Goal: Information Seeking & Learning: Learn about a topic

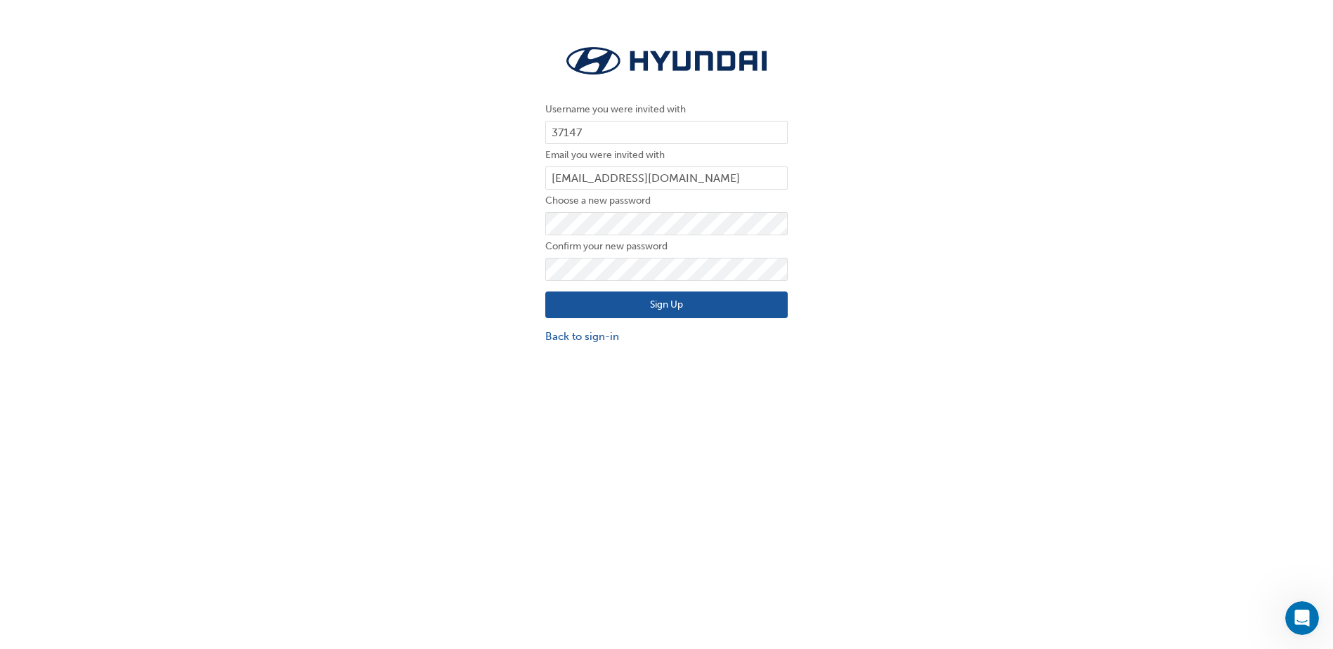
click at [669, 306] on button "Sign Up" at bounding box center [666, 305] width 242 height 27
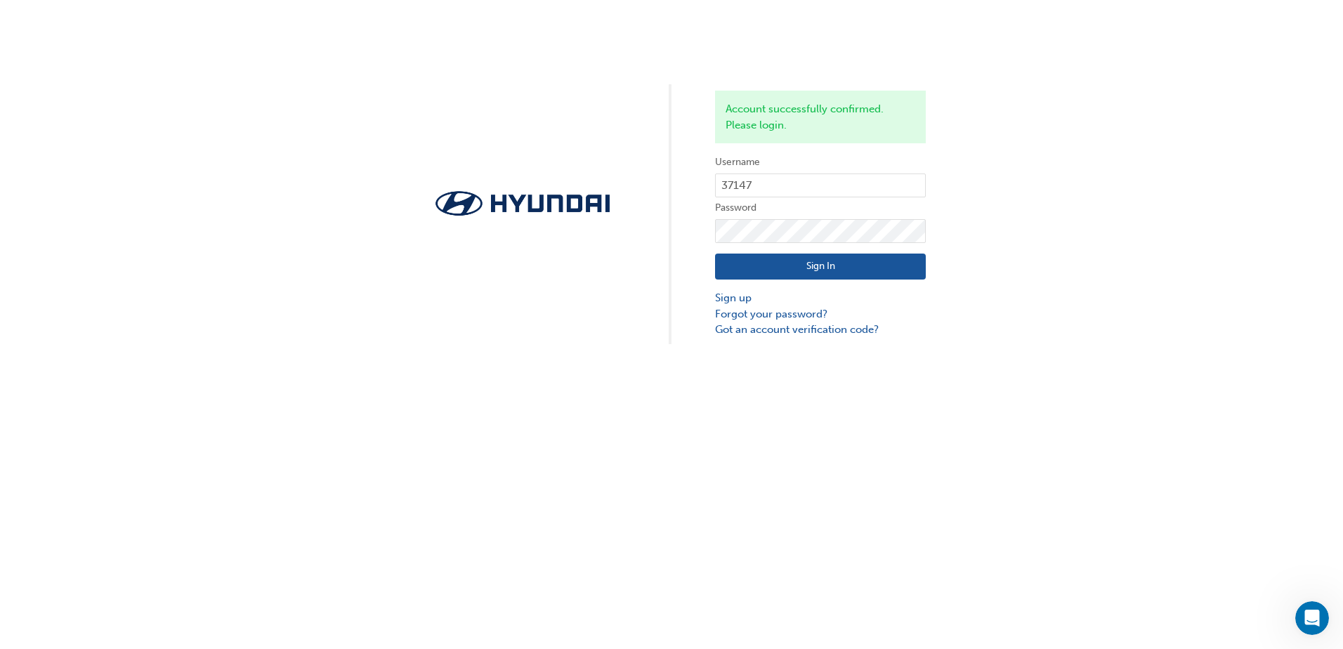
click at [832, 271] on button "Sign In" at bounding box center [820, 267] width 211 height 27
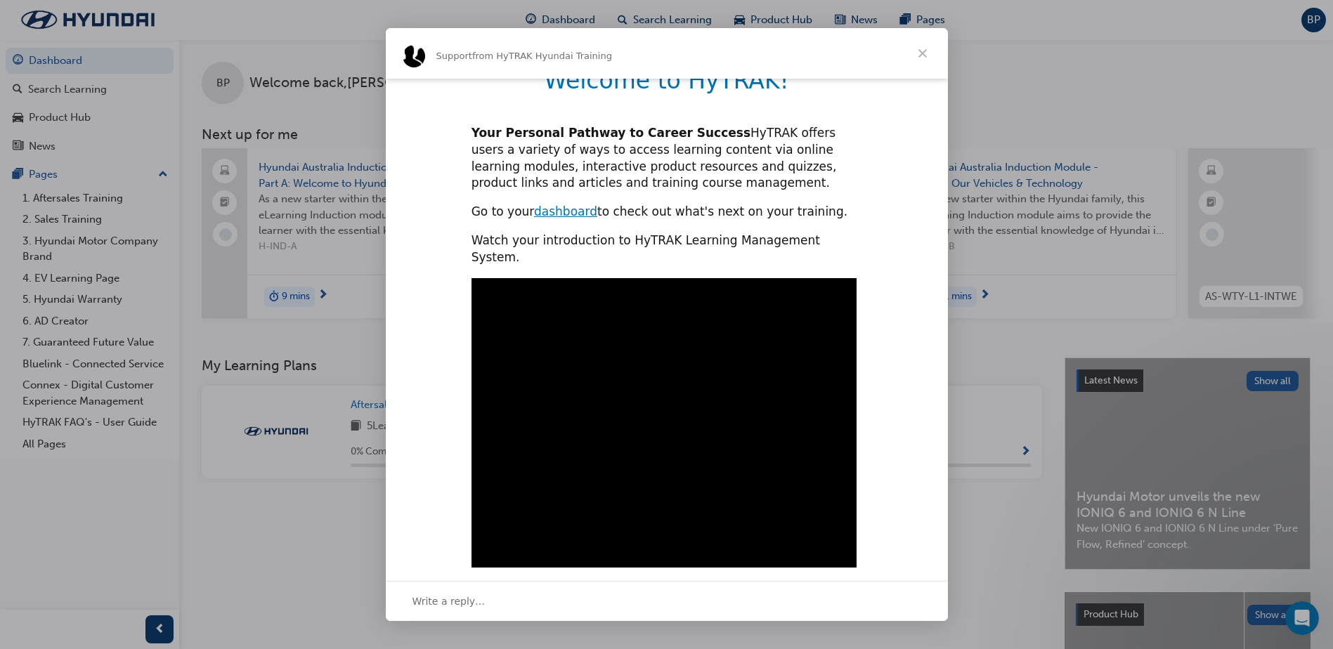
scroll to position [313, 0]
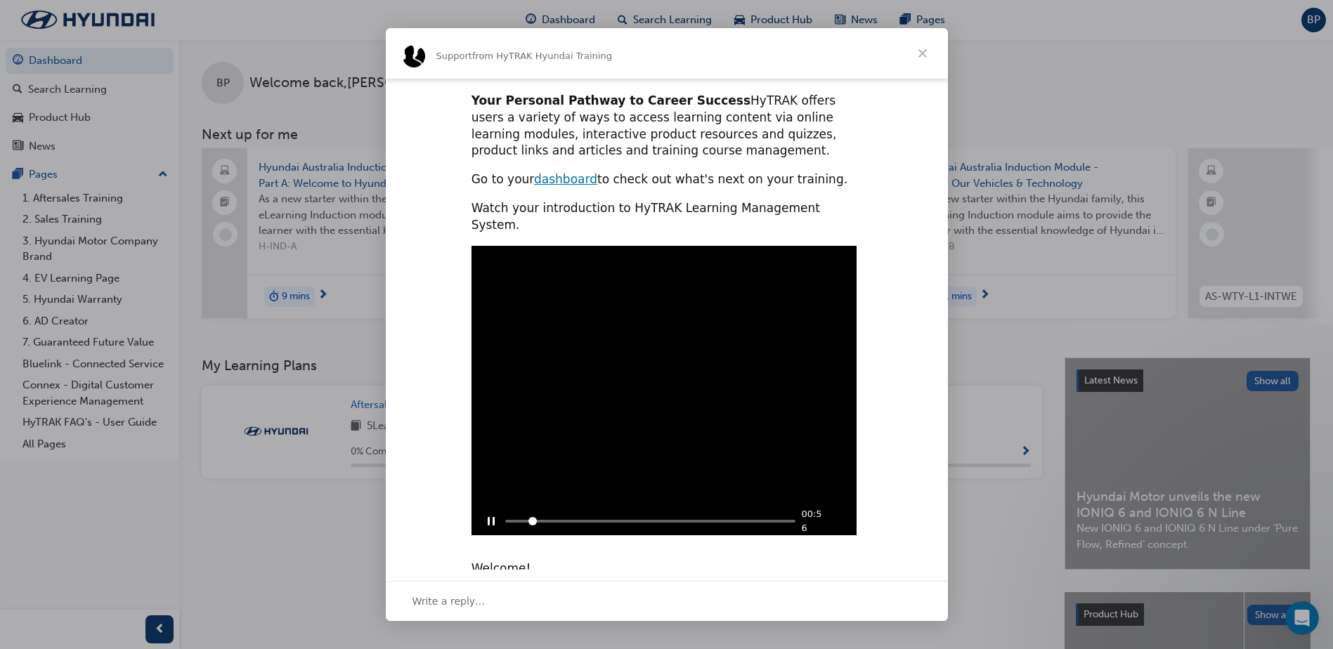
click at [839, 514] on div "Play sound" at bounding box center [839, 521] width 15 height 15
click at [505, 520] on input "Seek video" at bounding box center [650, 521] width 291 height 3
click at [838, 514] on div "Mute sound" at bounding box center [839, 521] width 15 height 15
click at [839, 514] on div "Play sound" at bounding box center [839, 521] width 15 height 15
type input "1293155"
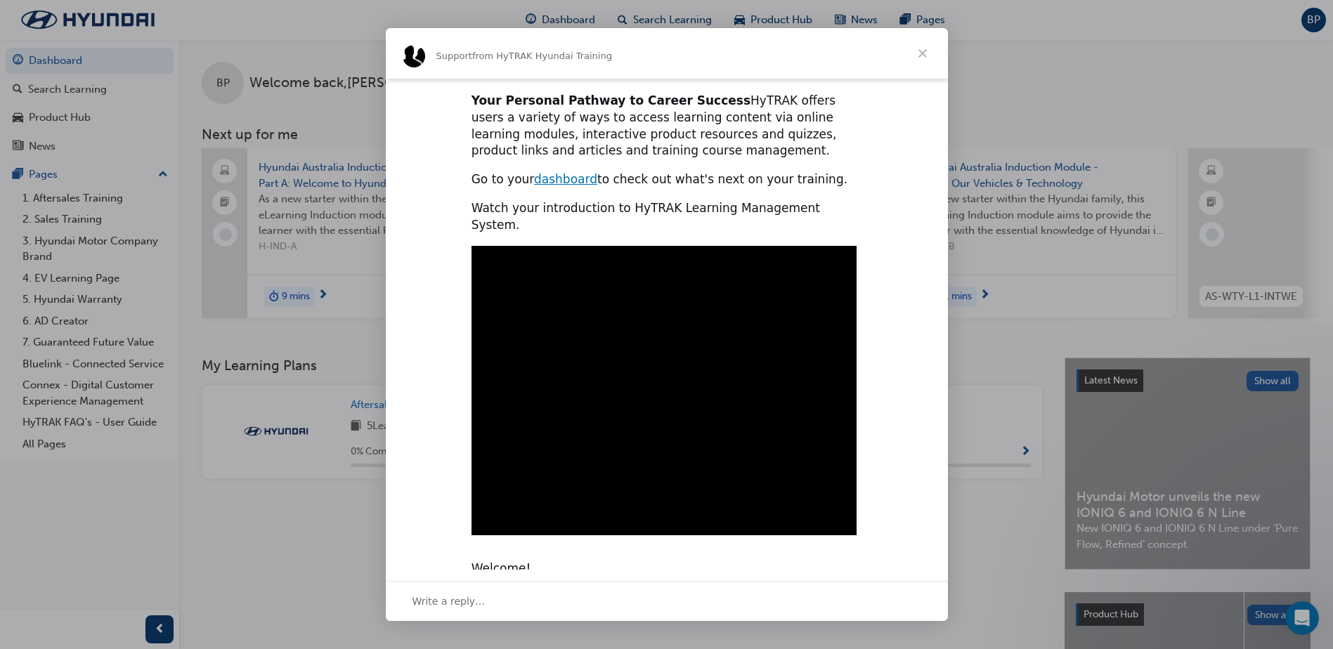
click at [1003, 561] on div "Intercom messenger" at bounding box center [666, 324] width 1333 height 649
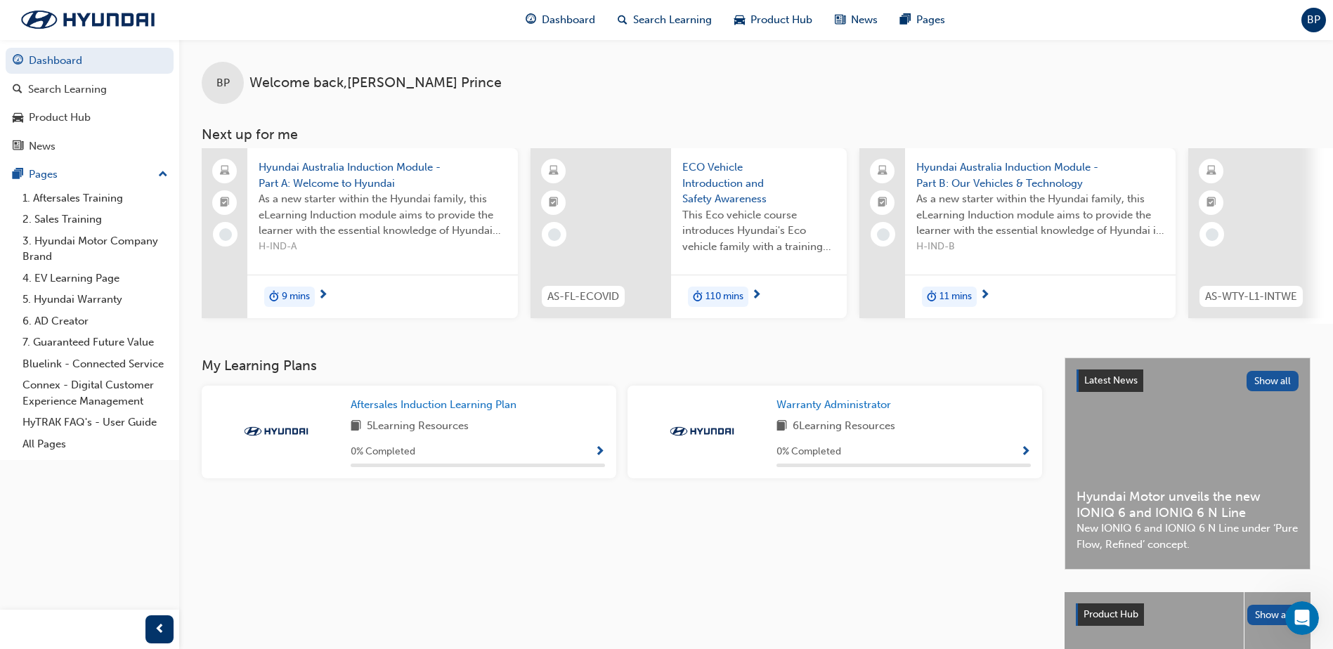
click at [455, 575] on div "My Learning Plans Aftersales Induction Learning Plan 5 Learning Resources 0 % C…" at bounding box center [633, 576] width 863 height 436
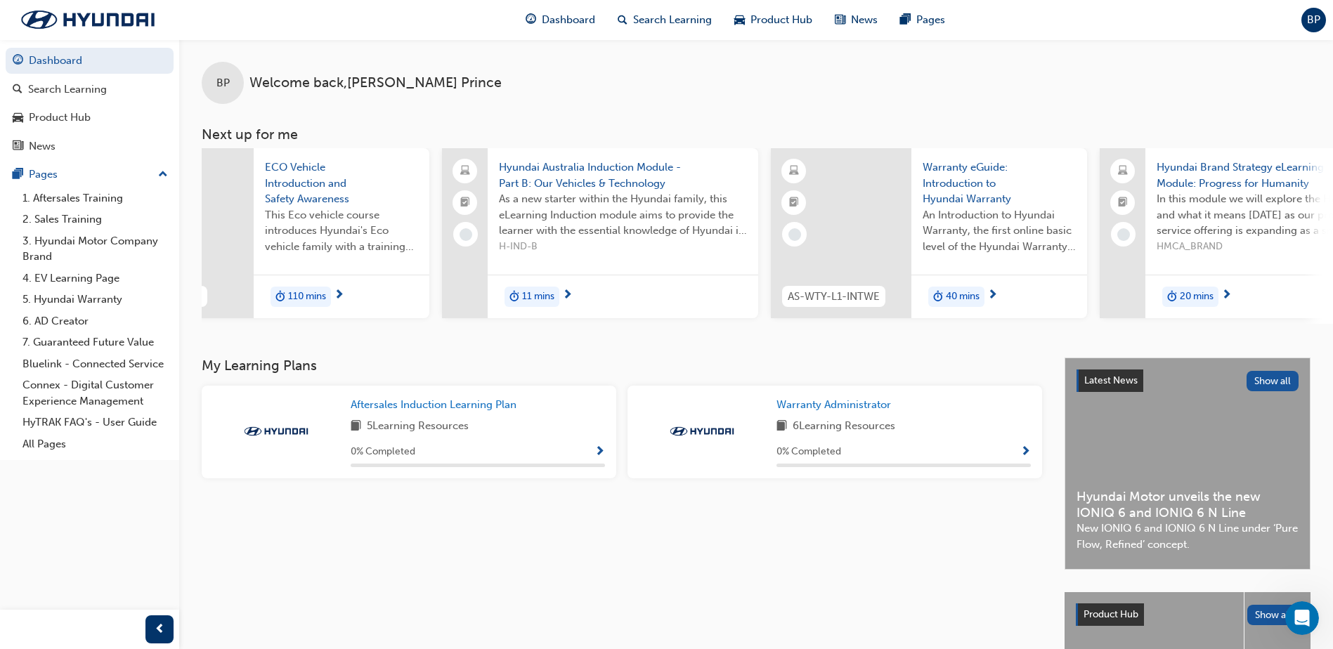
scroll to position [0, 0]
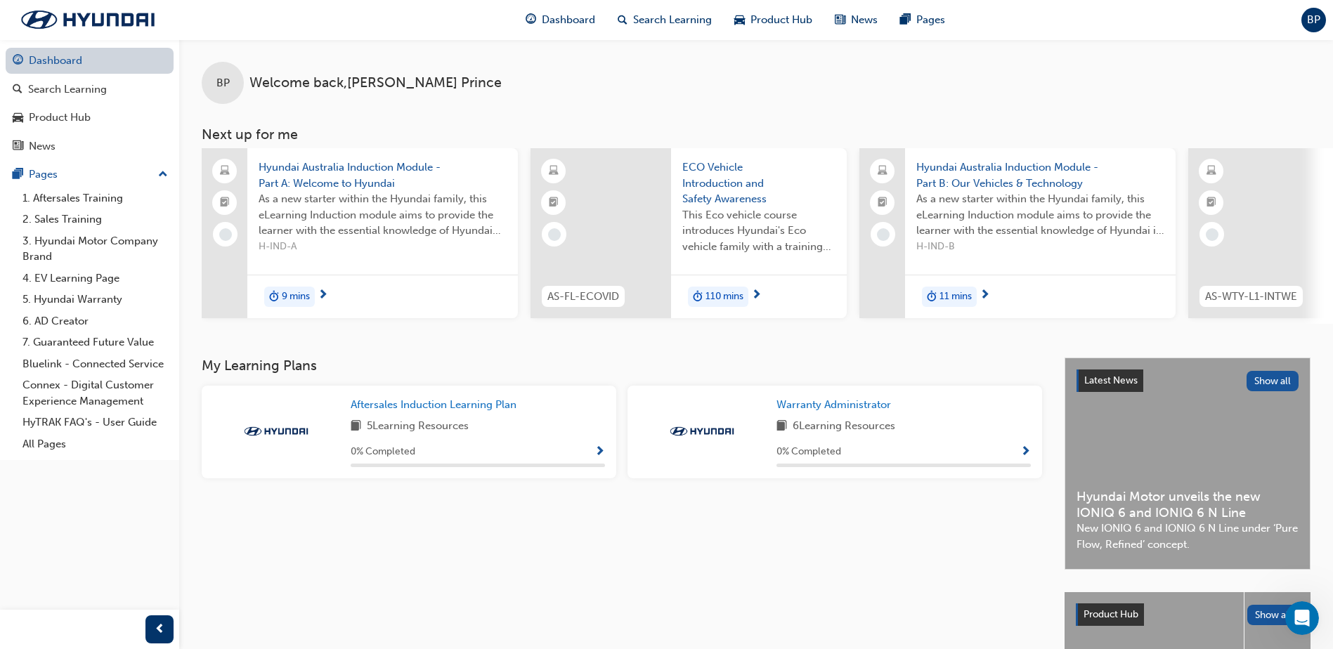
click at [68, 65] on link "Dashboard" at bounding box center [90, 61] width 168 height 26
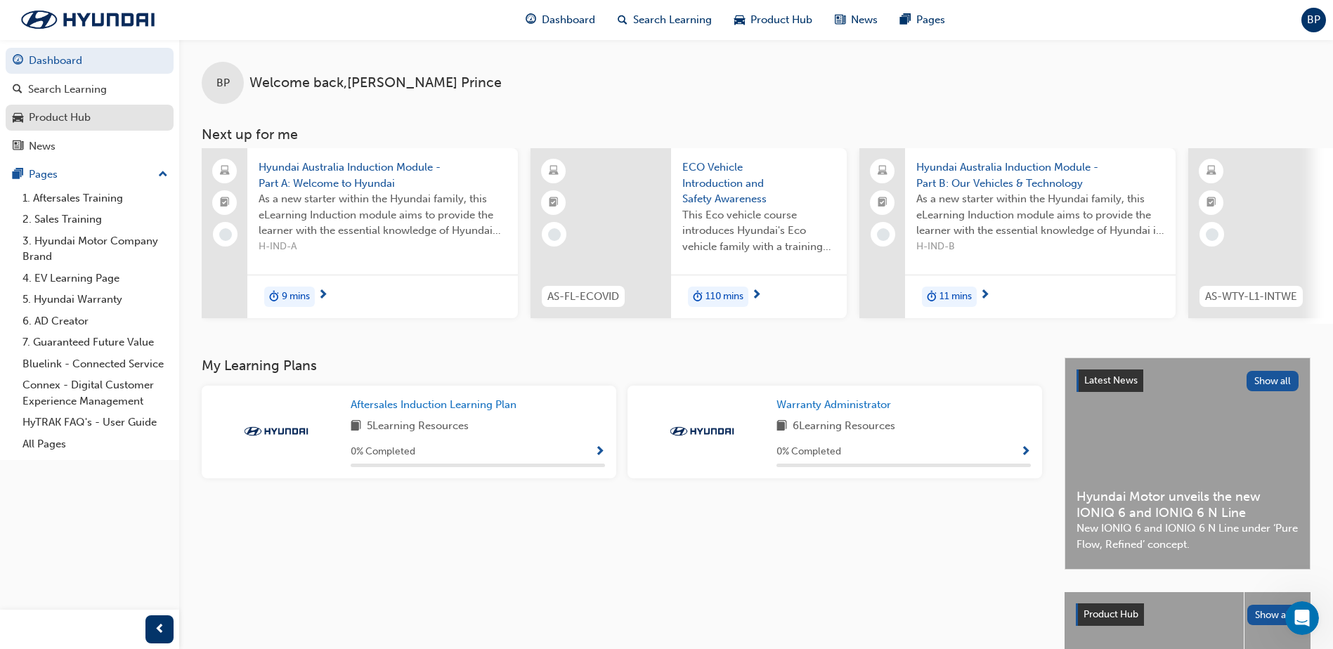
click at [74, 114] on div "Product Hub" at bounding box center [60, 118] width 62 height 16
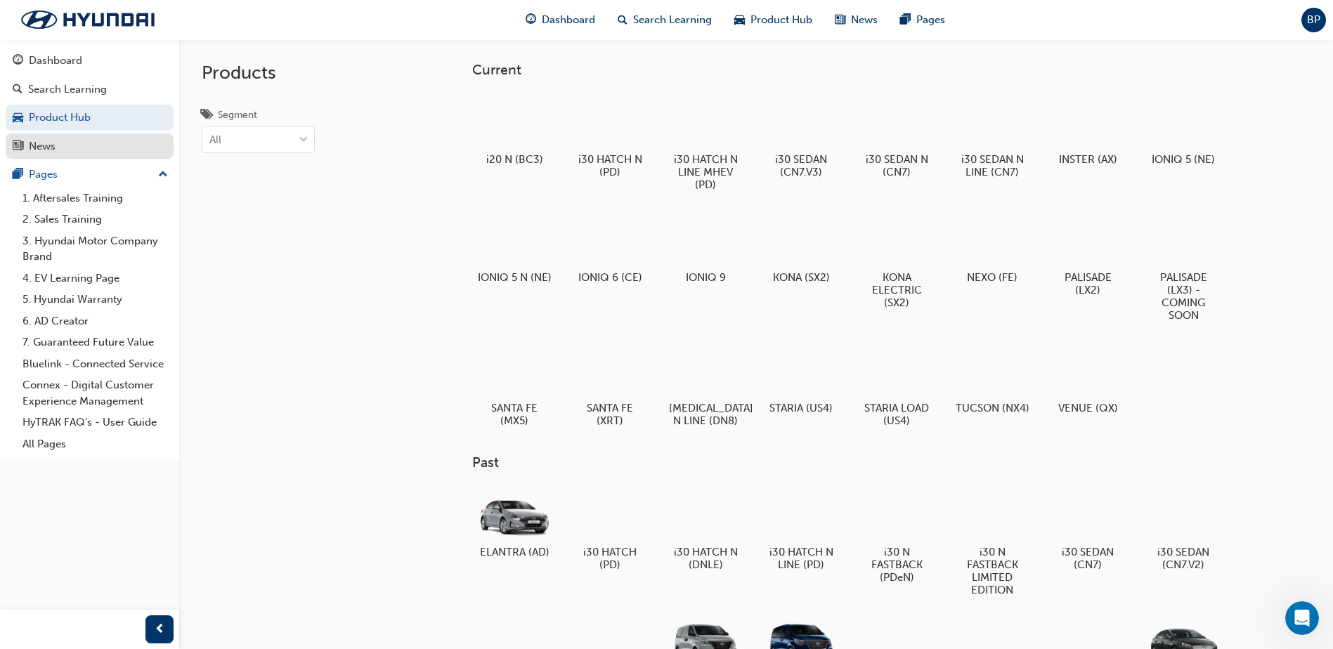
click at [58, 148] on div "News" at bounding box center [90, 147] width 154 height 18
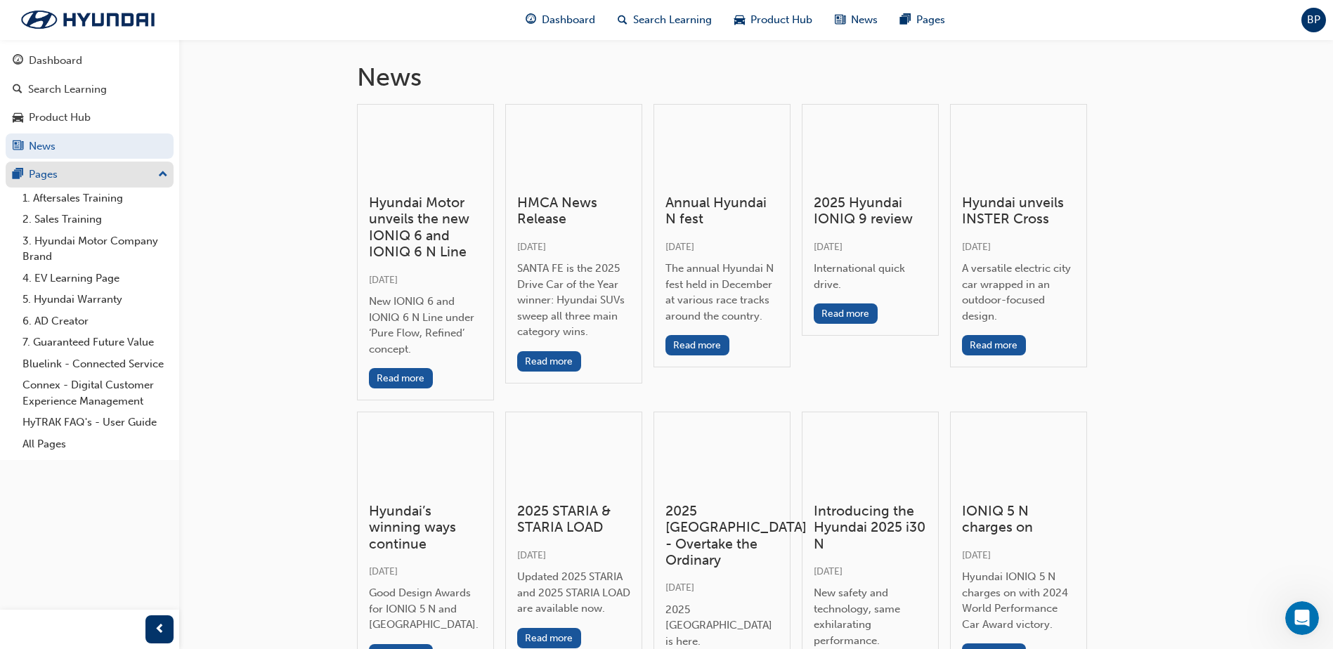
click at [59, 177] on div "Pages" at bounding box center [90, 175] width 154 height 18
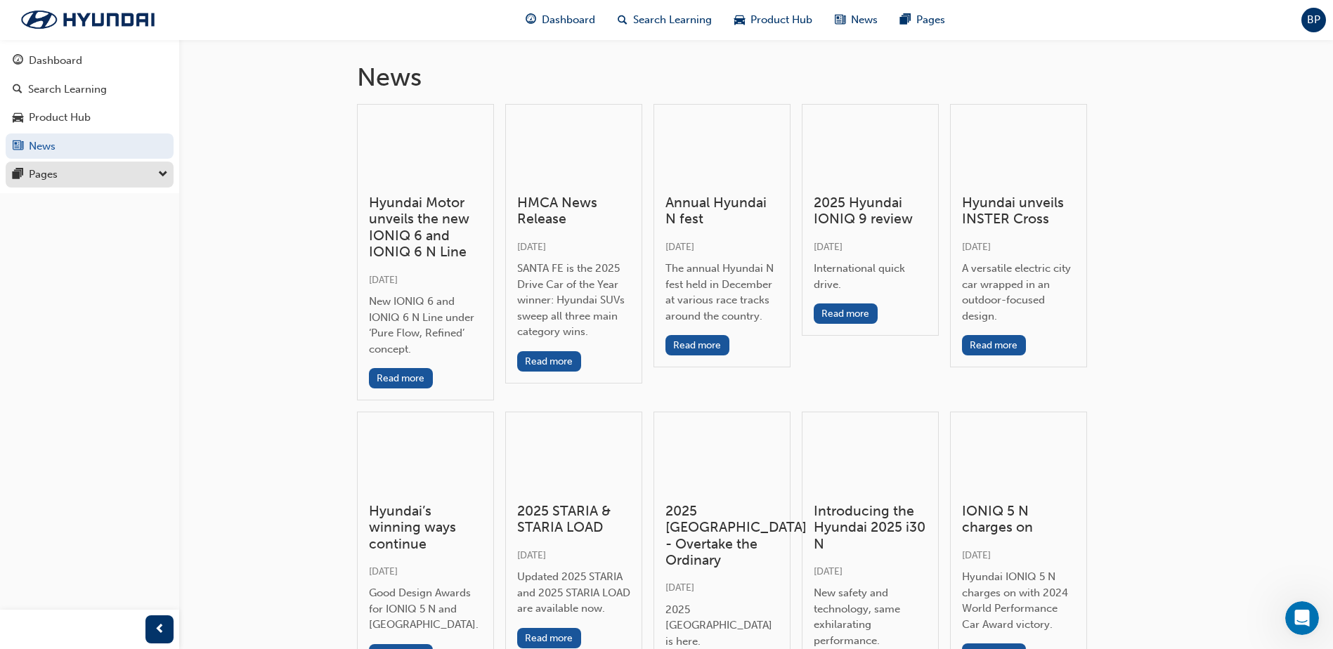
click at [59, 177] on div "Pages" at bounding box center [90, 175] width 154 height 18
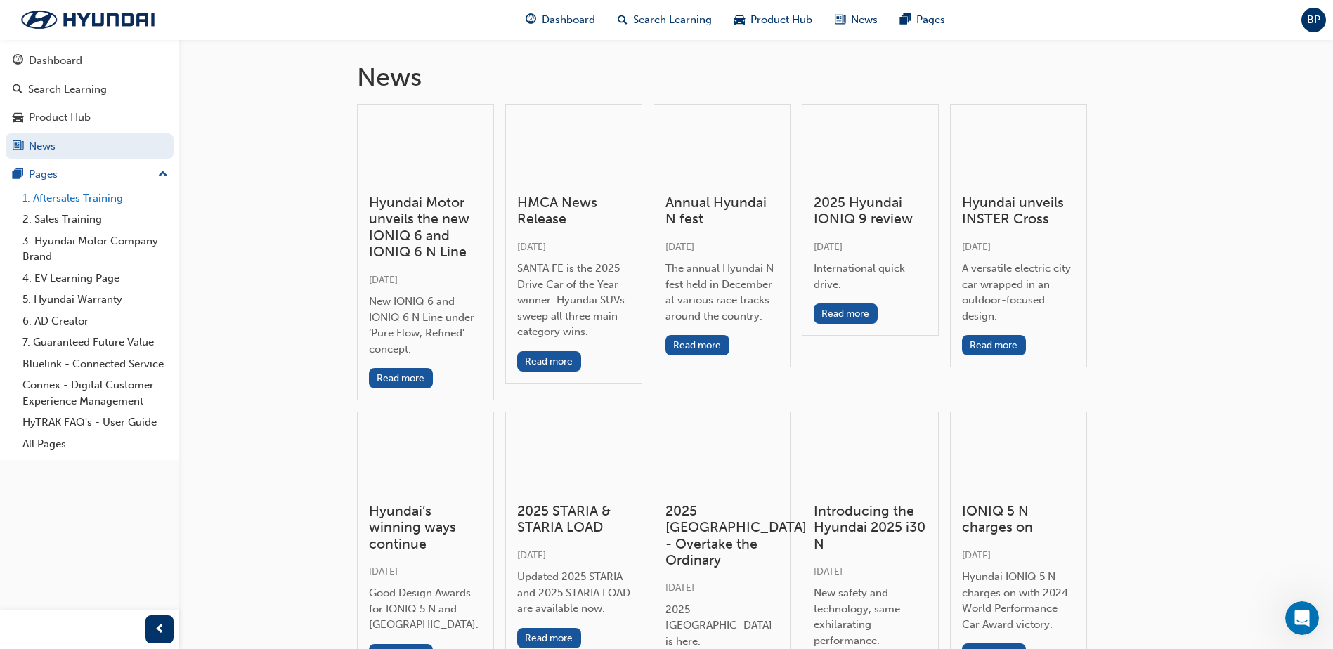
click at [90, 198] on link "1. Aftersales Training" at bounding box center [95, 199] width 157 height 22
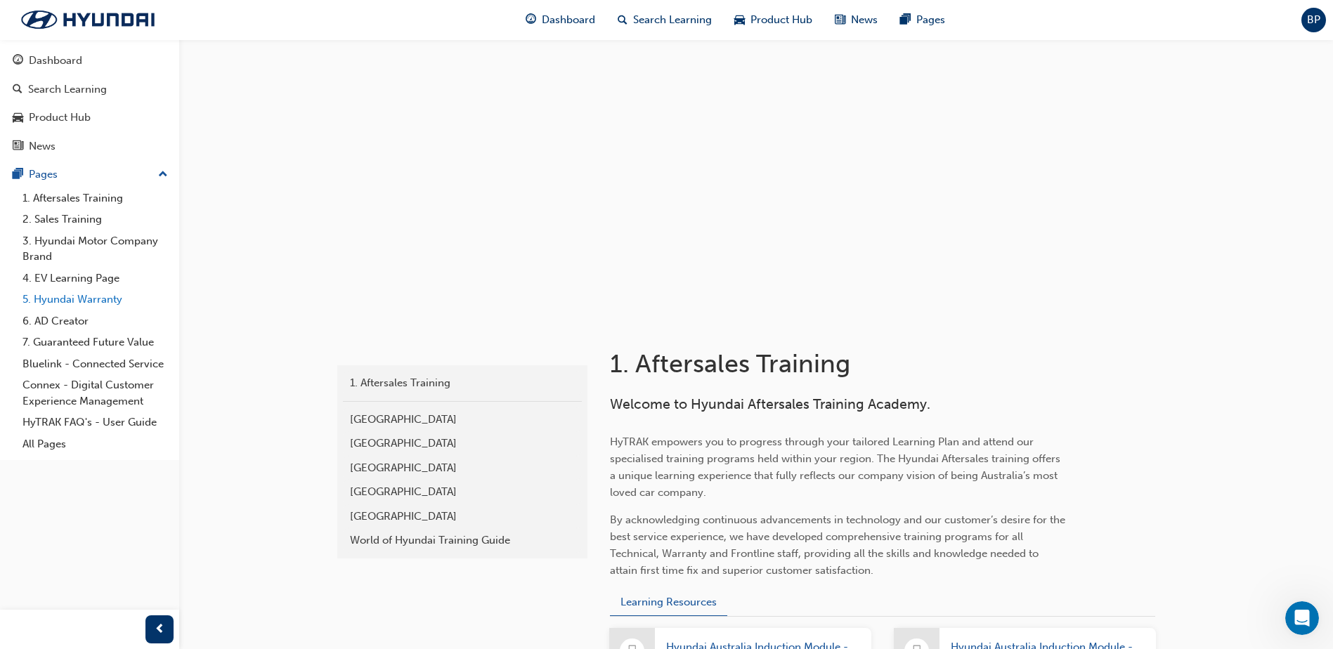
click at [75, 296] on link "5. Hyundai Warranty" at bounding box center [95, 300] width 157 height 22
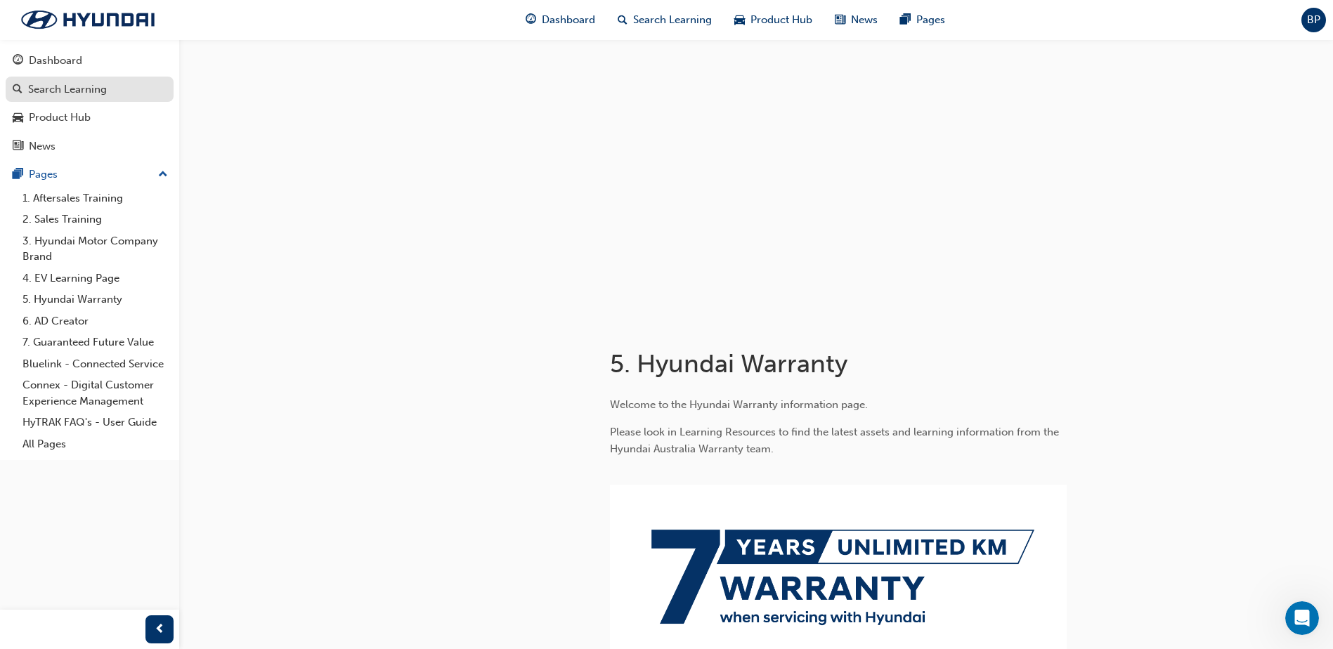
click at [58, 95] on div "Search Learning" at bounding box center [67, 89] width 79 height 16
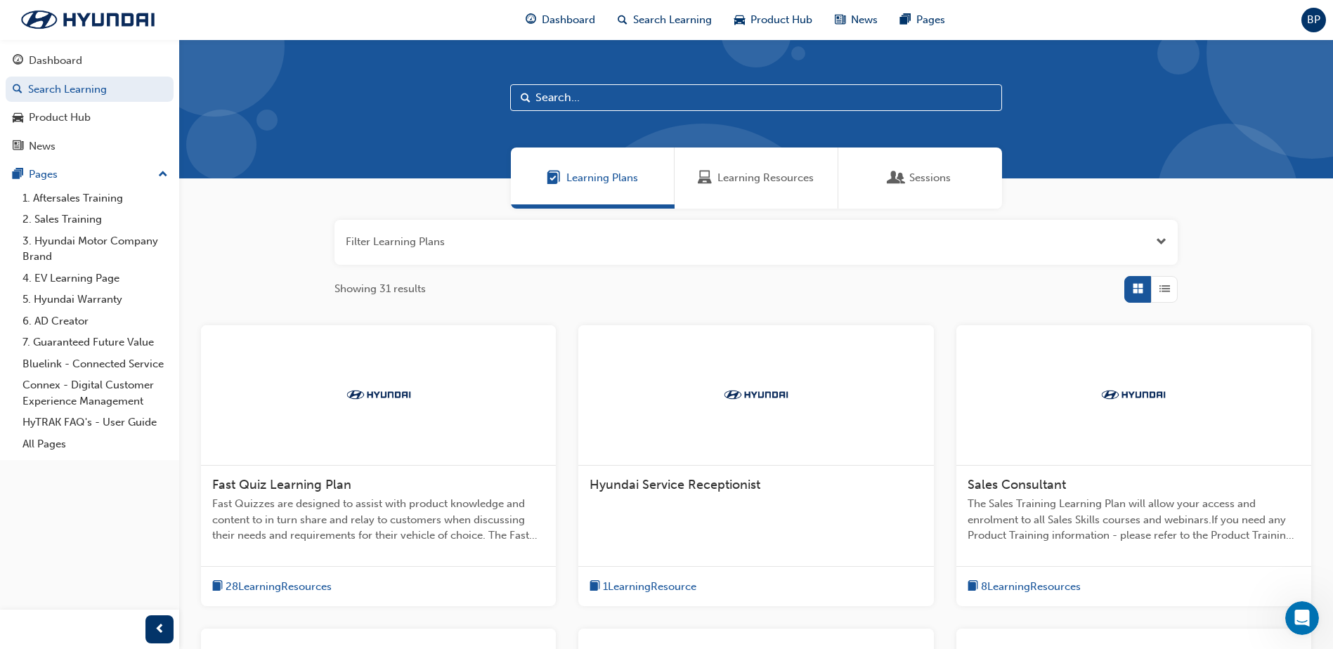
click at [1163, 240] on span "Open the filter" at bounding box center [1161, 242] width 11 height 16
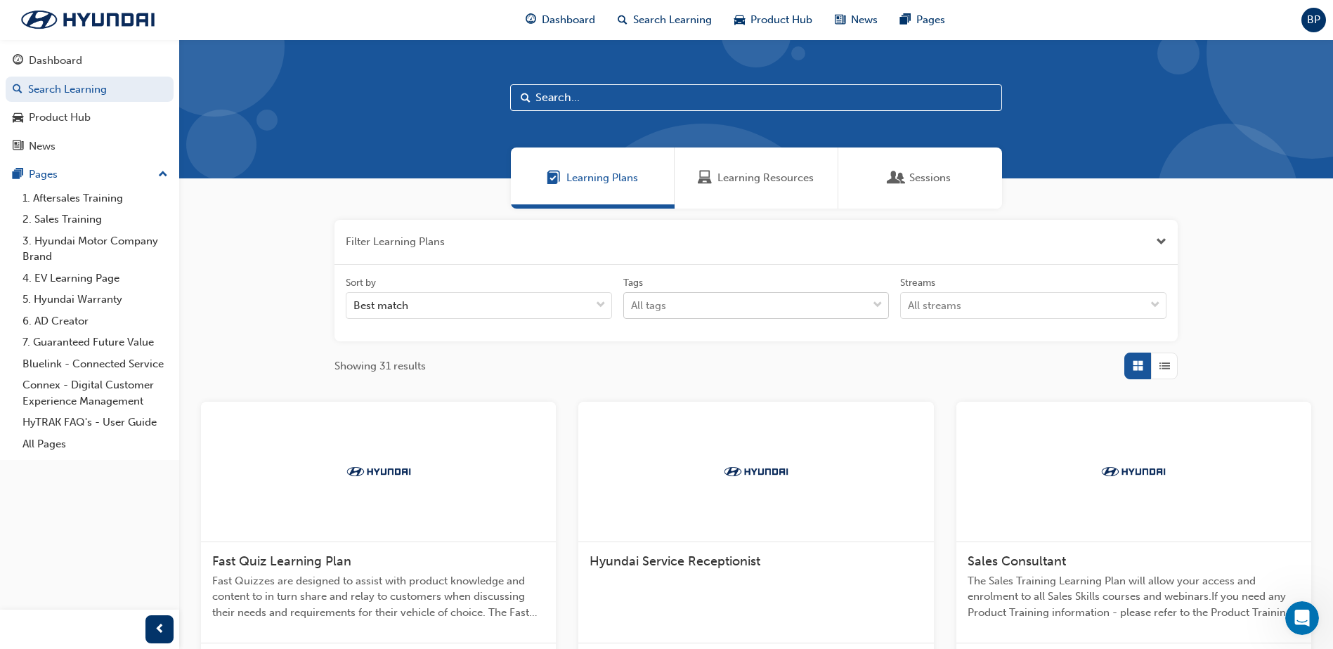
click at [715, 304] on div "All tags" at bounding box center [746, 306] width 244 height 25
click at [632, 304] on input "Tags All tags" at bounding box center [631, 305] width 1 height 12
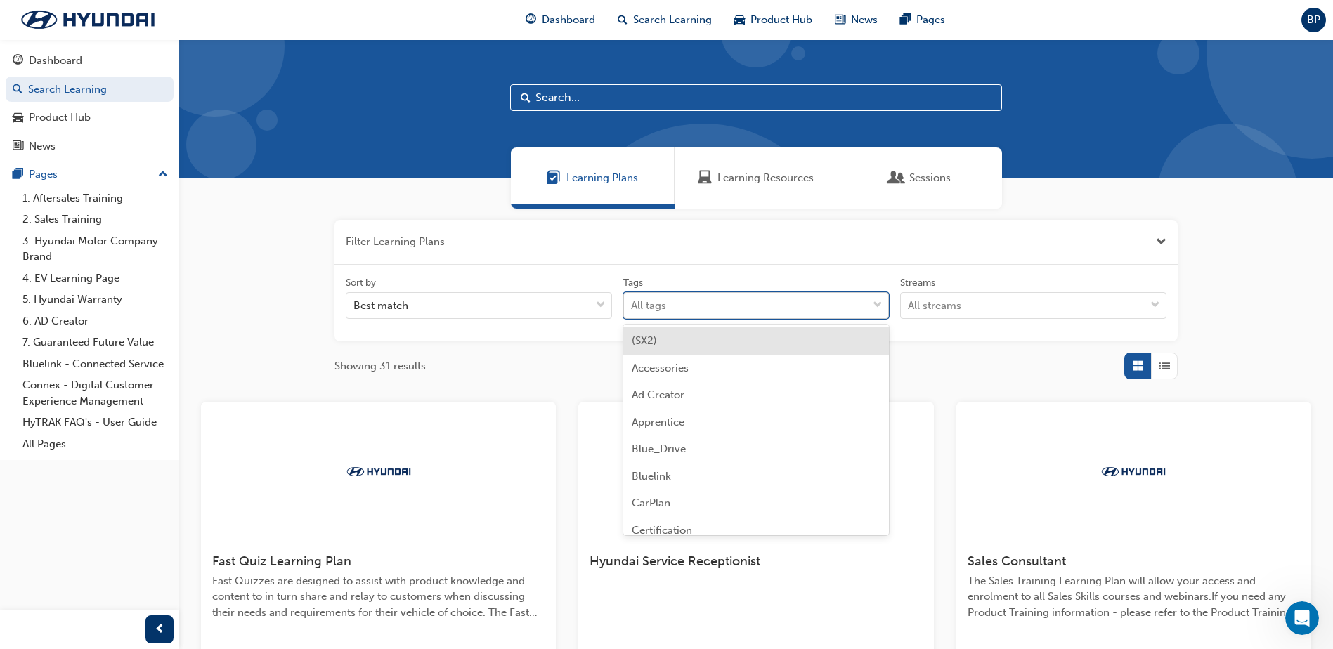
click at [715, 304] on div "All tags" at bounding box center [746, 306] width 244 height 25
click at [632, 304] on input "Tags option (SX2) focused, 1 of 99. 99 results available. Use Up and Down to ch…" at bounding box center [631, 305] width 1 height 12
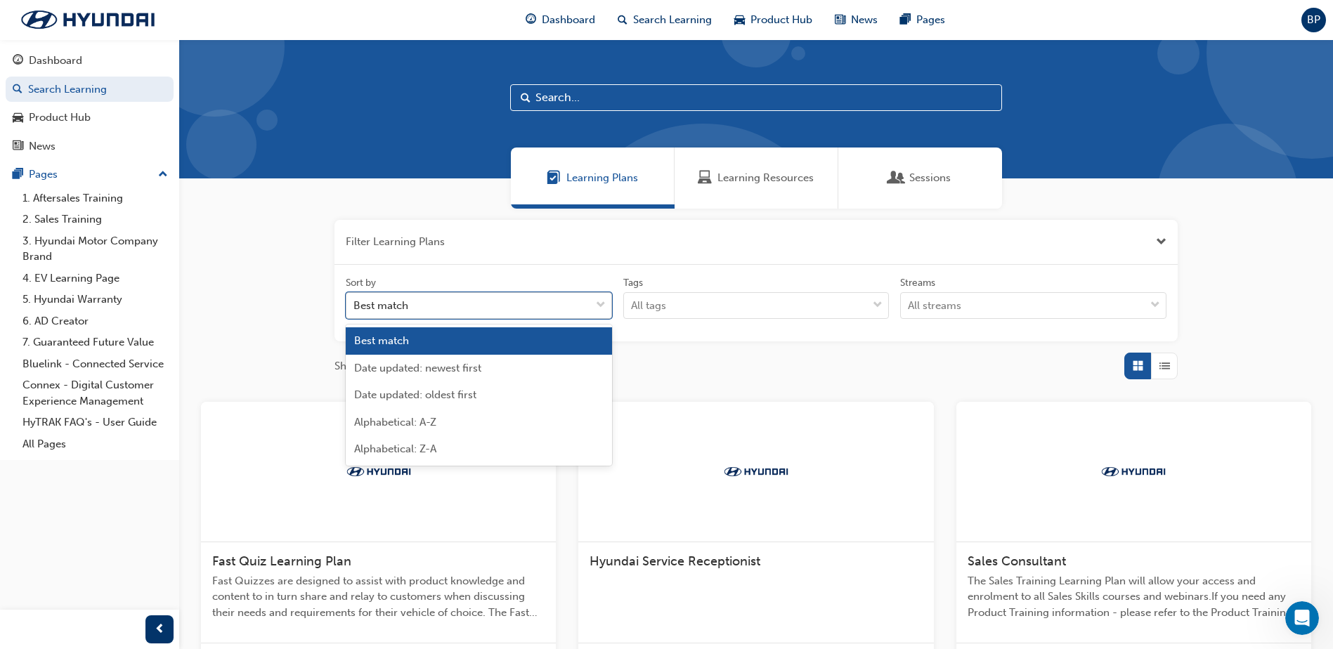
click at [576, 302] on div "Best match" at bounding box center [468, 306] width 244 height 25
click at [355, 302] on input "Sort by option Best match focused, 1 of 5. 5 results available. Use Up and Down…" at bounding box center [353, 305] width 1 height 12
click at [1042, 308] on div "All streams" at bounding box center [1023, 306] width 244 height 25
click at [909, 308] on input "Streams All streams" at bounding box center [908, 305] width 1 height 12
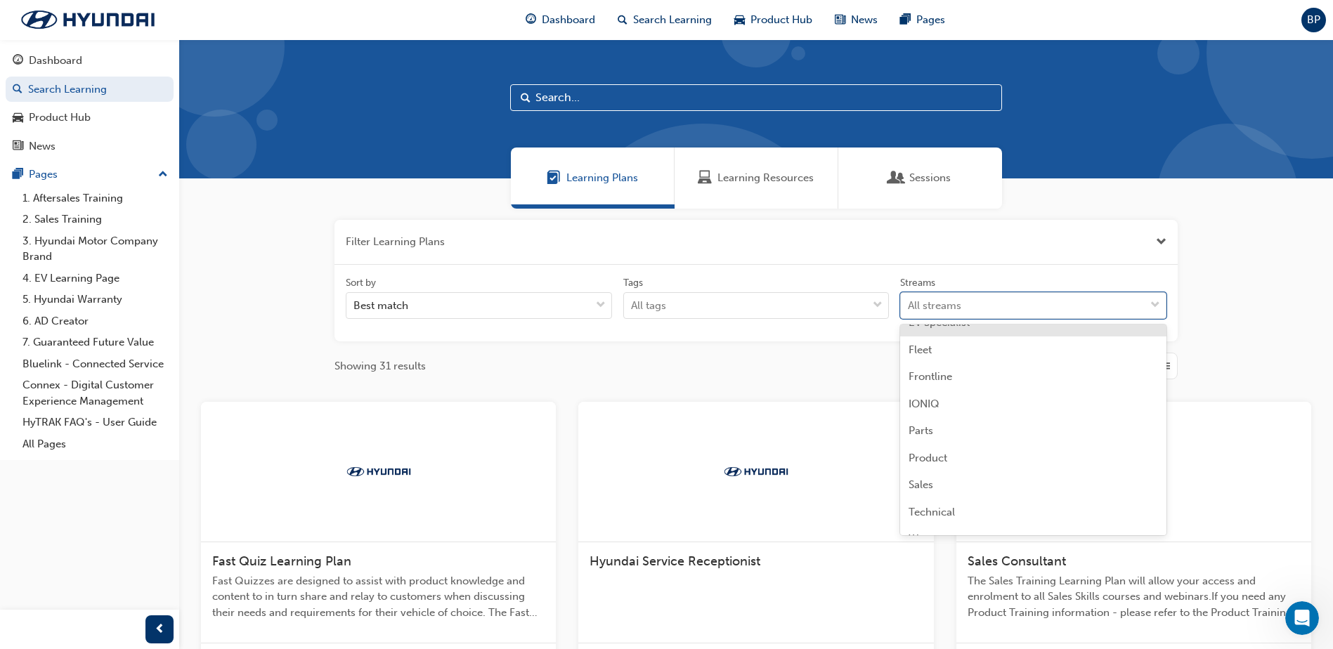
scroll to position [147, 0]
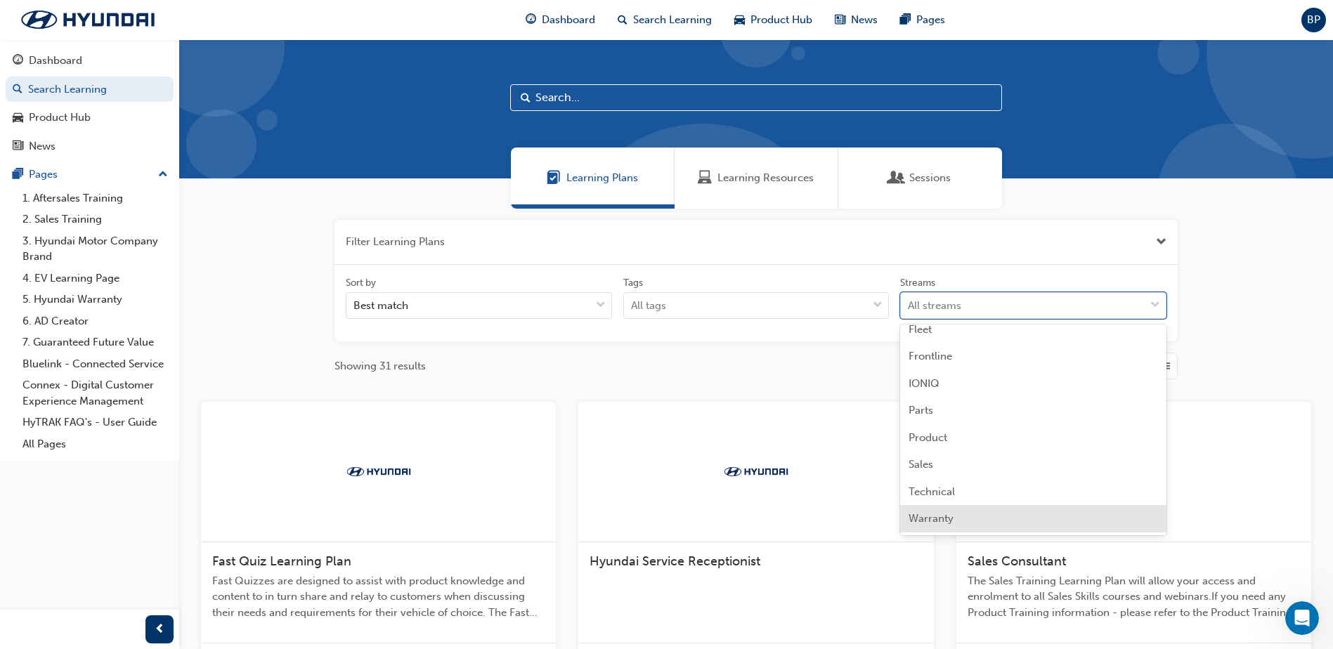
click at [1007, 521] on div "Warranty" at bounding box center [1033, 518] width 266 height 27
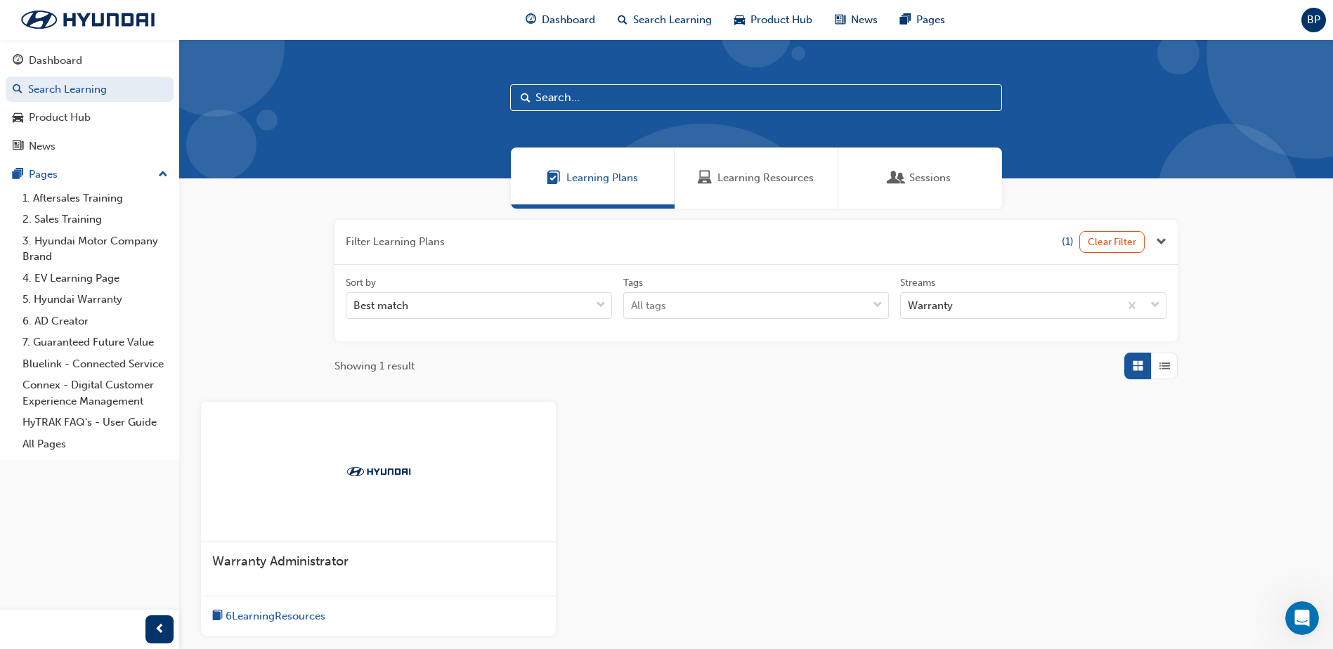
click at [771, 189] on div "Learning Resources" at bounding box center [756, 178] width 164 height 61
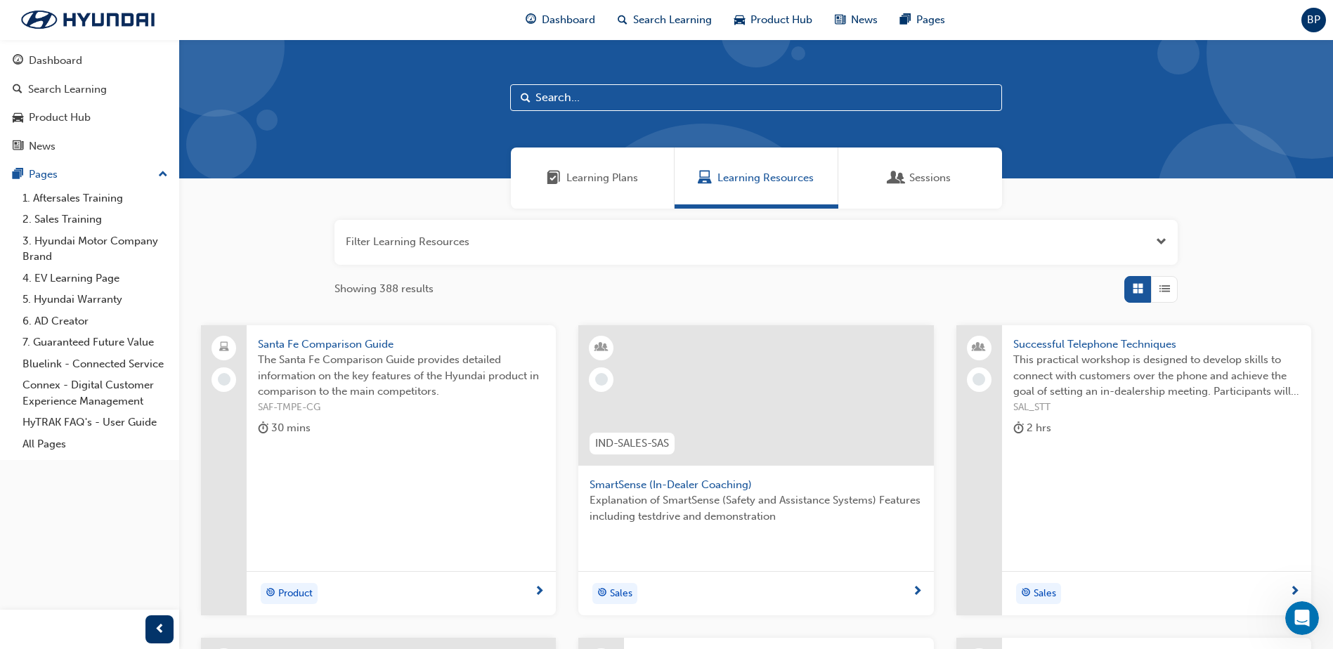
click at [601, 178] on span "Learning Plans" at bounding box center [602, 178] width 72 height 16
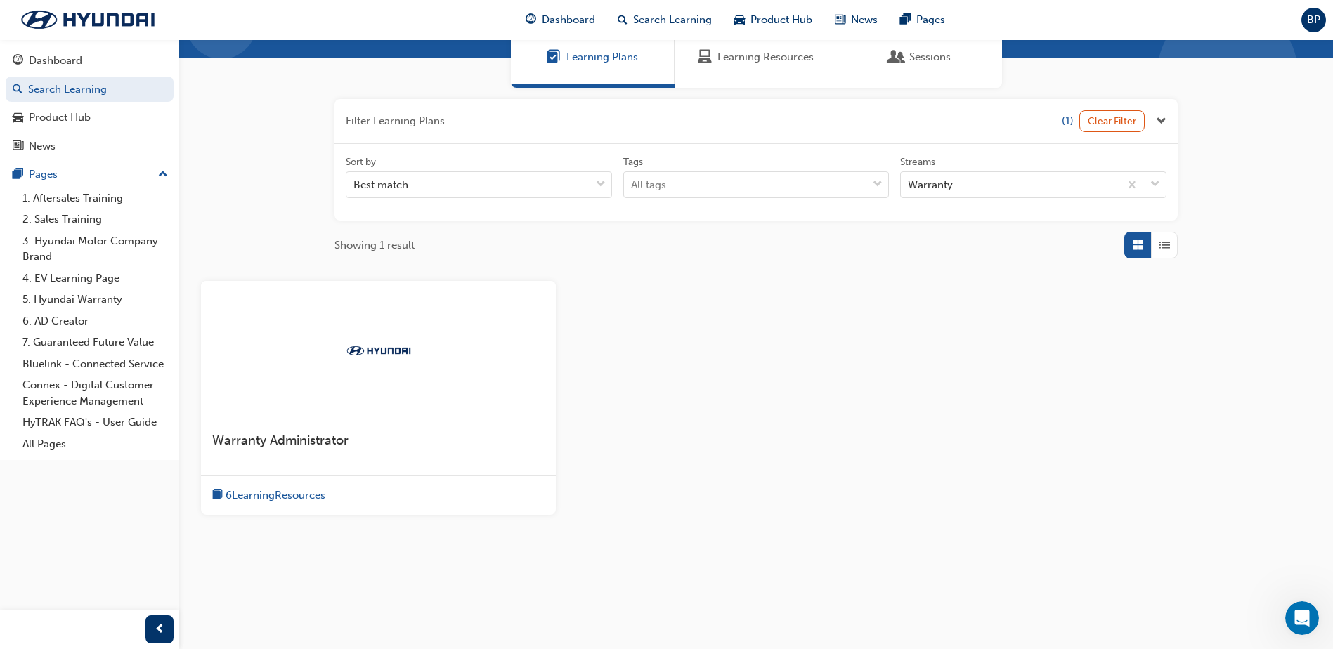
scroll to position [123, 0]
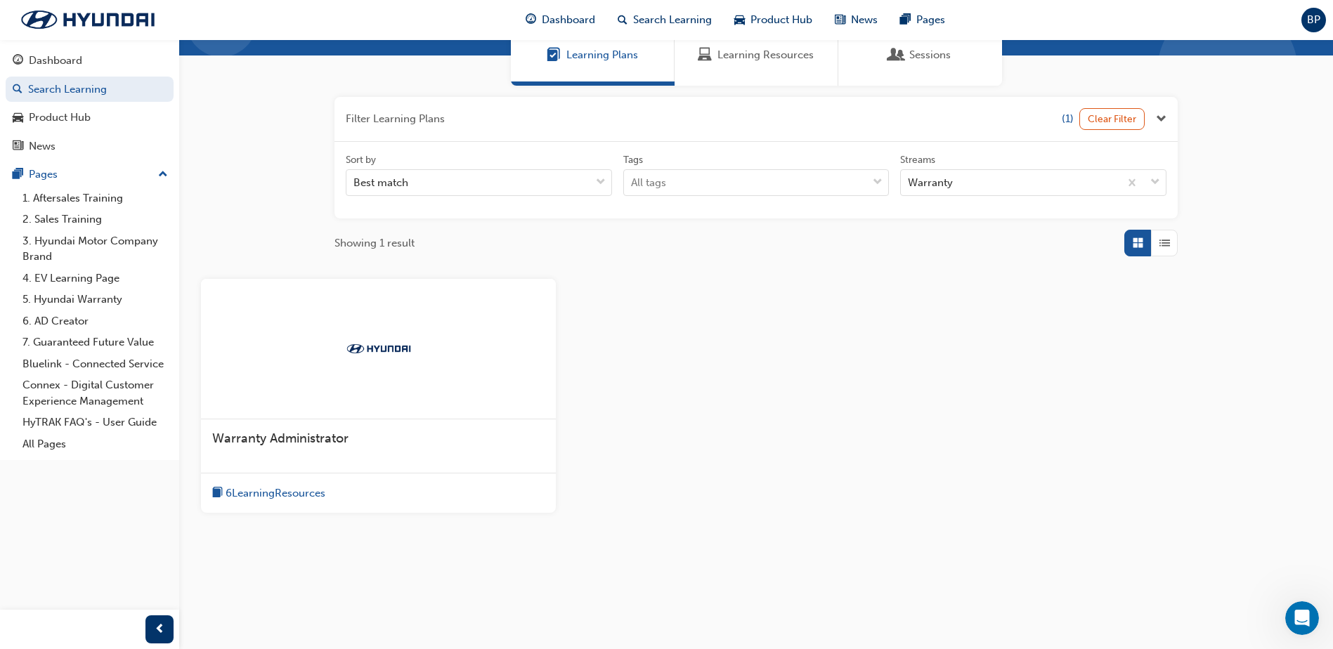
click at [274, 490] on span "6 Learning Resources" at bounding box center [275, 493] width 100 height 16
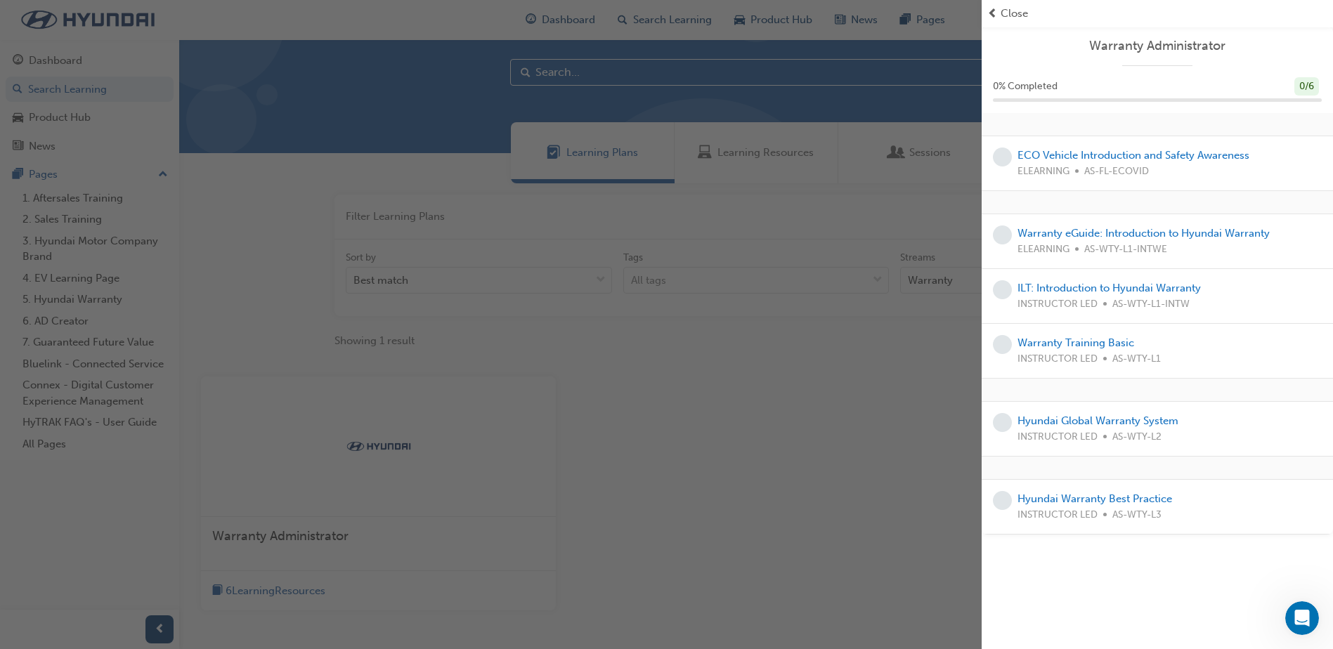
scroll to position [0, 0]
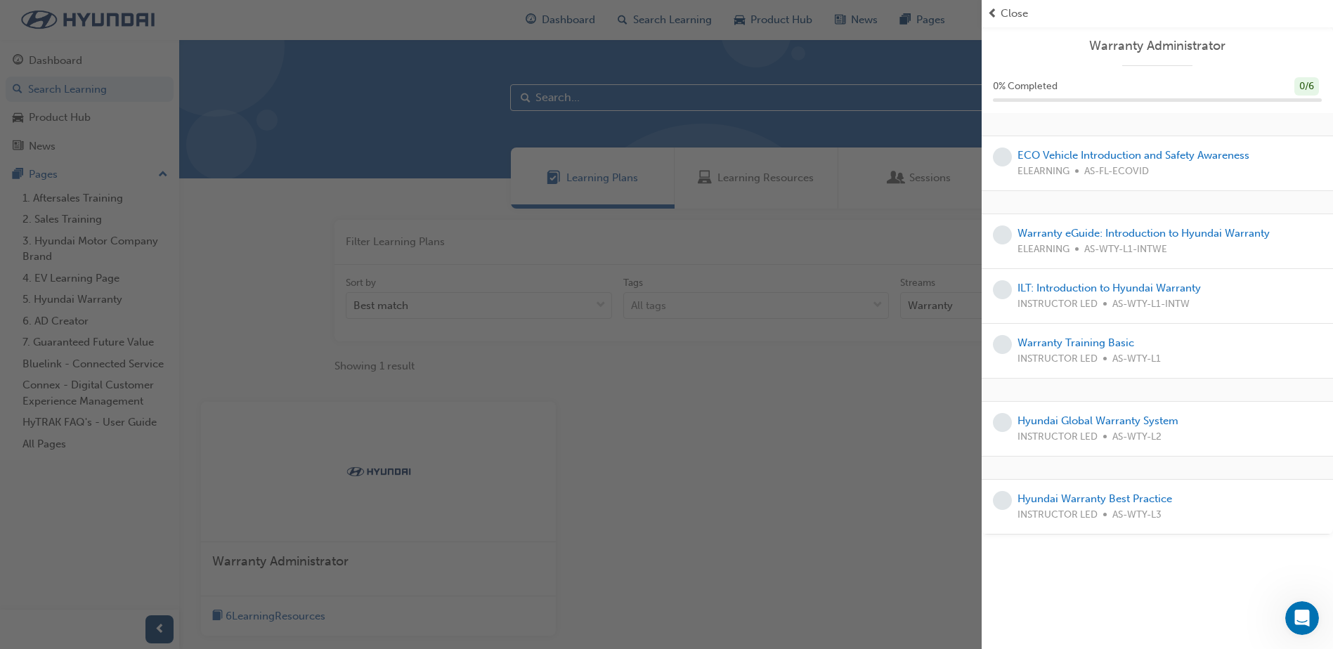
click at [995, 13] on span "prev-icon" at bounding box center [992, 14] width 11 height 16
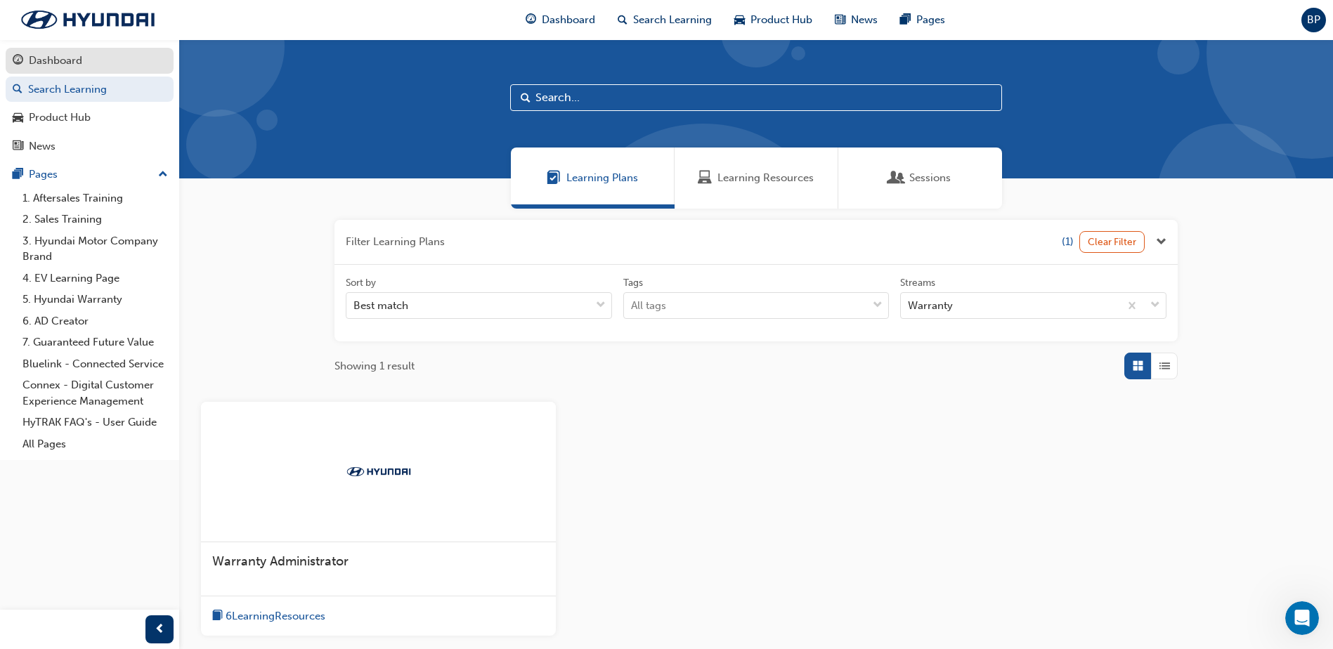
click at [62, 60] on div "Dashboard" at bounding box center [55, 61] width 53 height 16
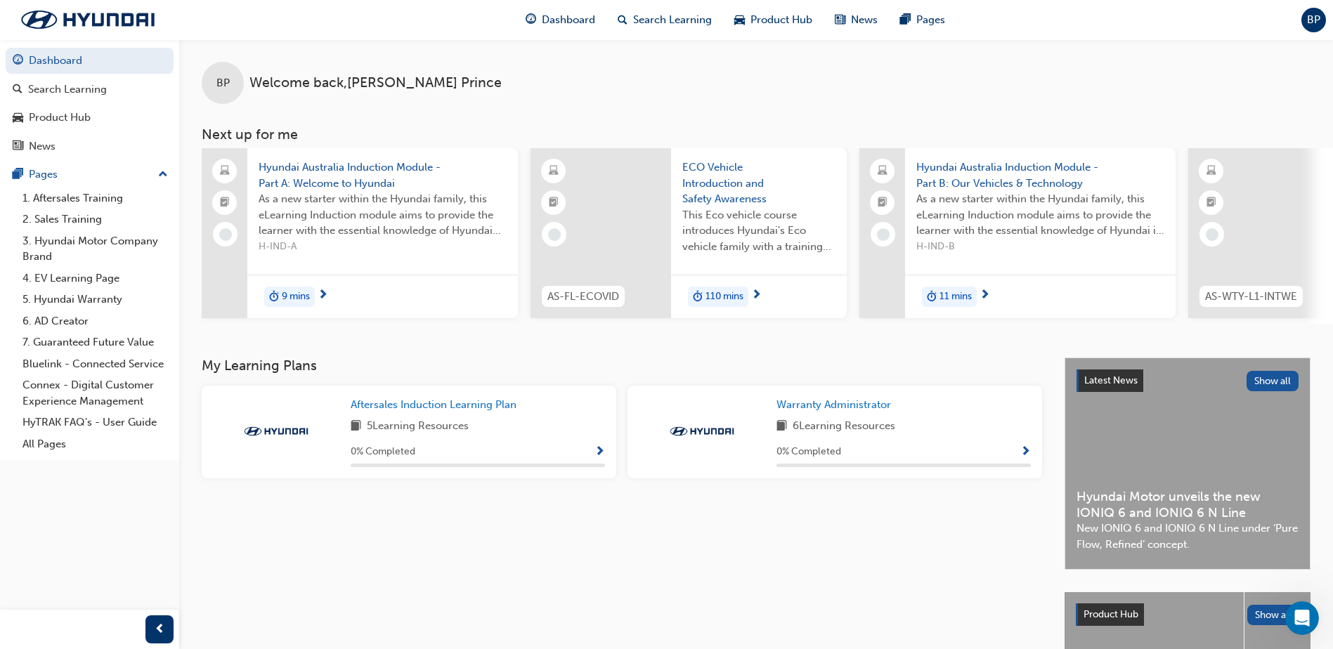
click at [358, 219] on span "As a new starter within the Hyundai family, this eLearning Induction module aim…" at bounding box center [383, 215] width 248 height 48
click at [379, 240] on span "H-IND-A" at bounding box center [383, 247] width 248 height 16
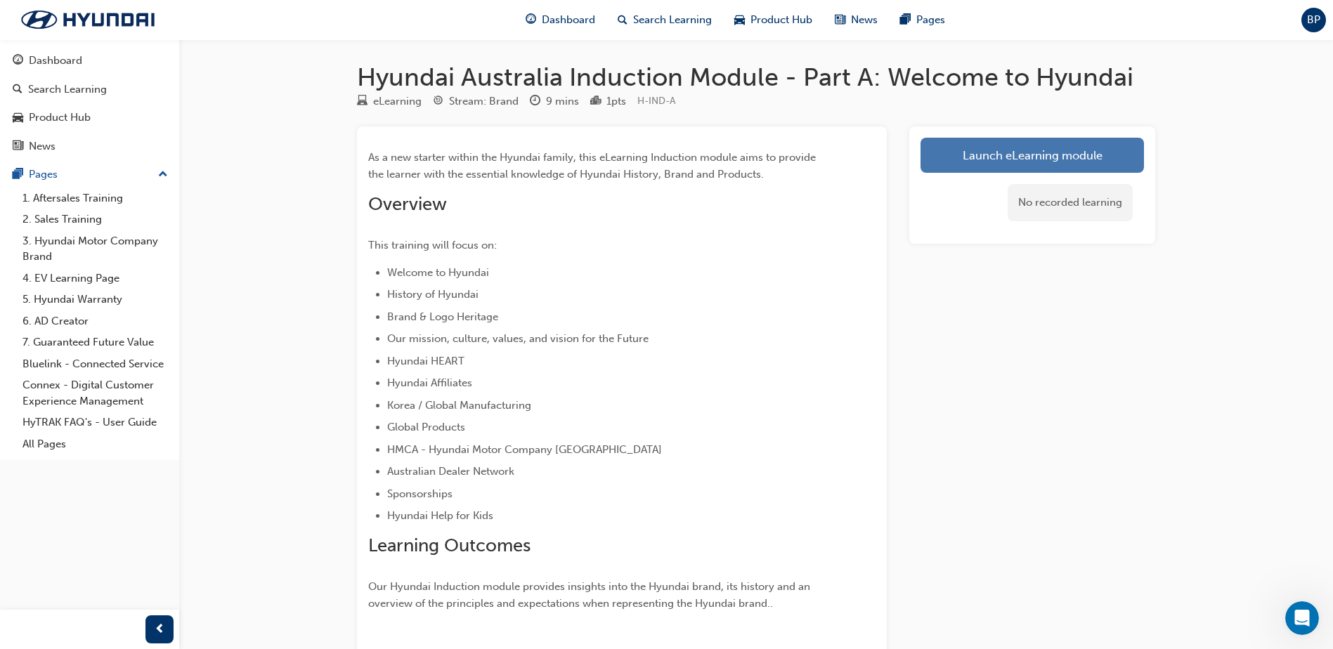
click at [1004, 155] on link "Launch eLearning module" at bounding box center [1031, 155] width 223 height 35
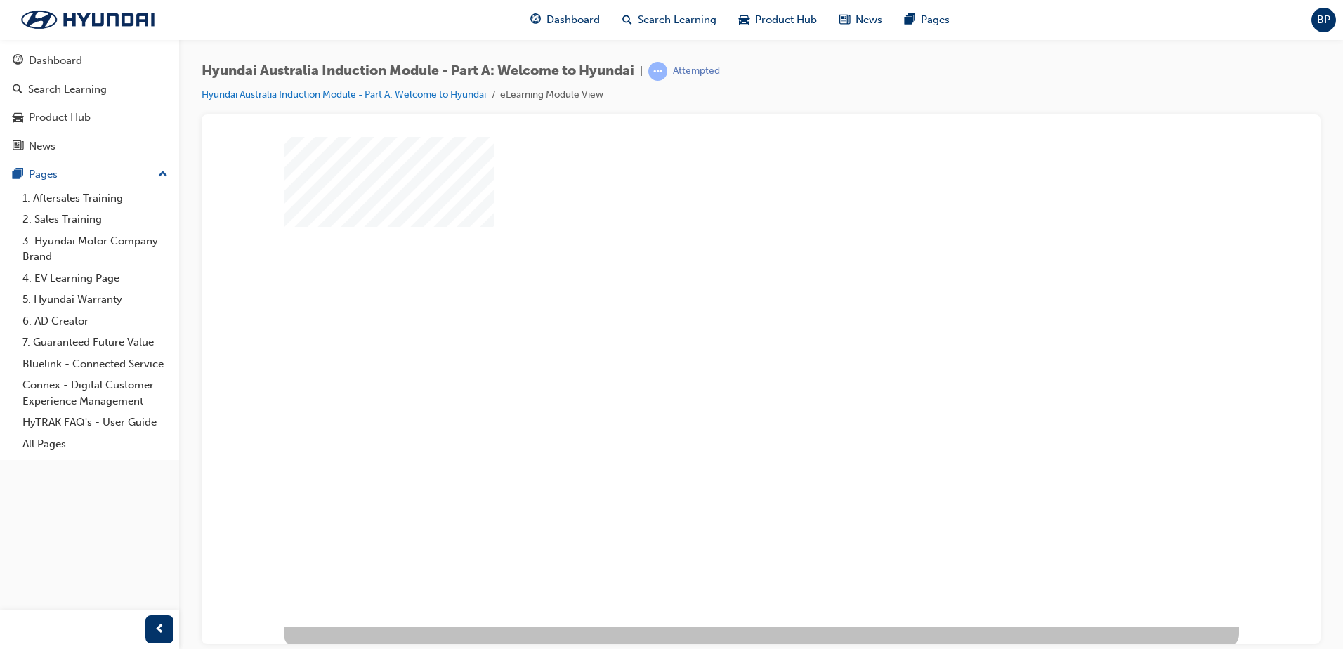
scroll to position [20, 0]
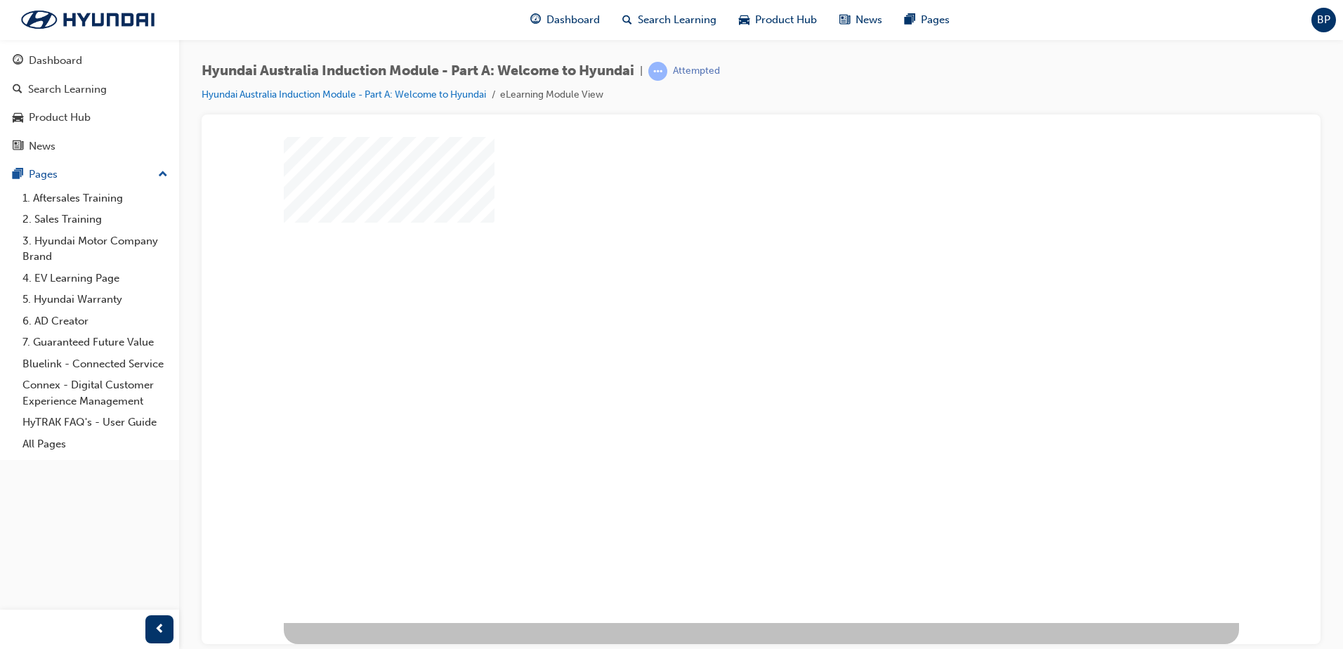
click at [721, 329] on div "play" at bounding box center [721, 329] width 0 height 0
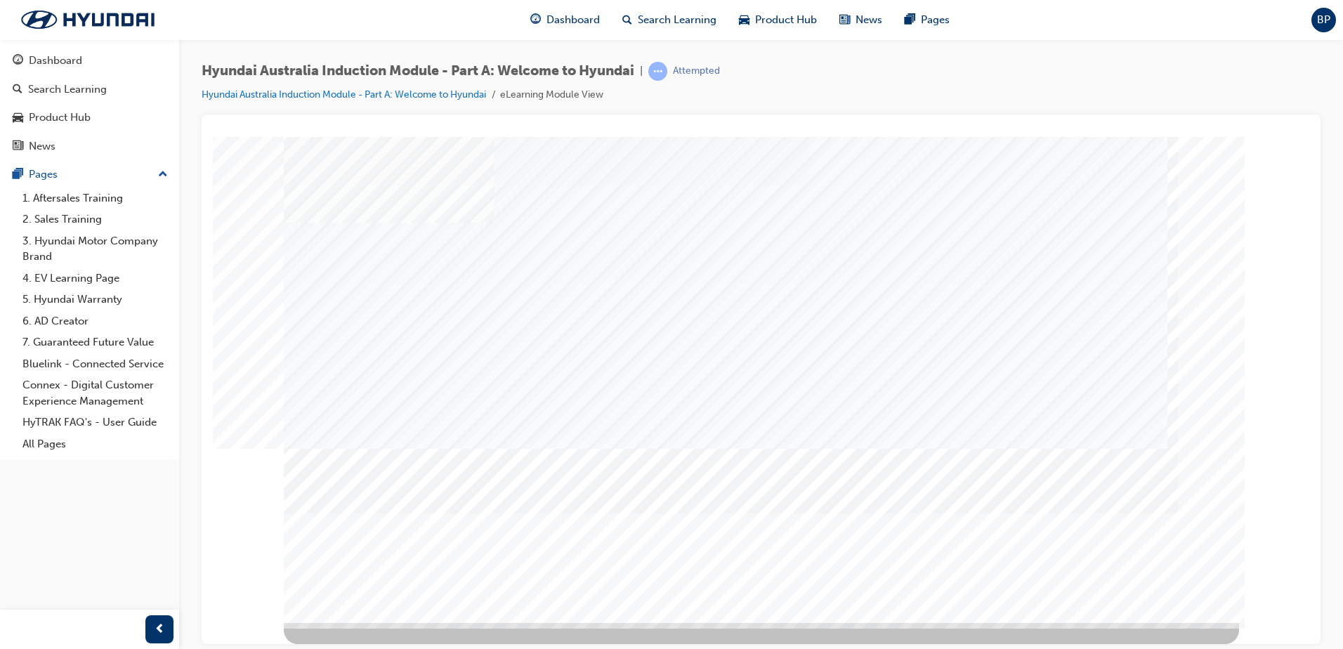
scroll to position [0, 0]
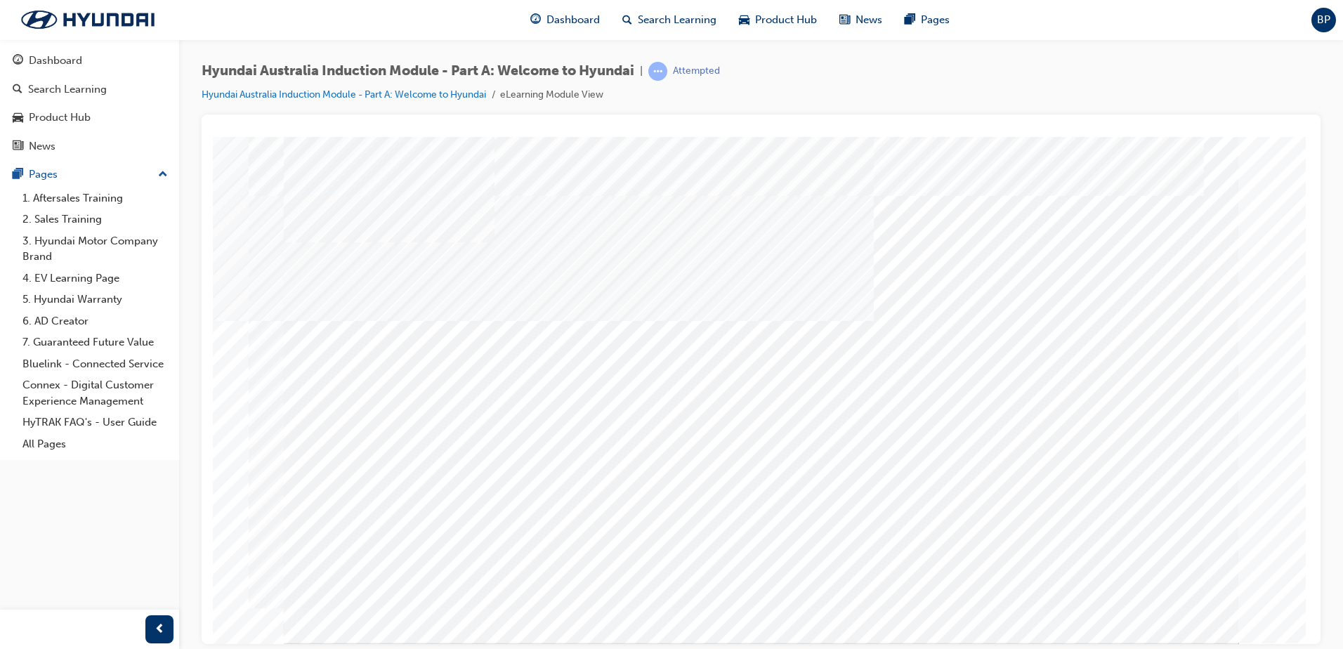
click at [1275, 142] on div "History Video" at bounding box center [760, 142] width 1085 height 0
click at [1264, 142] on div "History Video" at bounding box center [760, 142] width 1085 height 0
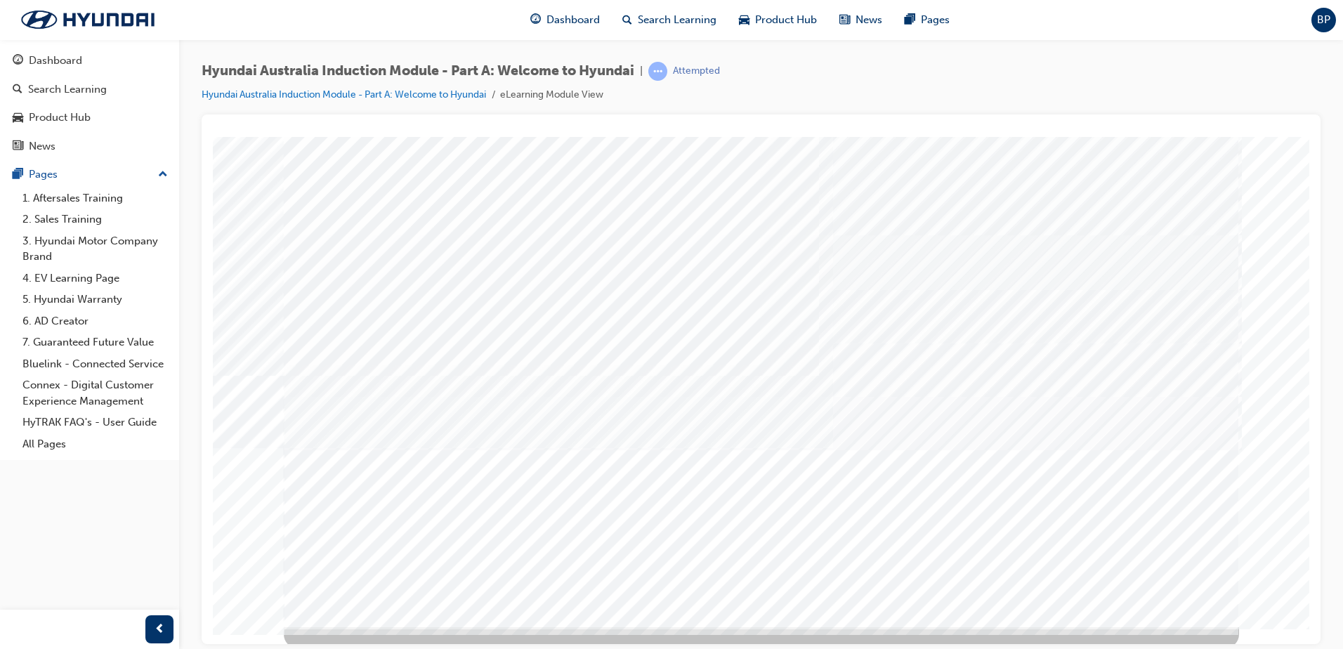
scroll to position [20, 0]
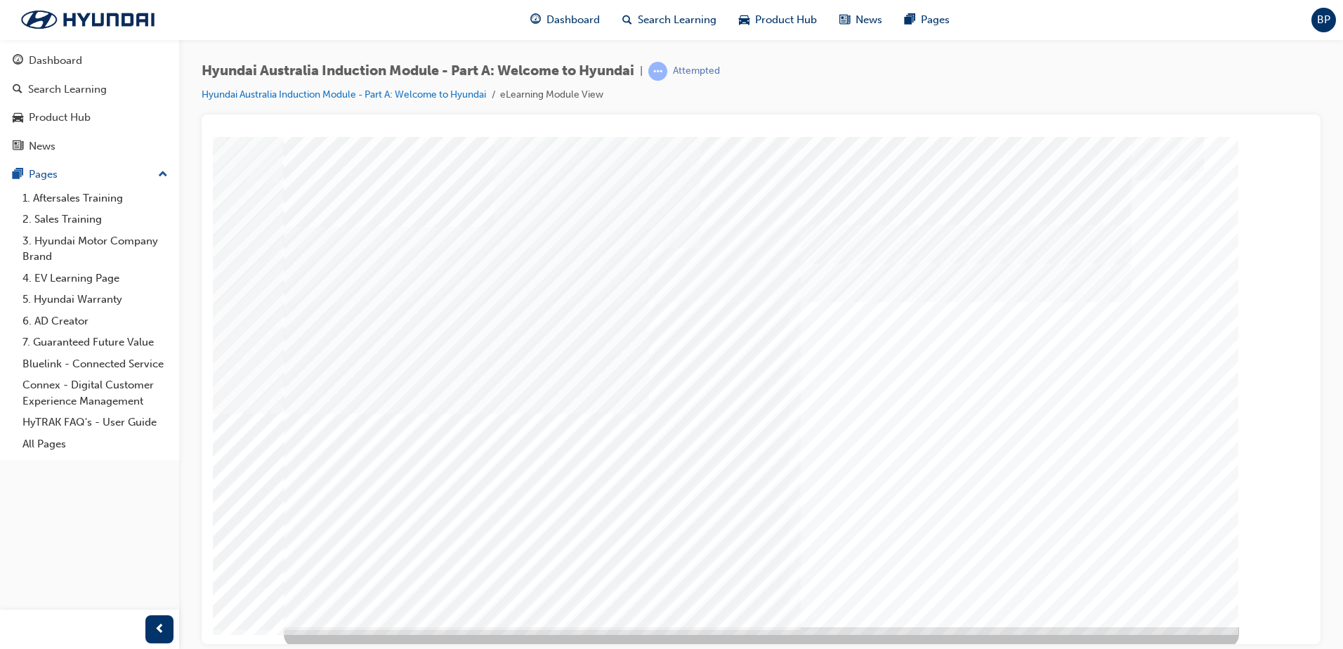
scroll to position [20, 0]
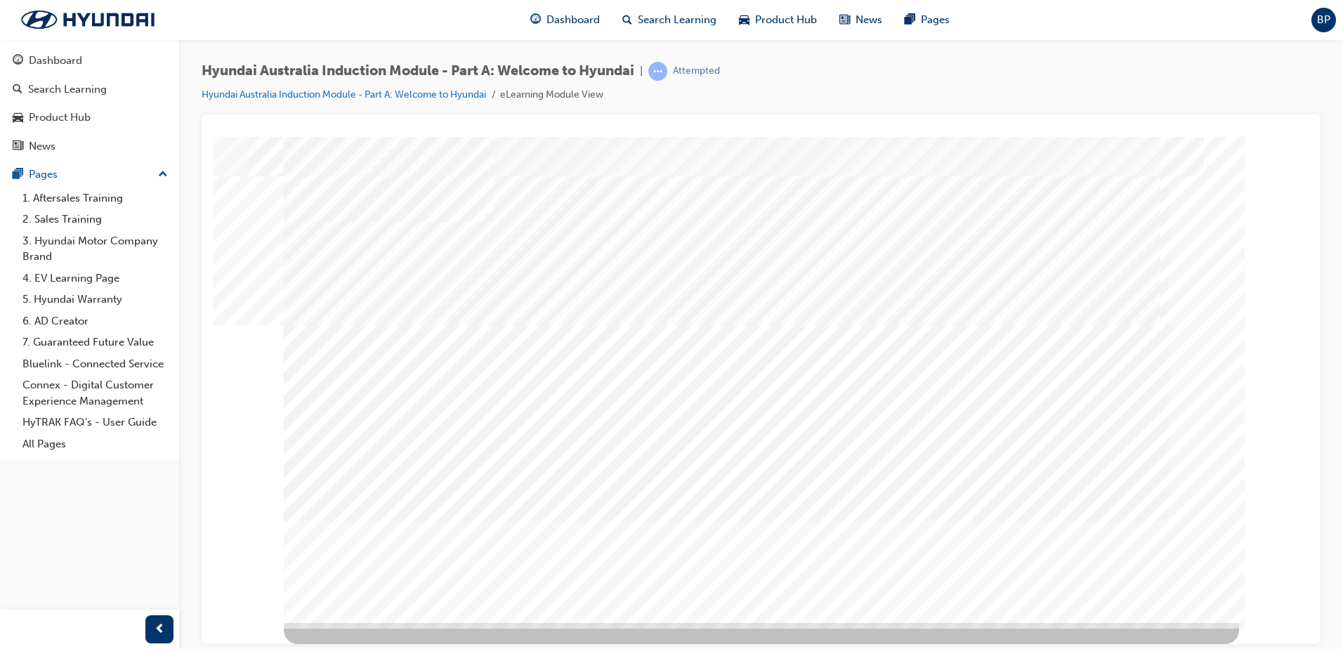
scroll to position [0, 0]
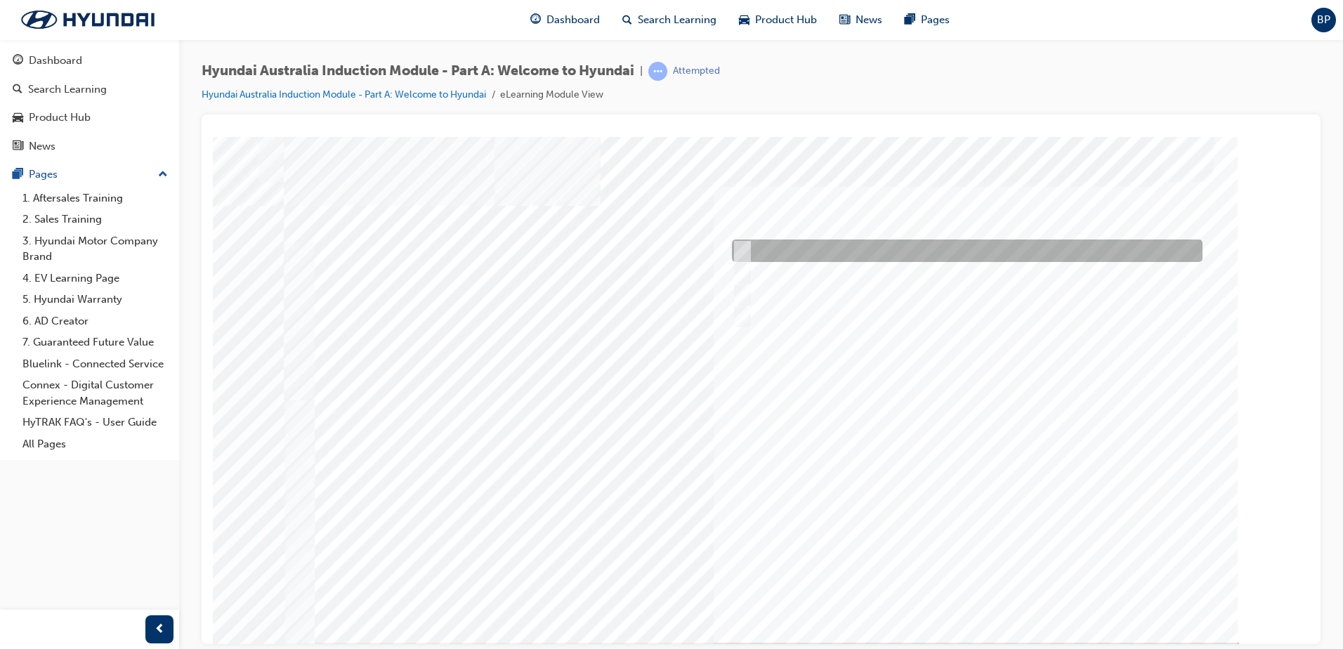
click at [739, 249] on input "1935" at bounding box center [739, 250] width 15 height 15
radio input "true"
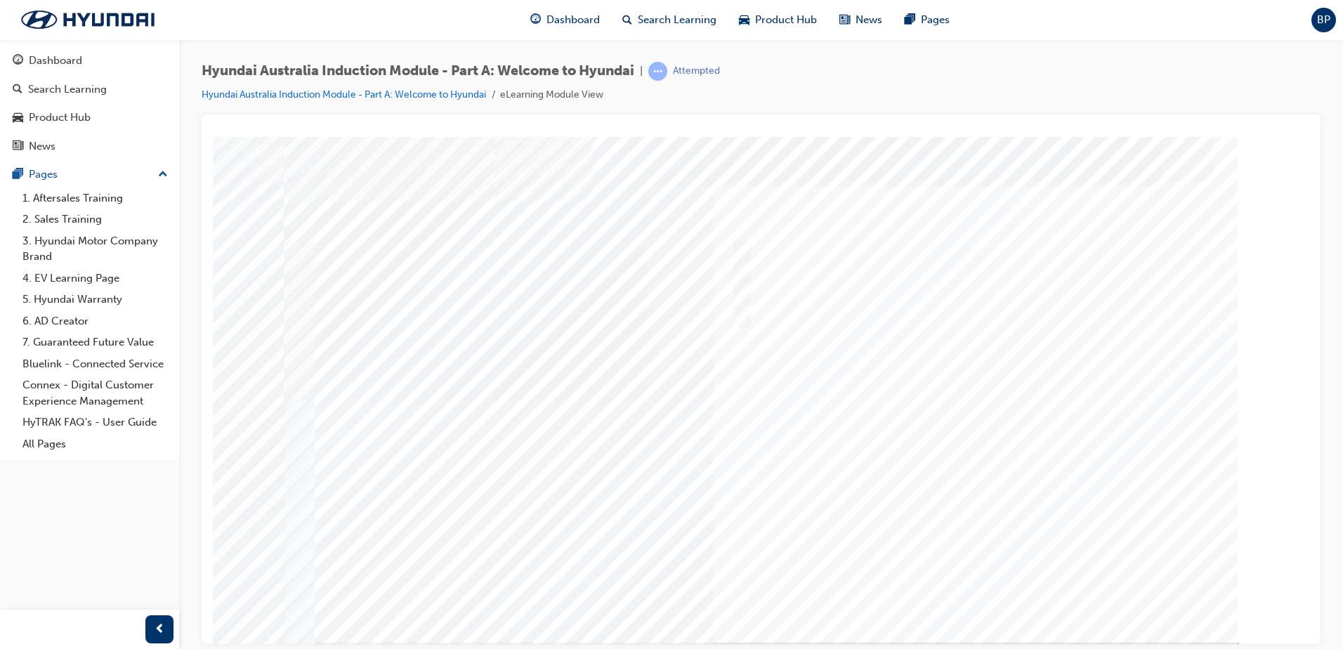
click at [739, 252] on div at bounding box center [761, 389] width 955 height 506
drag, startPoint x: 1066, startPoint y: 339, endPoint x: 965, endPoint y: 421, distance: 129.4
click at [964, 446] on div "Quiz_Q_2" at bounding box center [761, 389] width 955 height 506
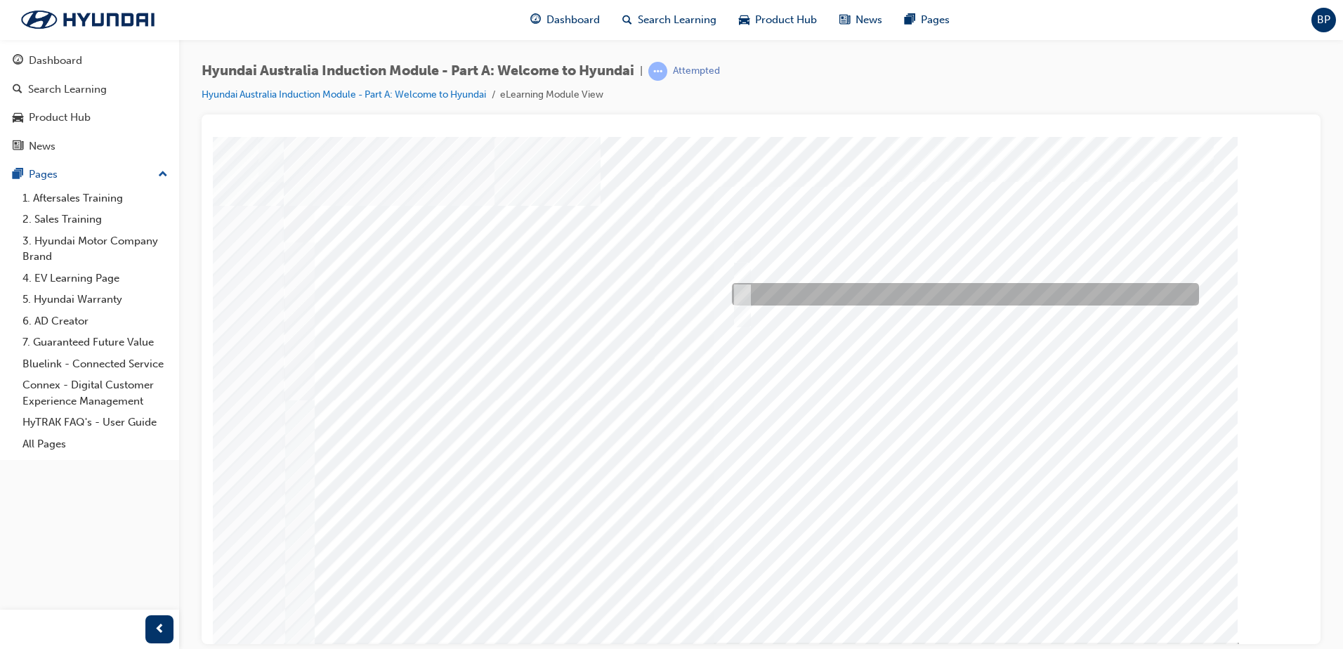
click at [741, 291] on input "Asan Plant, South Korea" at bounding box center [739, 294] width 15 height 15
radio input "true"
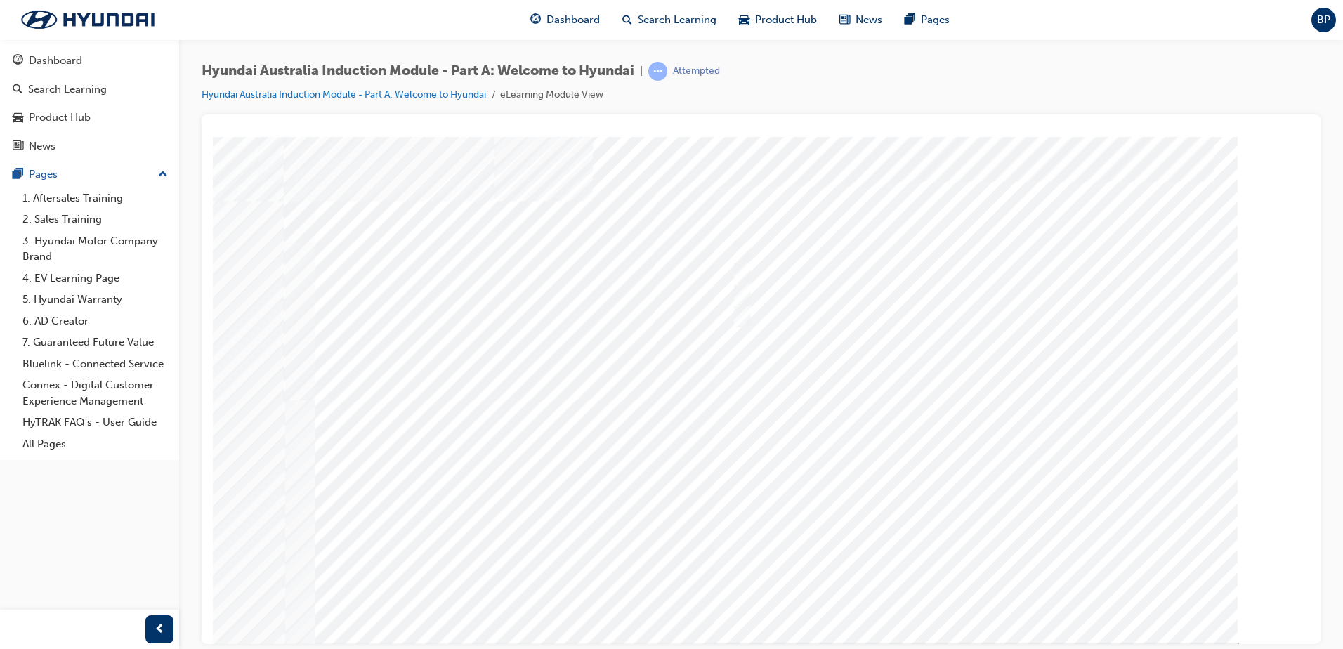
click at [757, 417] on div at bounding box center [761, 389] width 955 height 506
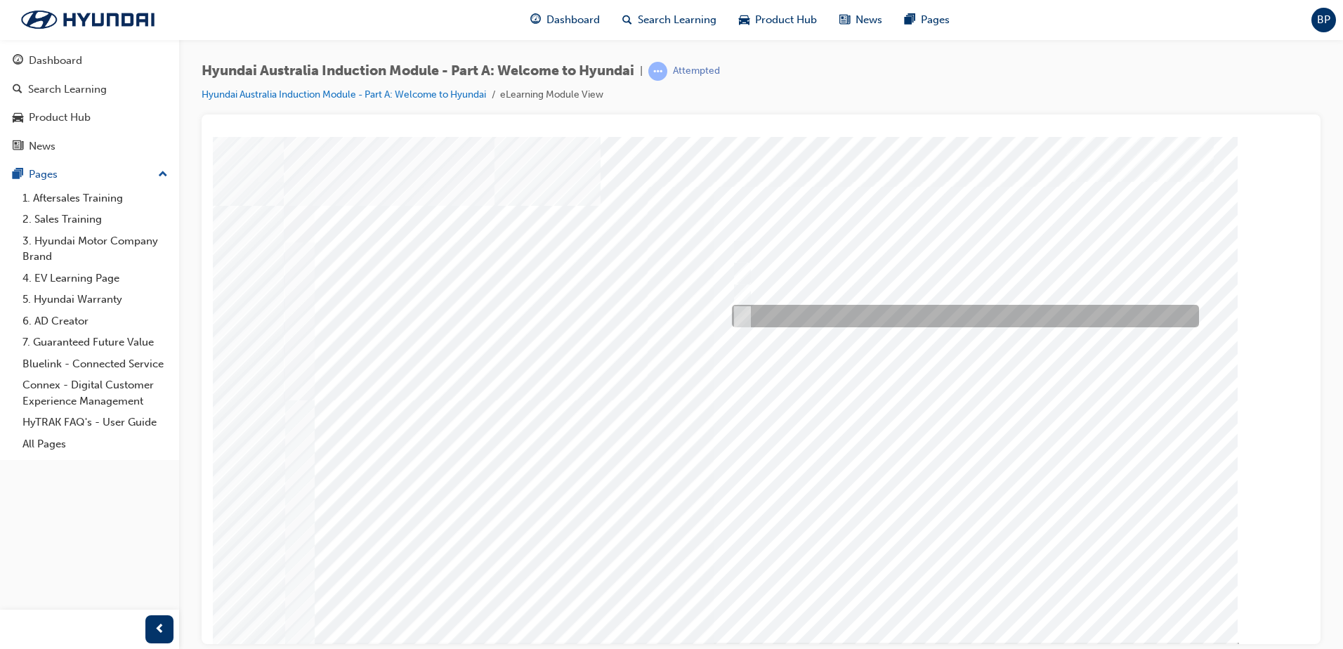
click at [744, 310] on input "Global expansion" at bounding box center [738, 315] width 15 height 15
checkbox input "true"
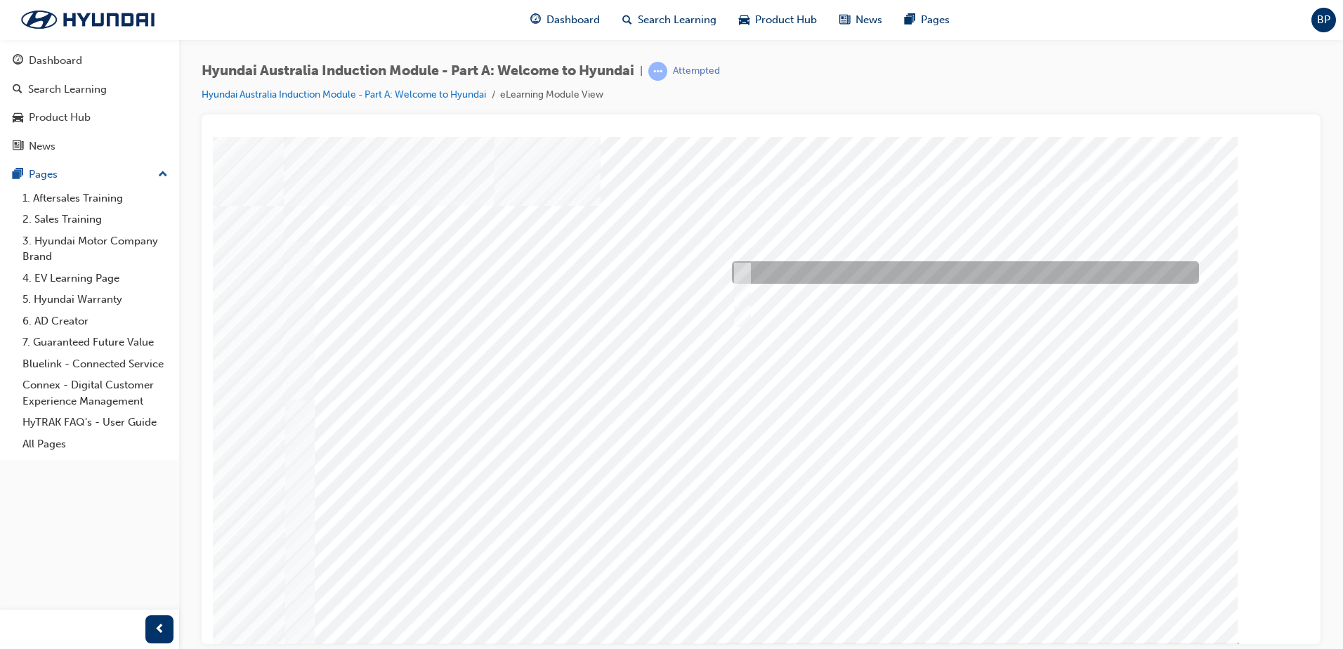
click at [739, 272] on input "A satisfied customer" at bounding box center [738, 272] width 15 height 15
checkbox input "true"
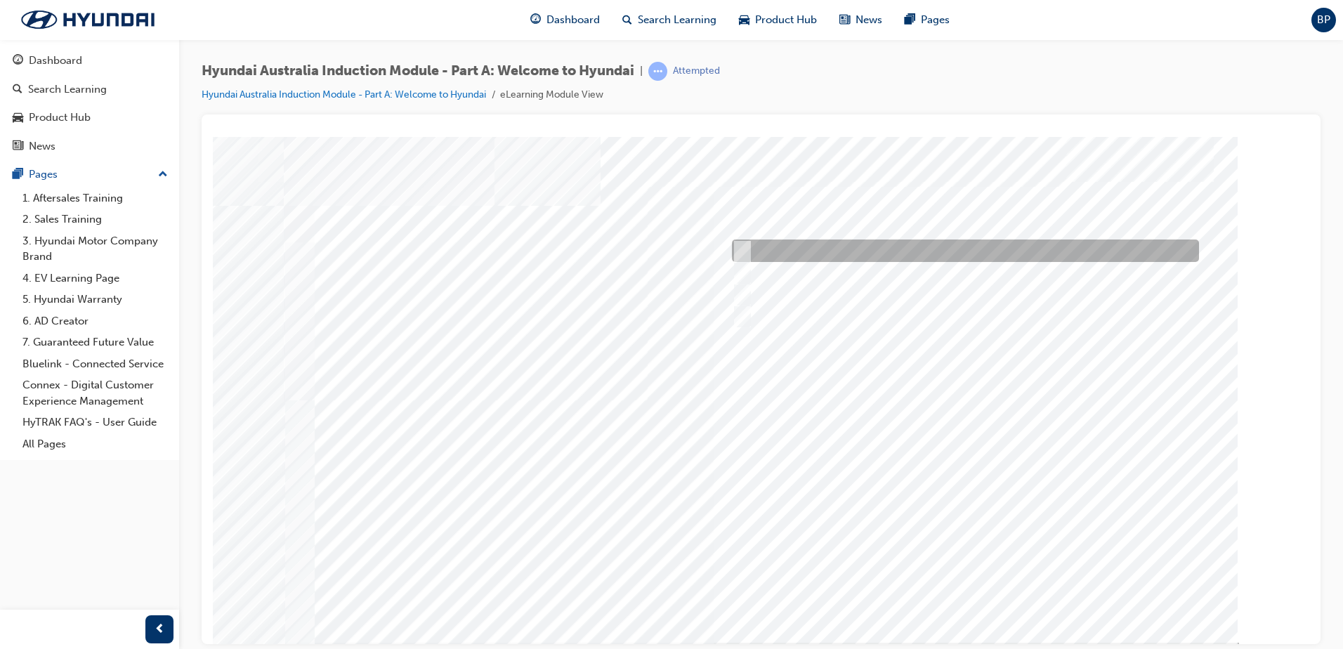
click at [746, 248] on input "A company representative" at bounding box center [738, 250] width 15 height 15
checkbox input "true"
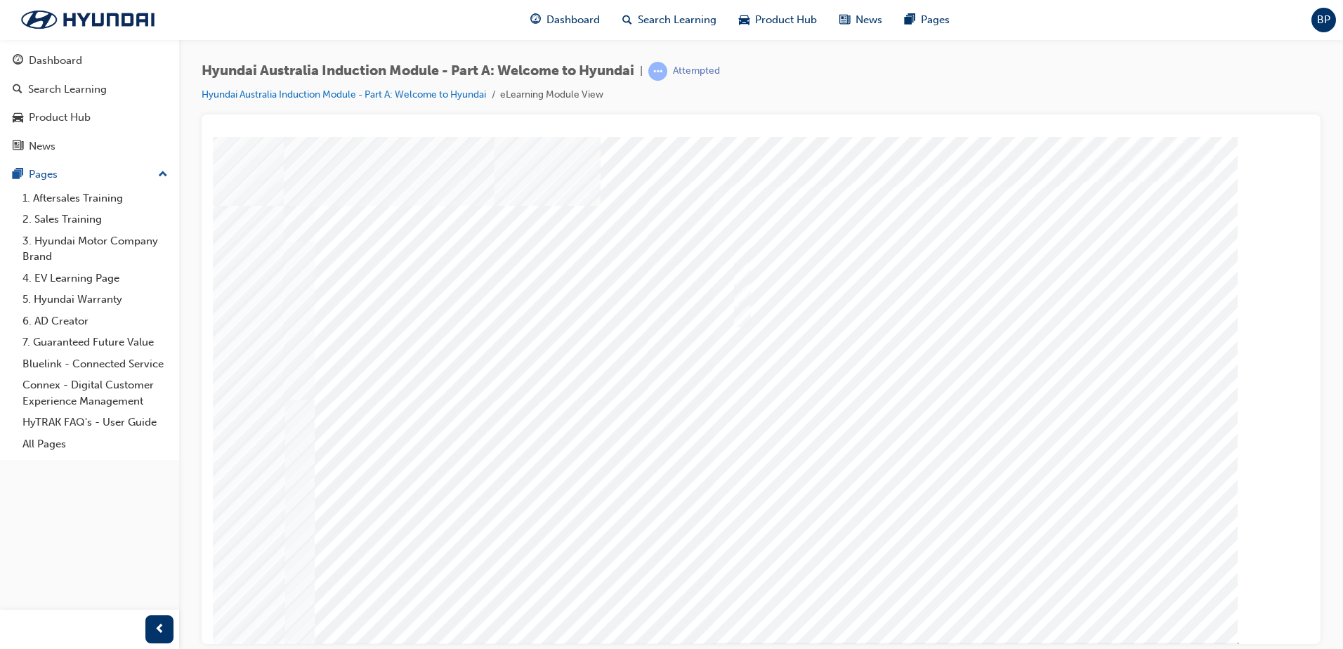
click at [769, 466] on div at bounding box center [761, 389] width 955 height 506
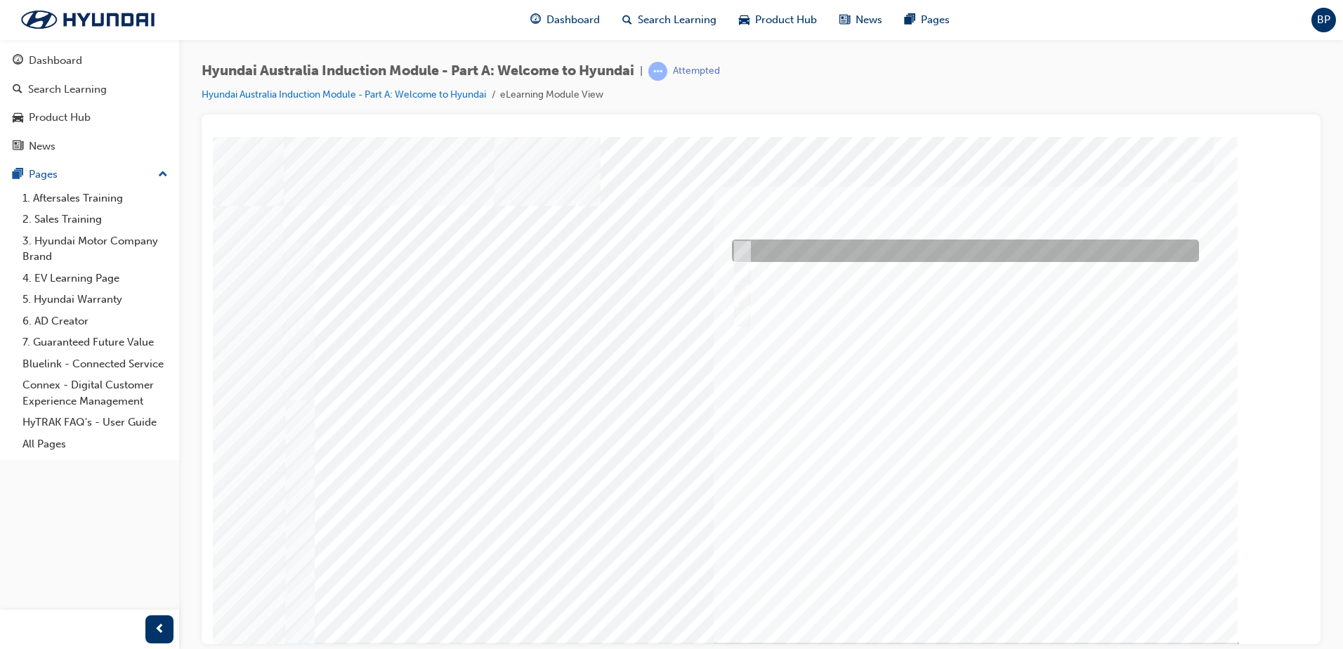
click at [736, 247] on input "Brisbane Lions Football Club" at bounding box center [738, 250] width 15 height 15
checkbox input "true"
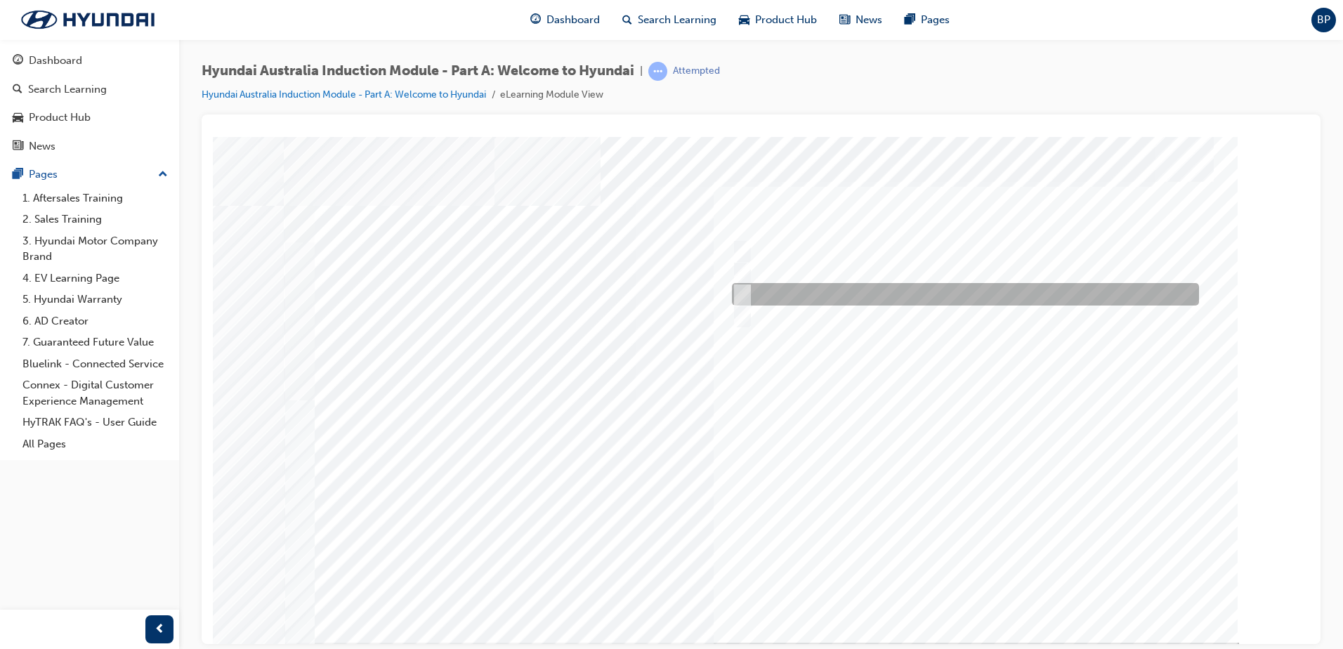
click at [740, 289] on input "Carlton Football Club" at bounding box center [738, 294] width 15 height 15
checkbox input "true"
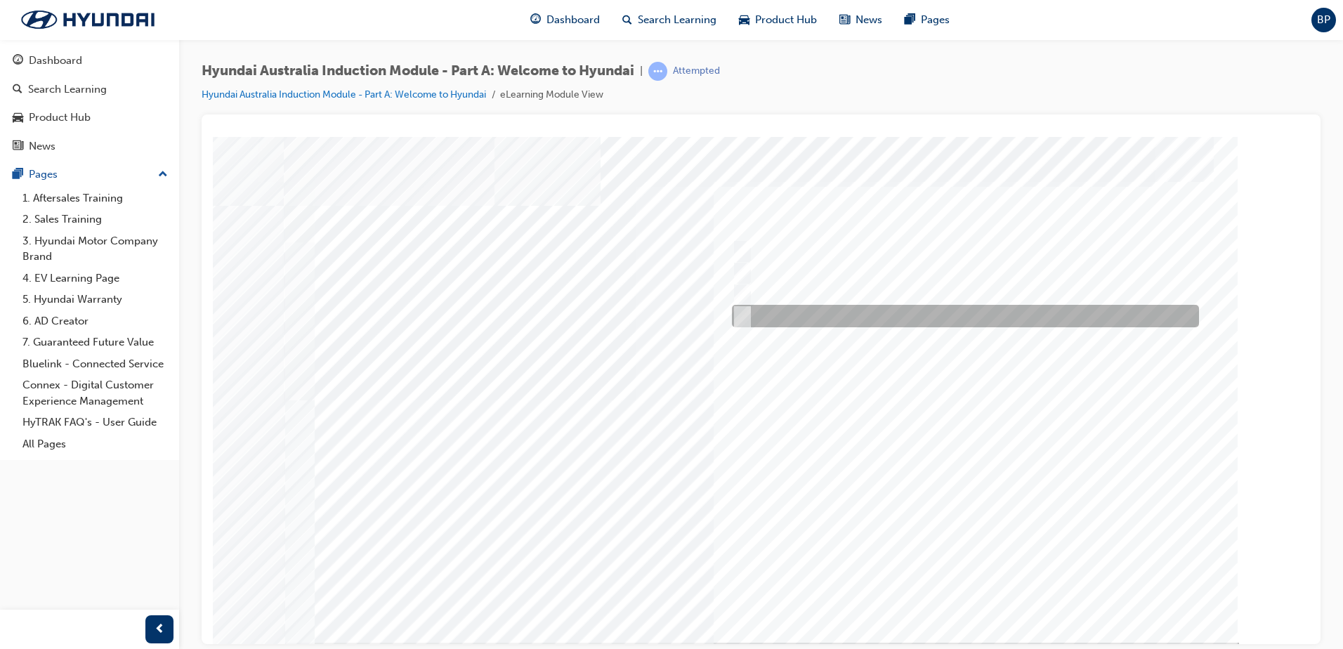
click at [743, 314] on input "Surfing Australia" at bounding box center [738, 315] width 15 height 15
checkbox input "true"
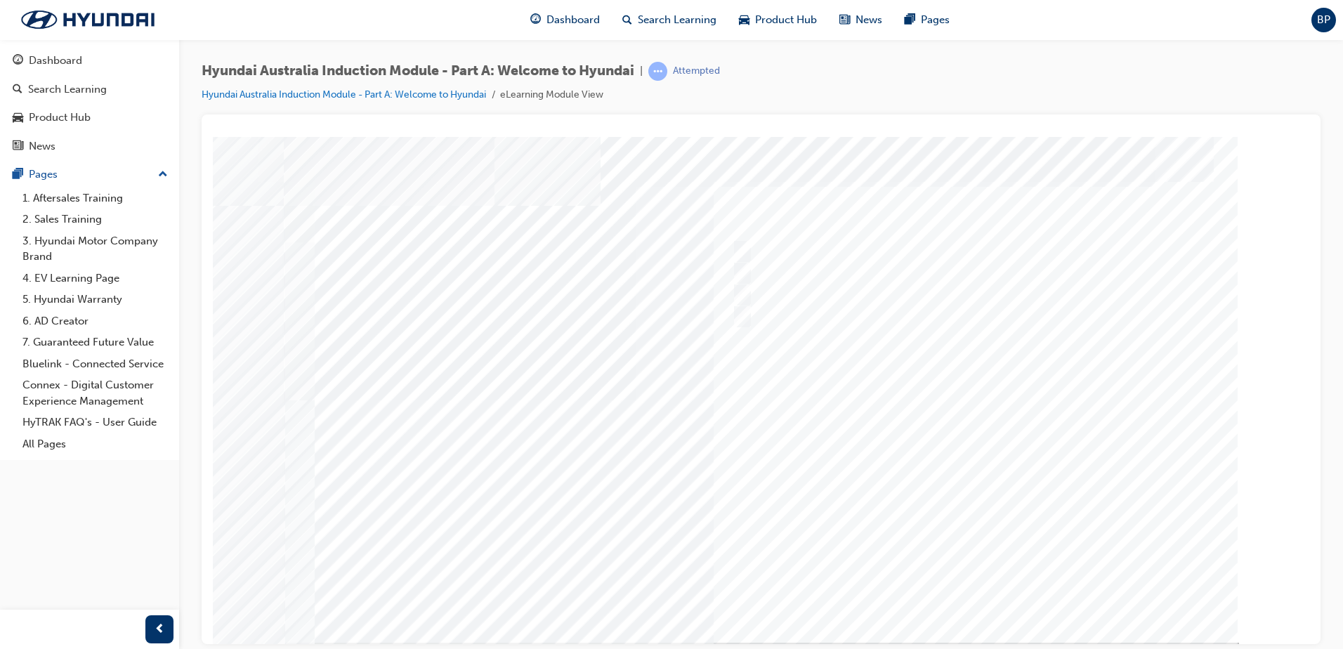
click at [761, 495] on div at bounding box center [761, 389] width 955 height 506
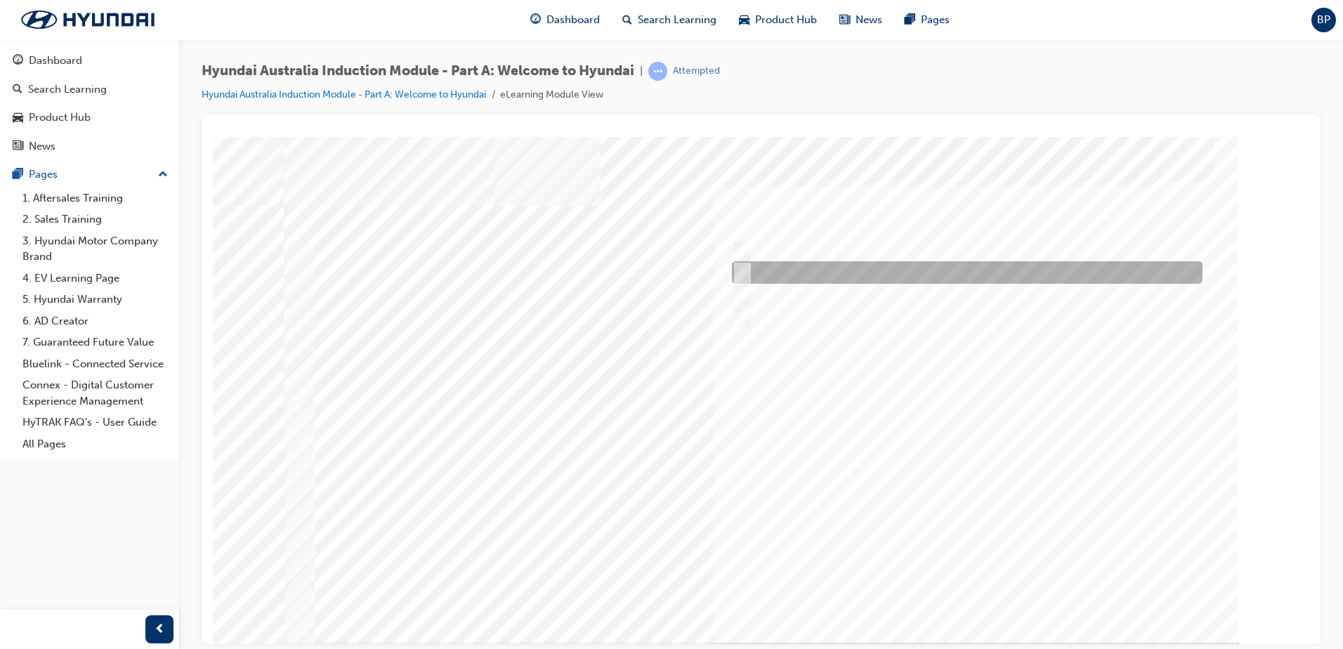
click at [742, 268] on input "1947" at bounding box center [739, 272] width 15 height 15
radio input "true"
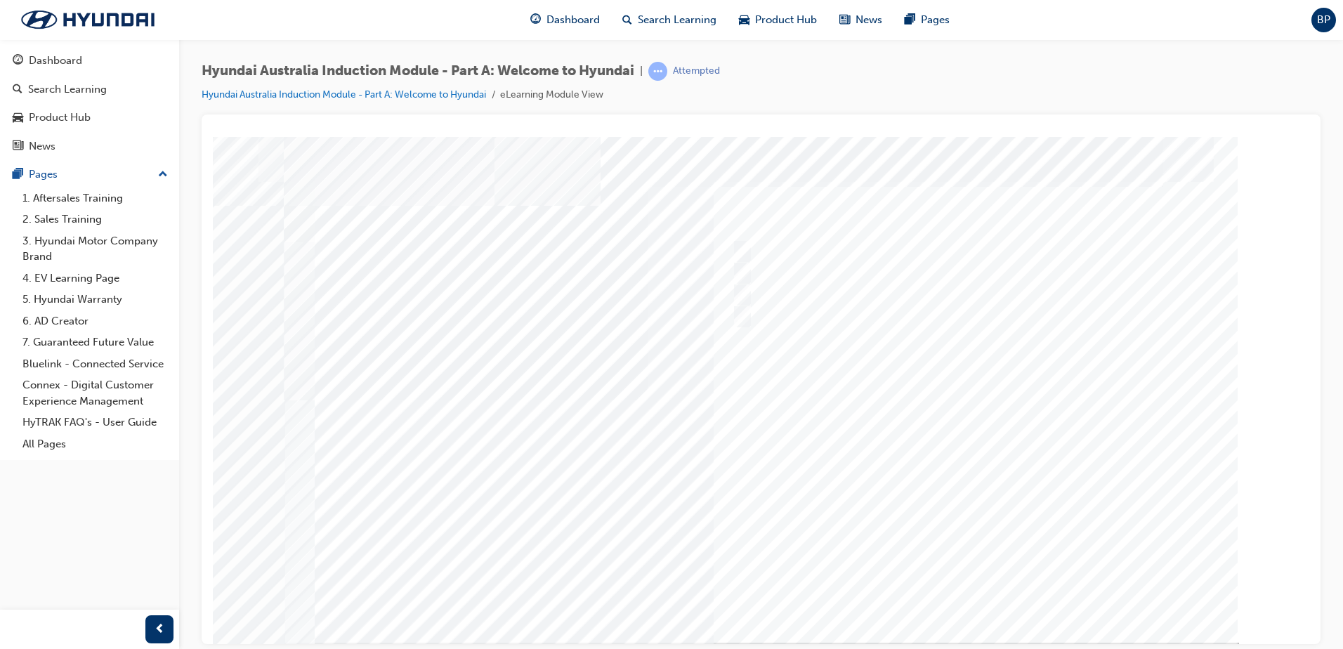
click at [776, 422] on div at bounding box center [761, 389] width 955 height 506
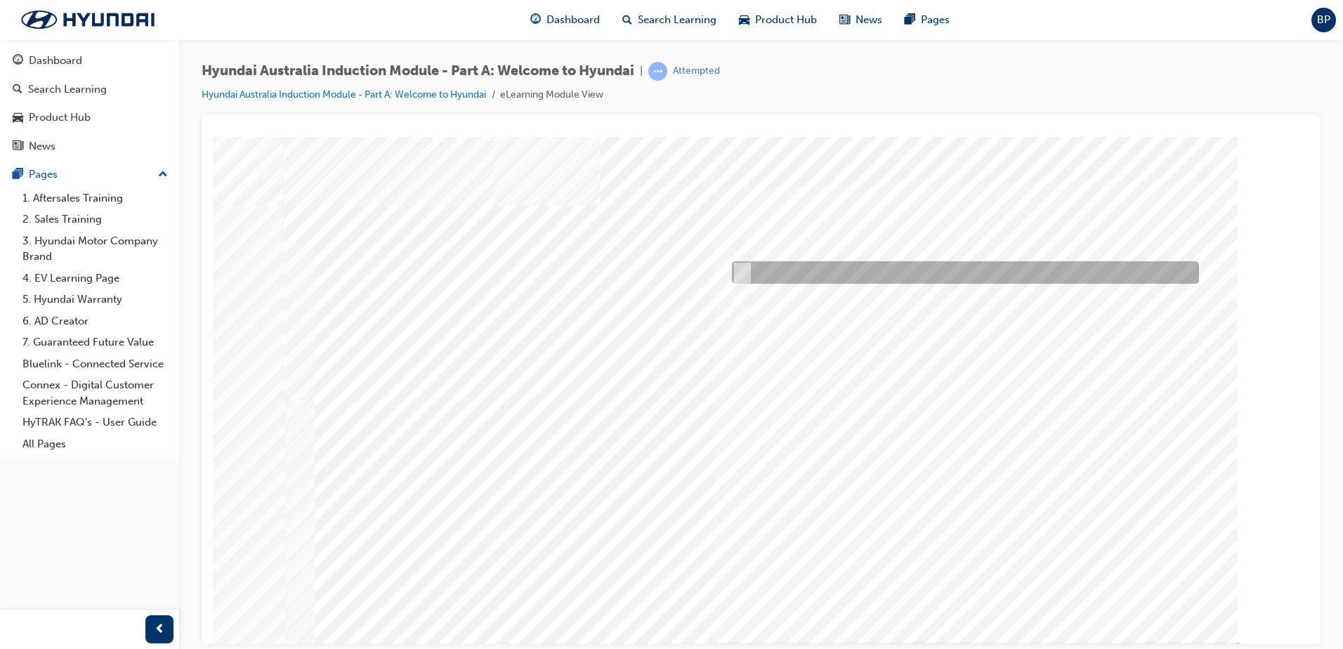
click at [737, 266] on input "Ulsan Plant, South Korea" at bounding box center [739, 272] width 15 height 15
radio input "true"
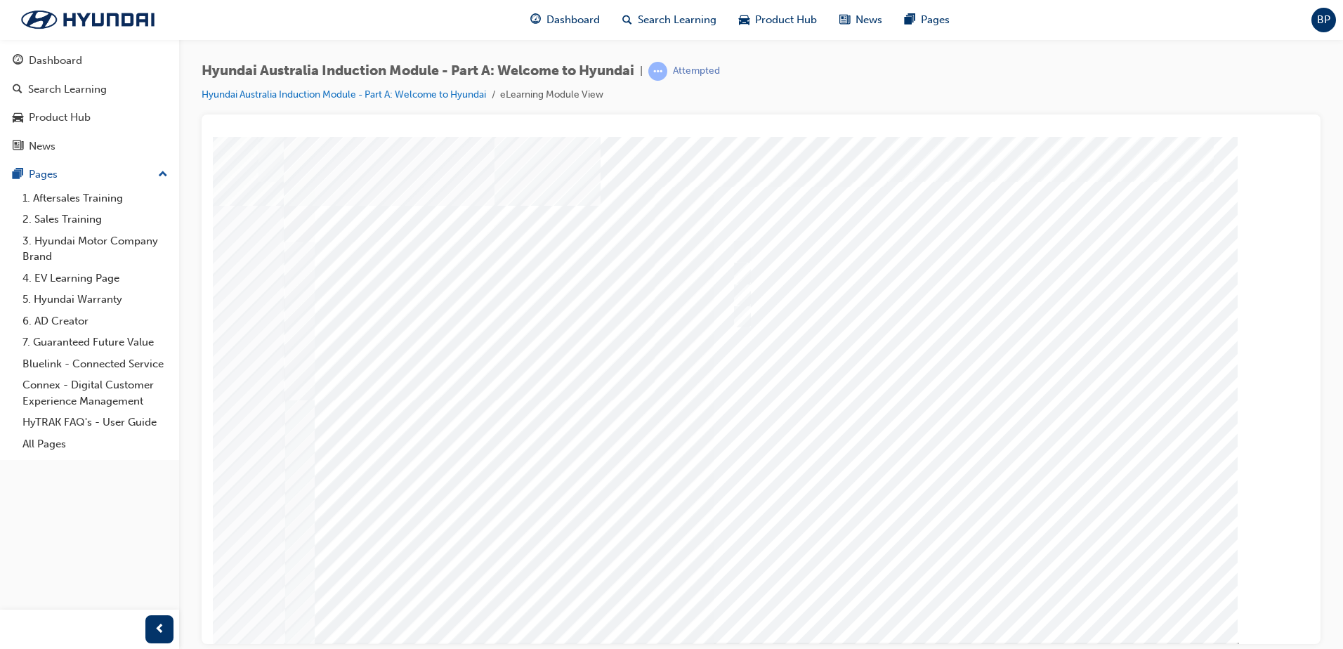
click at [767, 432] on div at bounding box center [761, 389] width 955 height 506
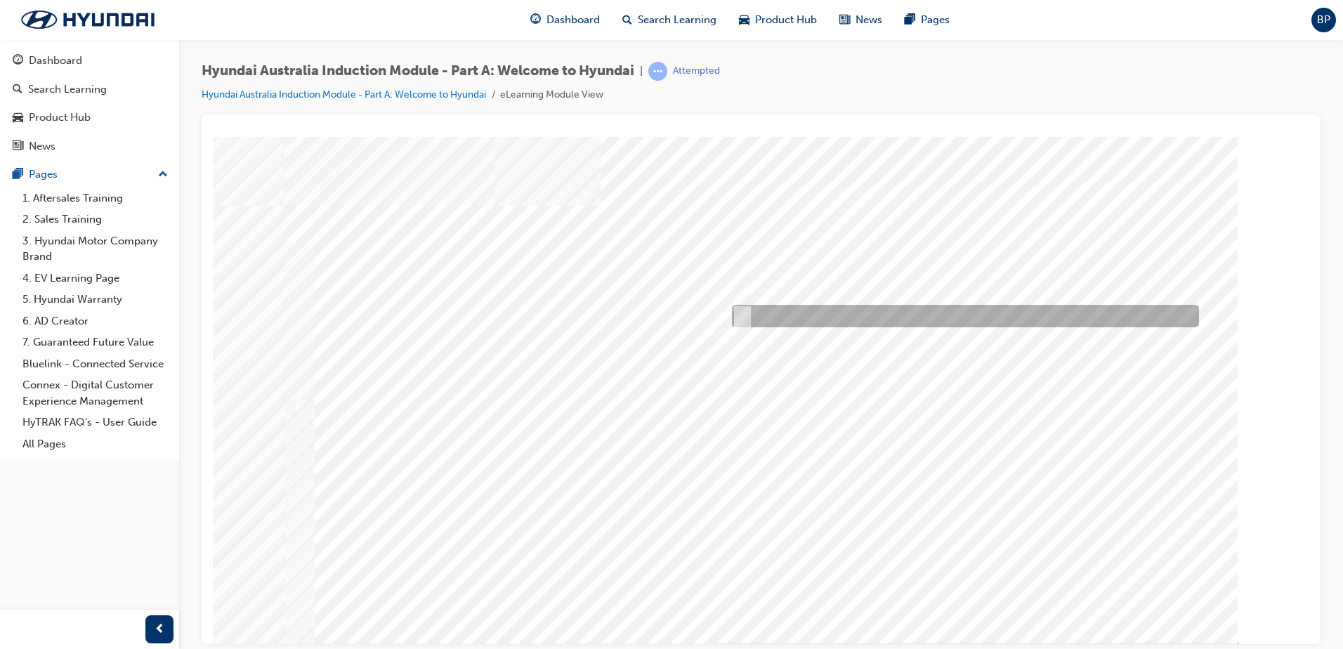
click at [746, 313] on input "Global expansion" at bounding box center [738, 315] width 15 height 15
checkbox input "true"
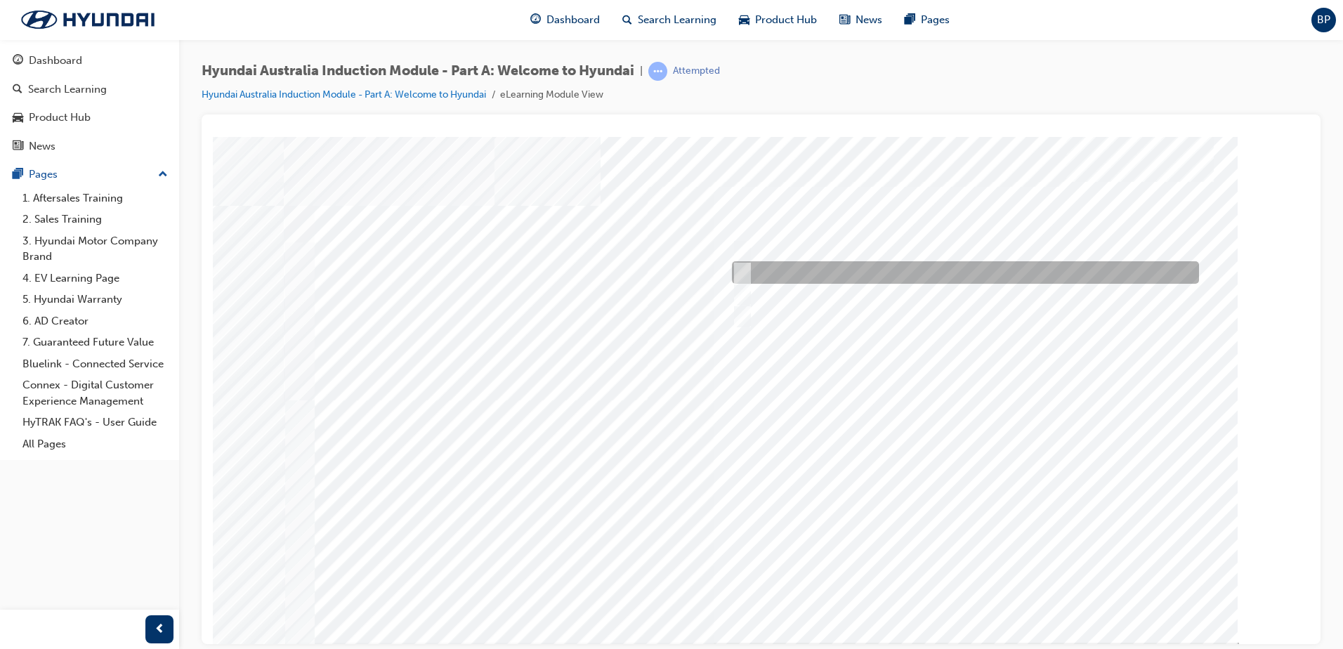
click at [746, 263] on div at bounding box center [961, 272] width 467 height 22
checkbox input "true"
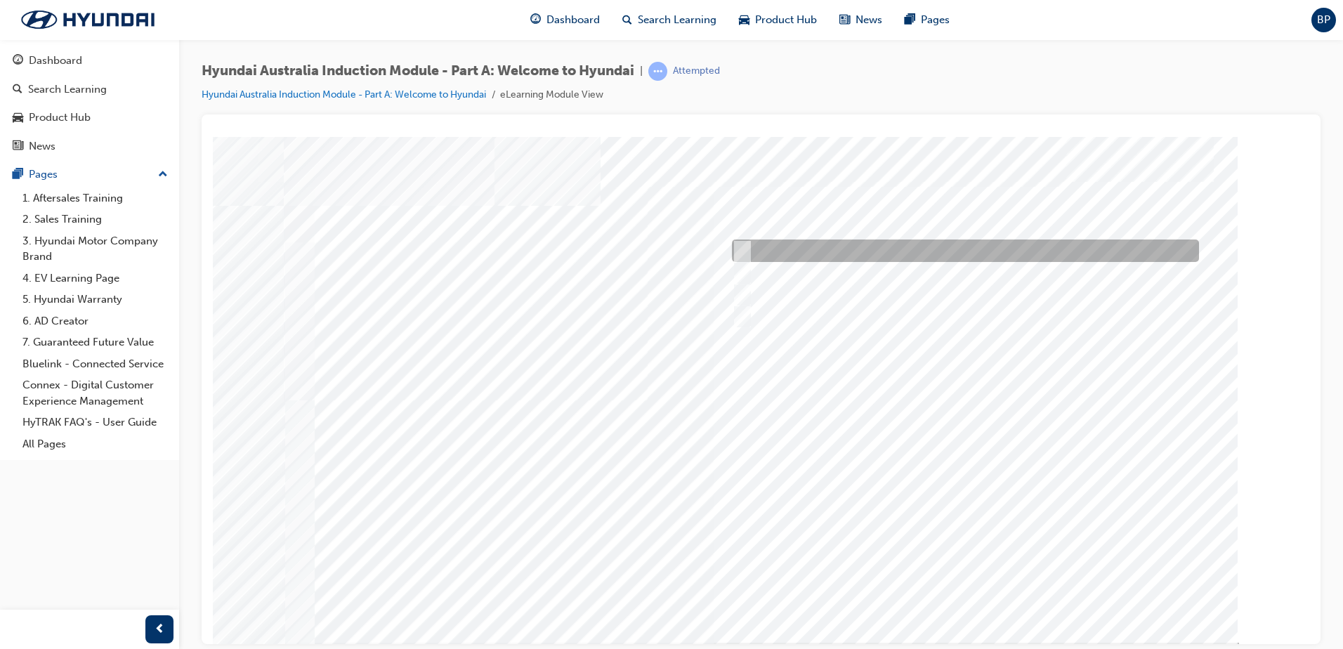
click at [749, 249] on div at bounding box center [961, 251] width 467 height 22
checkbox input "true"
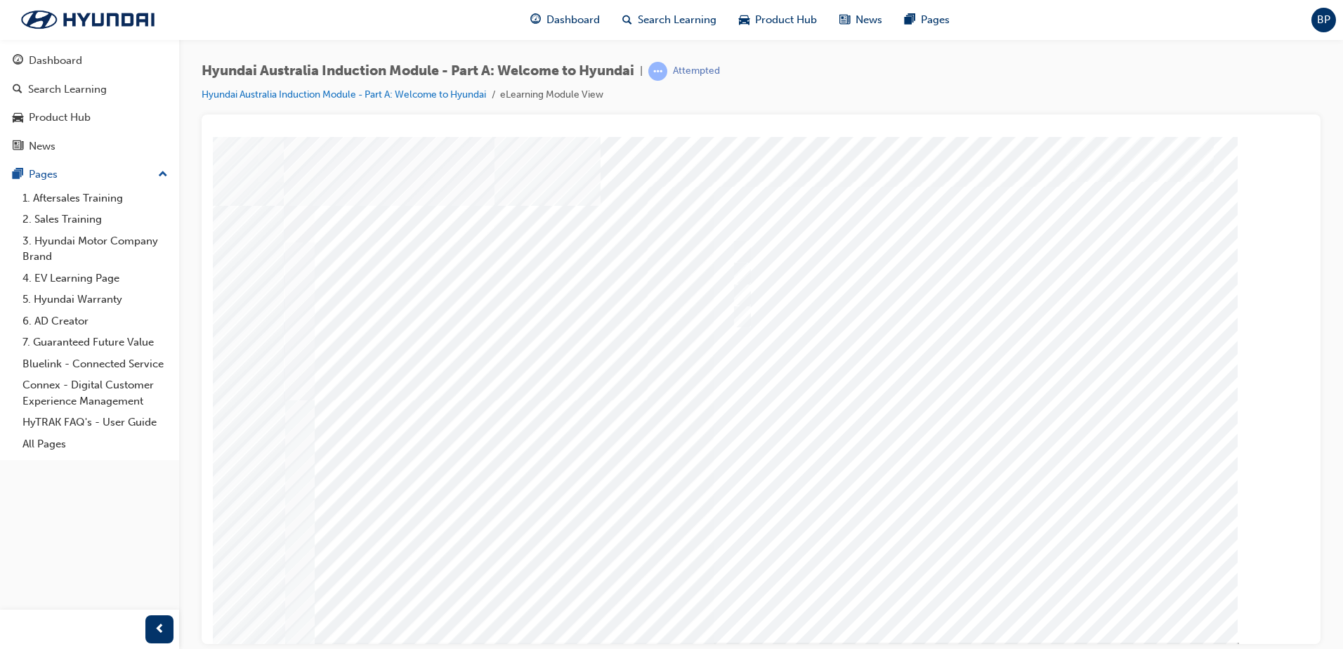
click at [718, 473] on div at bounding box center [761, 389] width 955 height 506
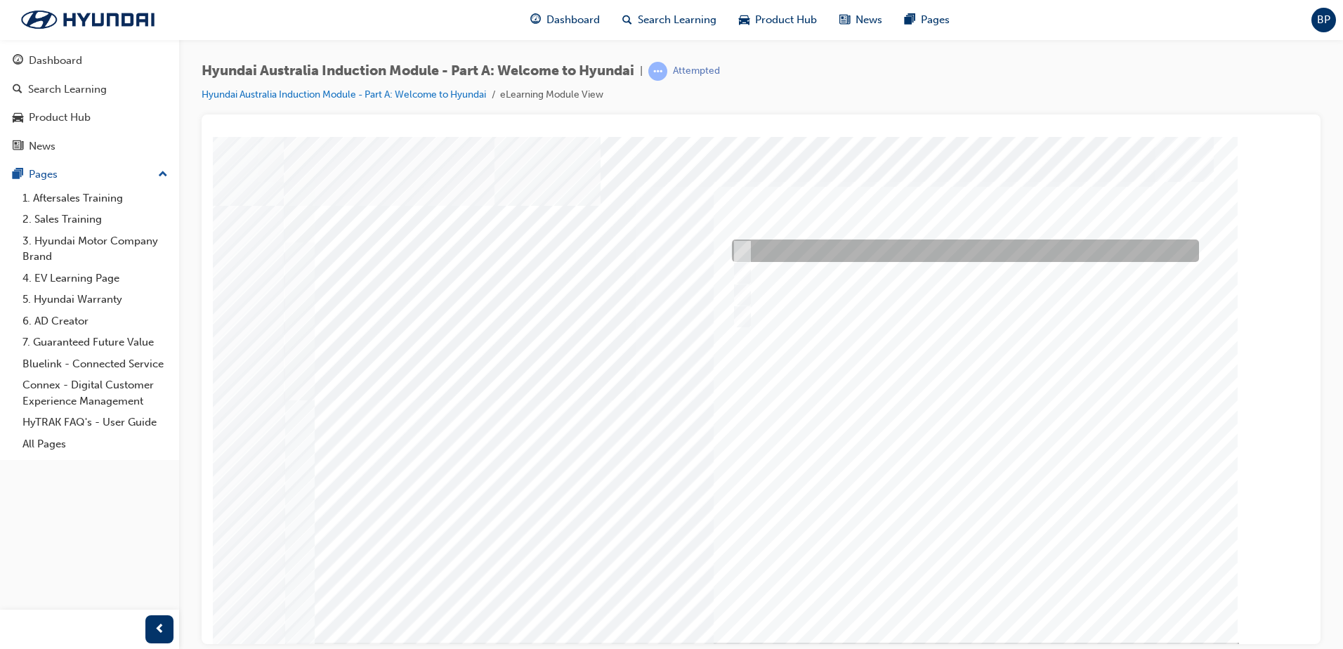
click at [747, 241] on div at bounding box center [961, 251] width 467 height 22
checkbox input "true"
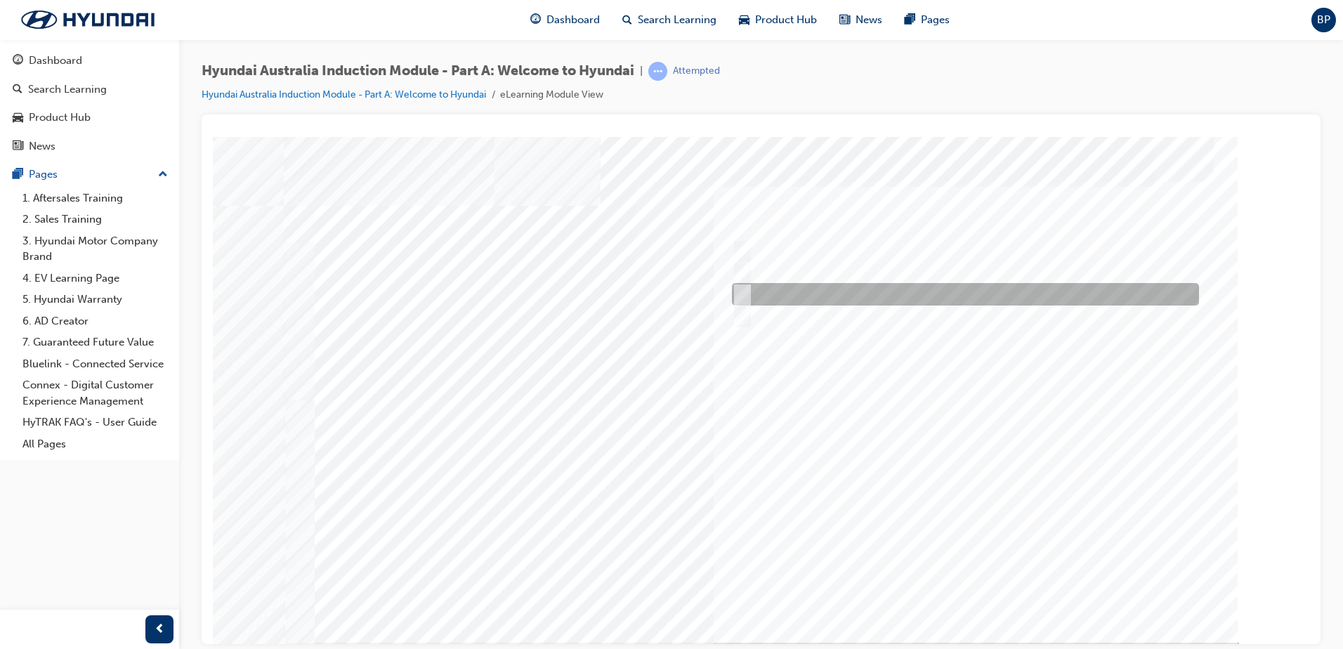
click at [741, 291] on input "Carlton Football Club" at bounding box center [738, 294] width 15 height 15
checkbox input "true"
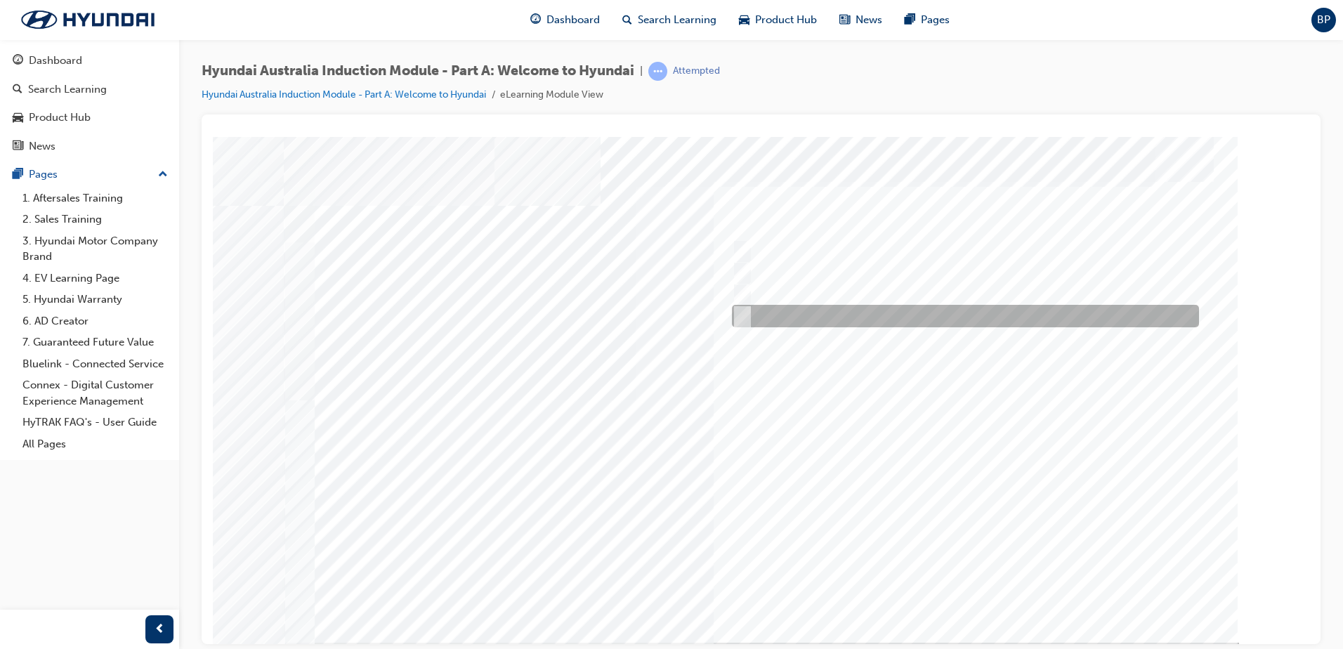
click at [743, 310] on input "Surfing Australia" at bounding box center [738, 315] width 15 height 15
checkbox input "true"
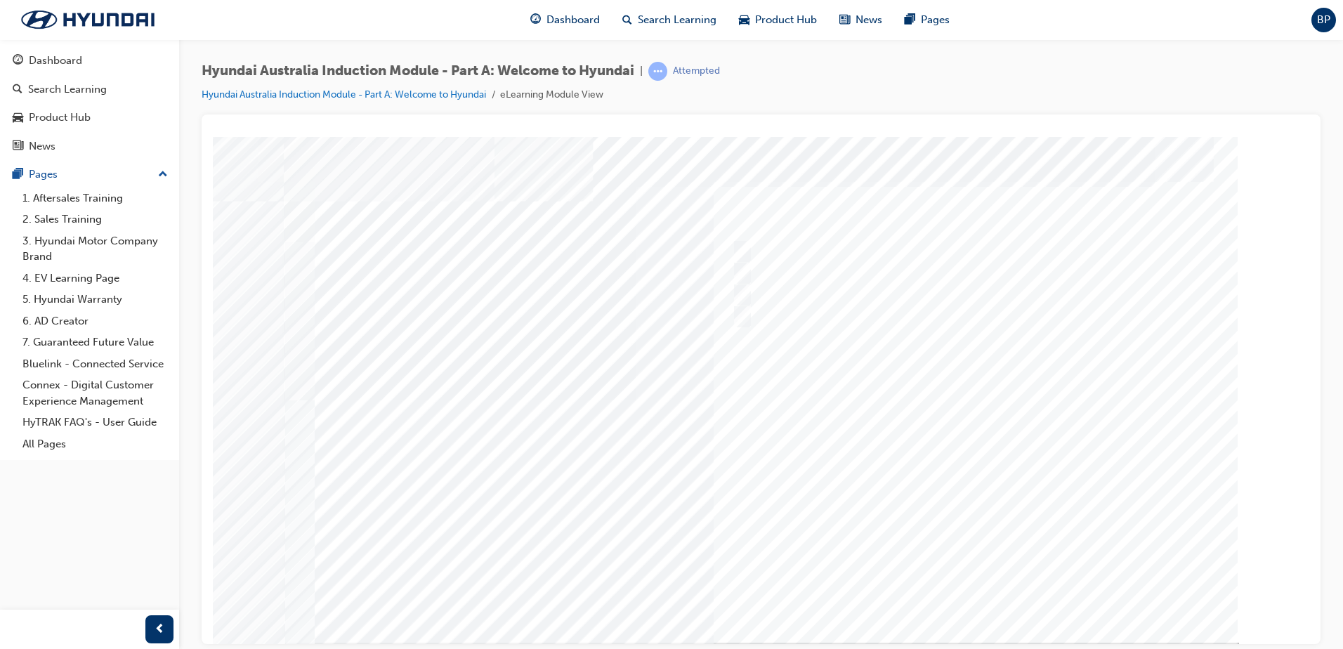
click at [817, 591] on div at bounding box center [761, 389] width 955 height 506
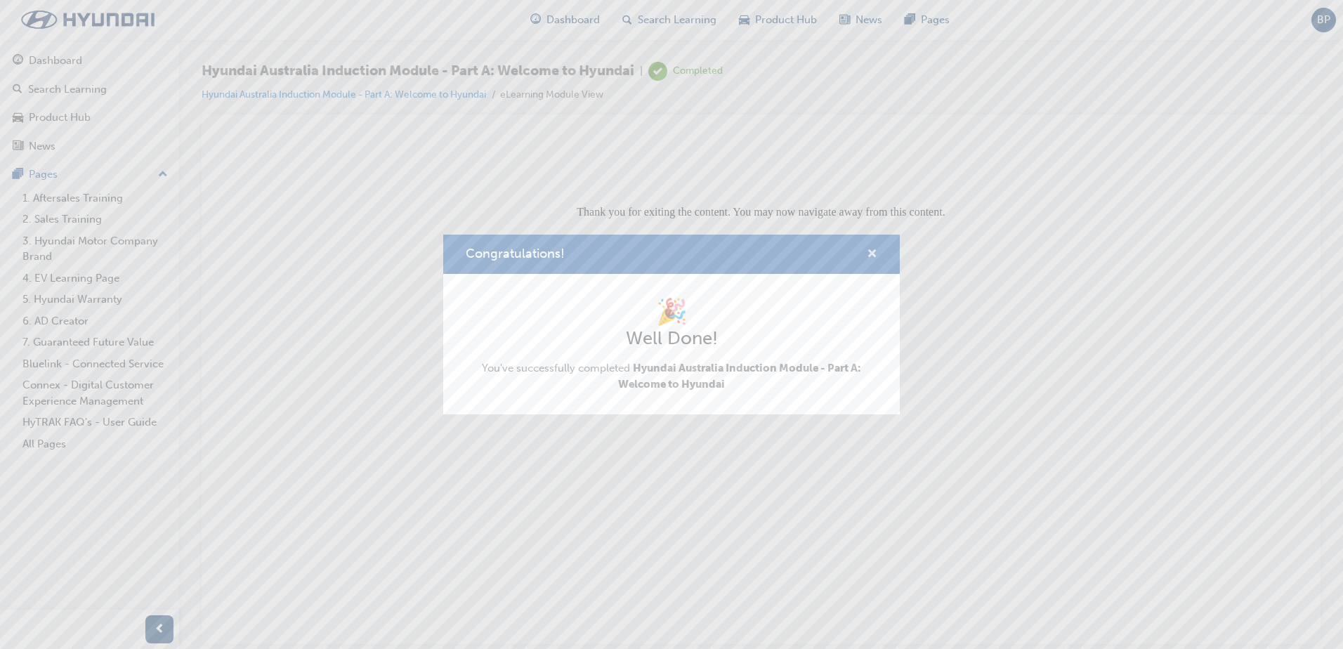
click at [872, 249] on span "cross-icon" at bounding box center [872, 255] width 11 height 13
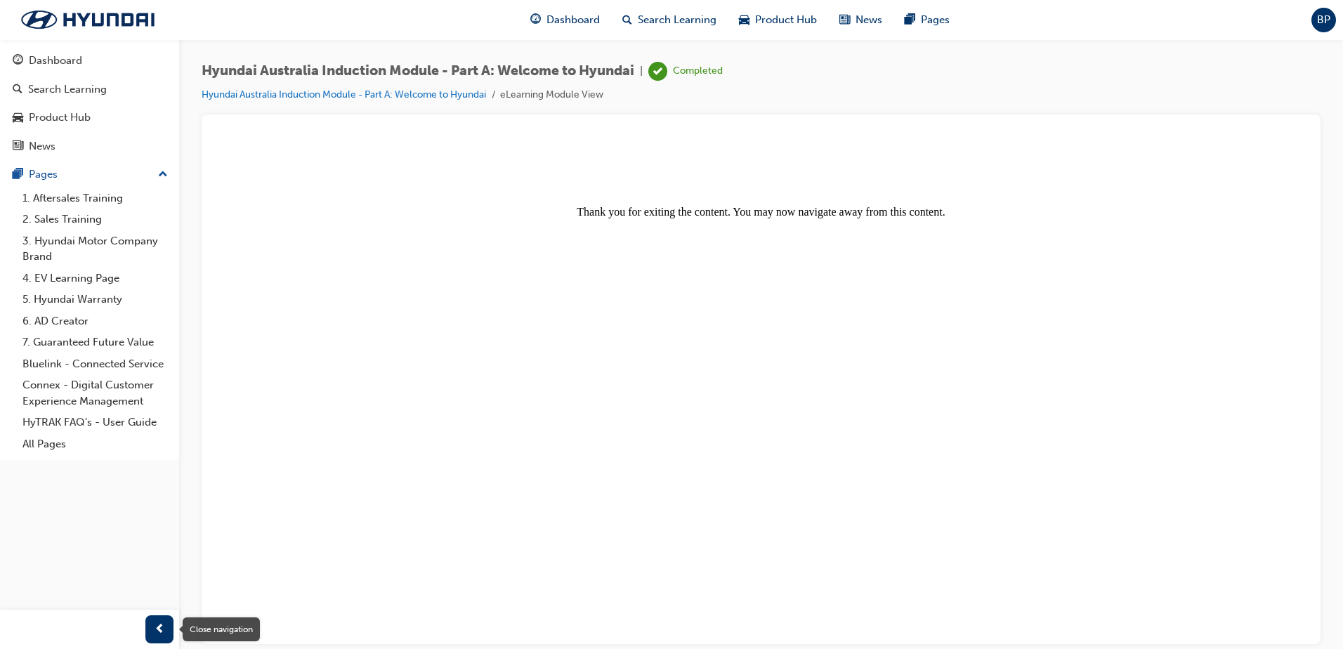
click at [157, 624] on span "prev-icon" at bounding box center [160, 630] width 11 height 18
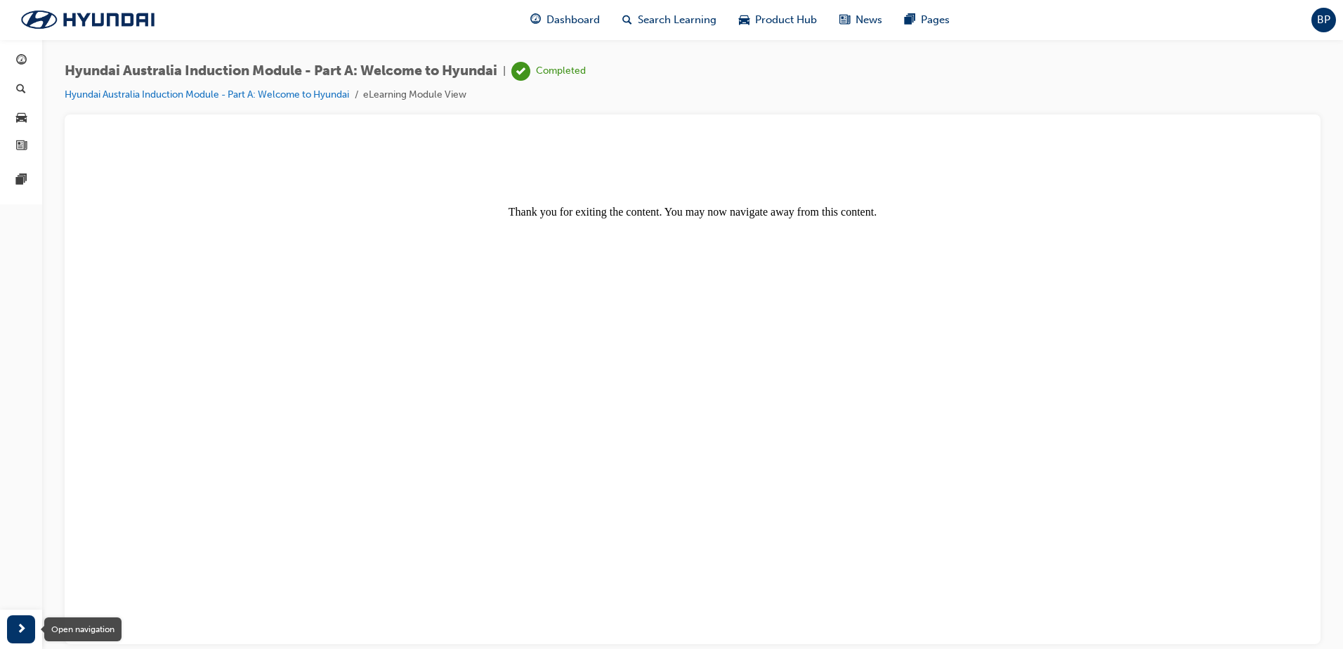
click at [18, 624] on span "next-icon" at bounding box center [21, 630] width 11 height 18
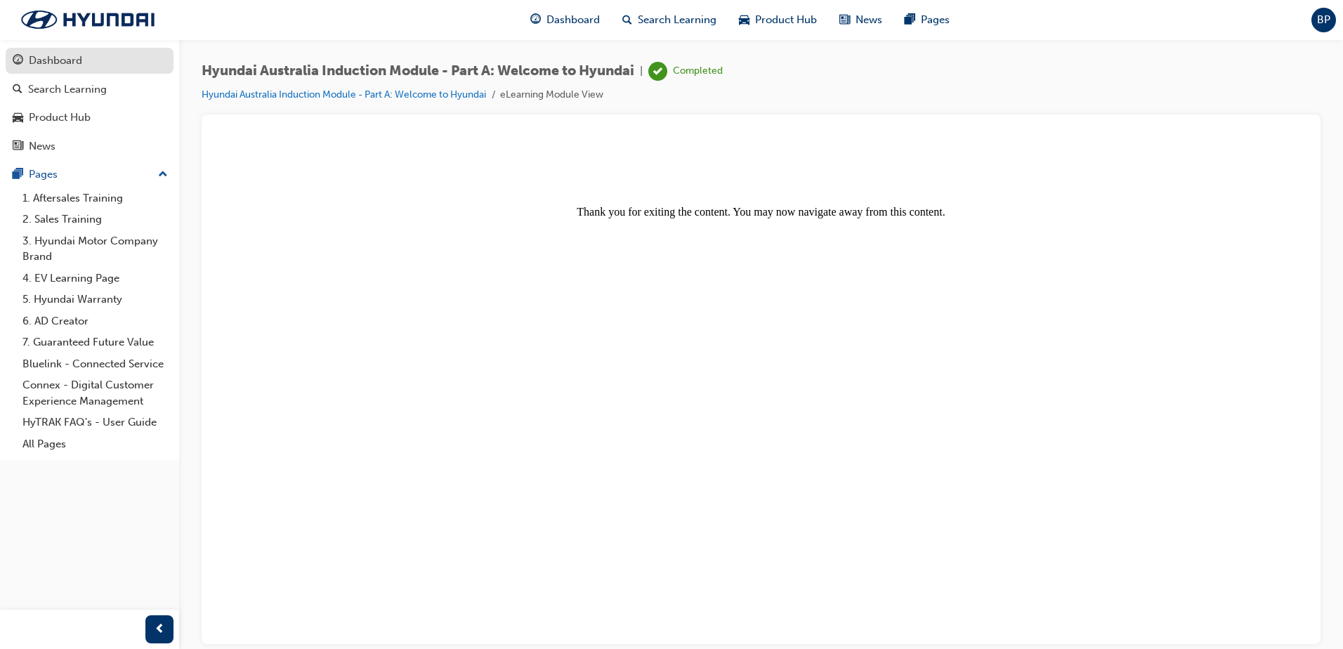
click at [62, 62] on div "Dashboard" at bounding box center [55, 61] width 53 height 16
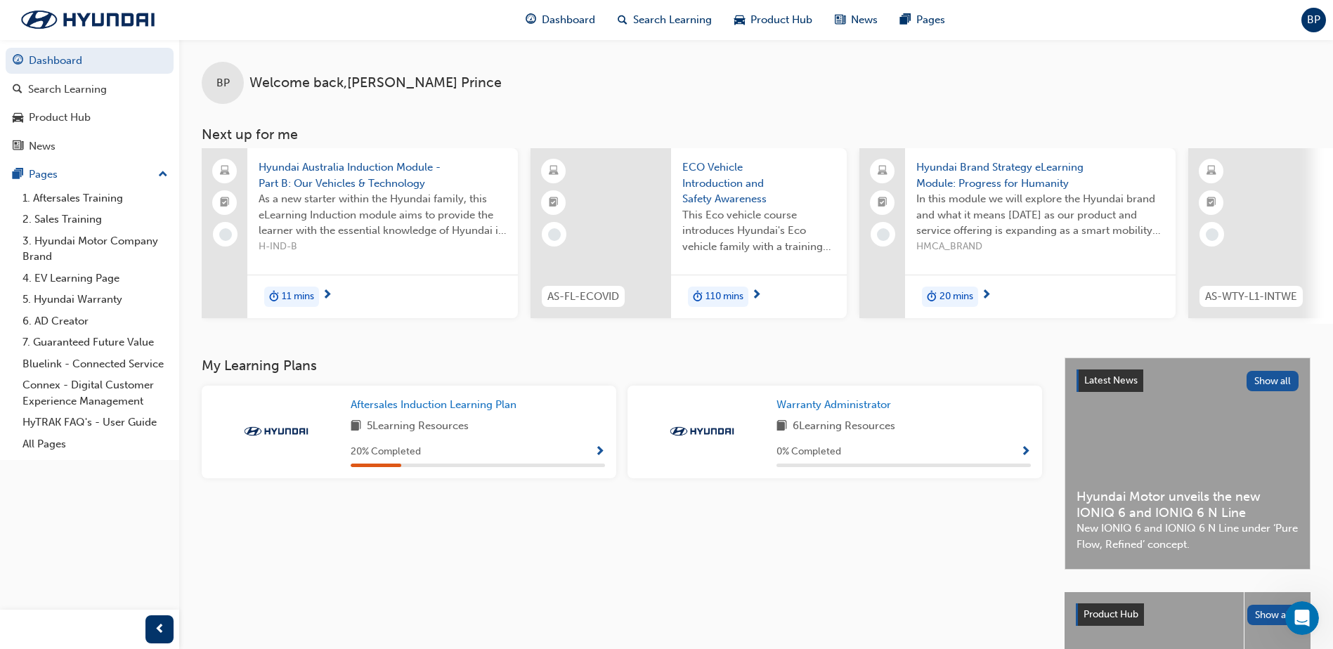
click at [389, 189] on span "Hyundai Australia Induction Module - Part B: Our Vehicles & Technology" at bounding box center [383, 175] width 248 height 32
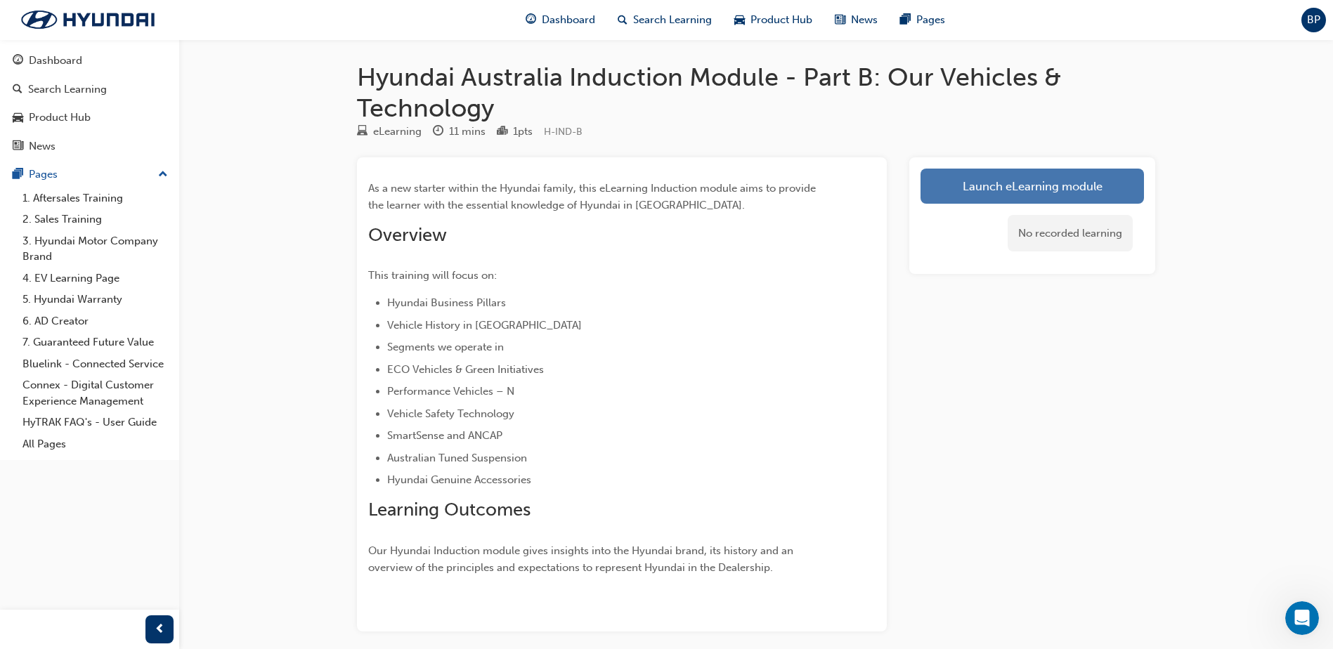
click at [1021, 184] on link "Launch eLearning module" at bounding box center [1031, 186] width 223 height 35
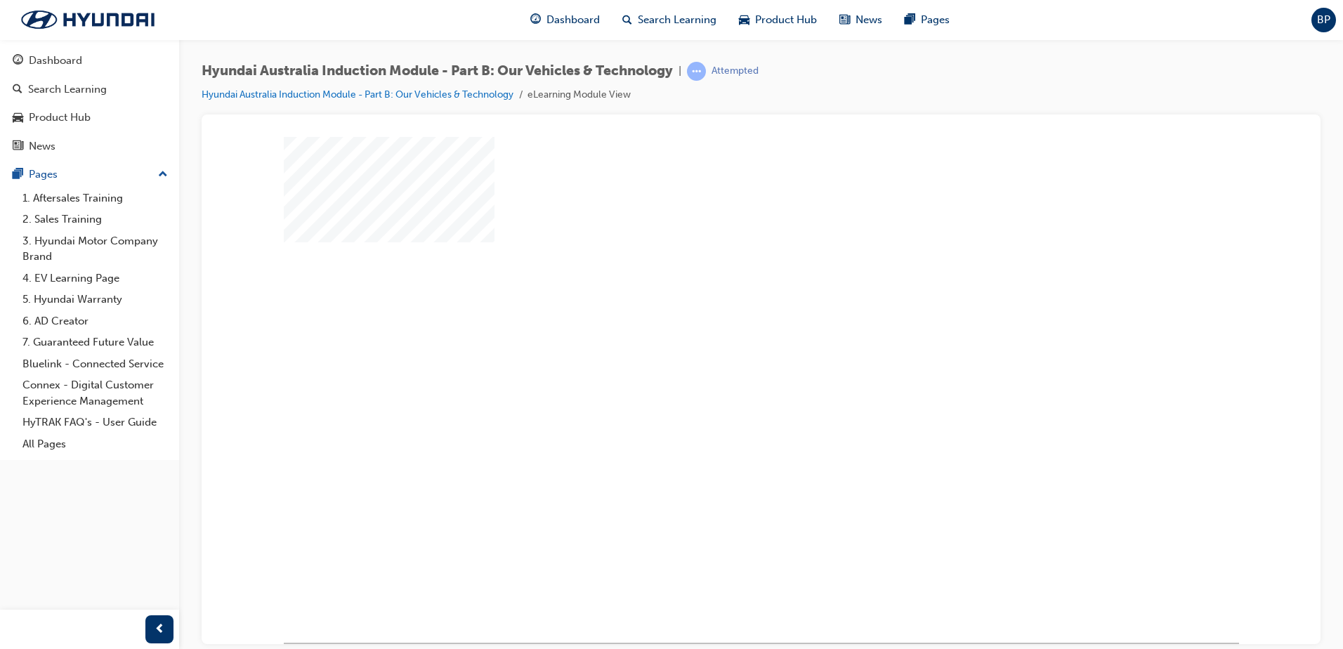
click at [721, 348] on div "play" at bounding box center [721, 348] width 0 height 0
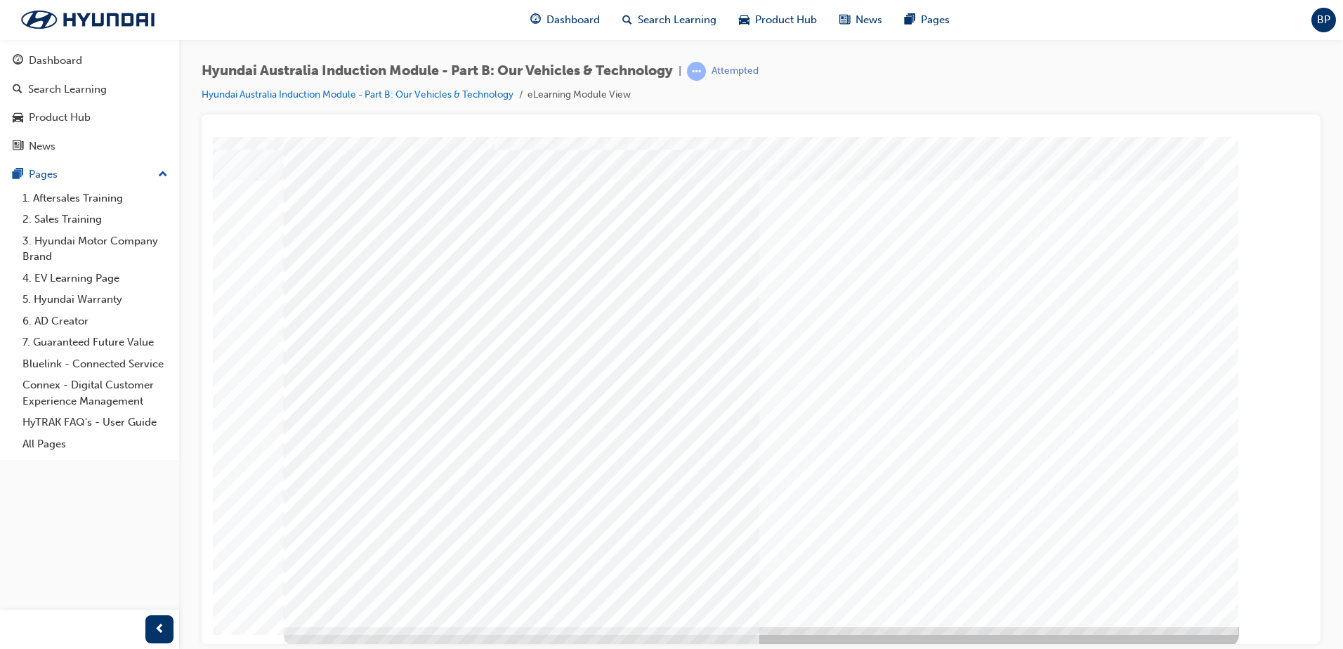
scroll to position [20, 0]
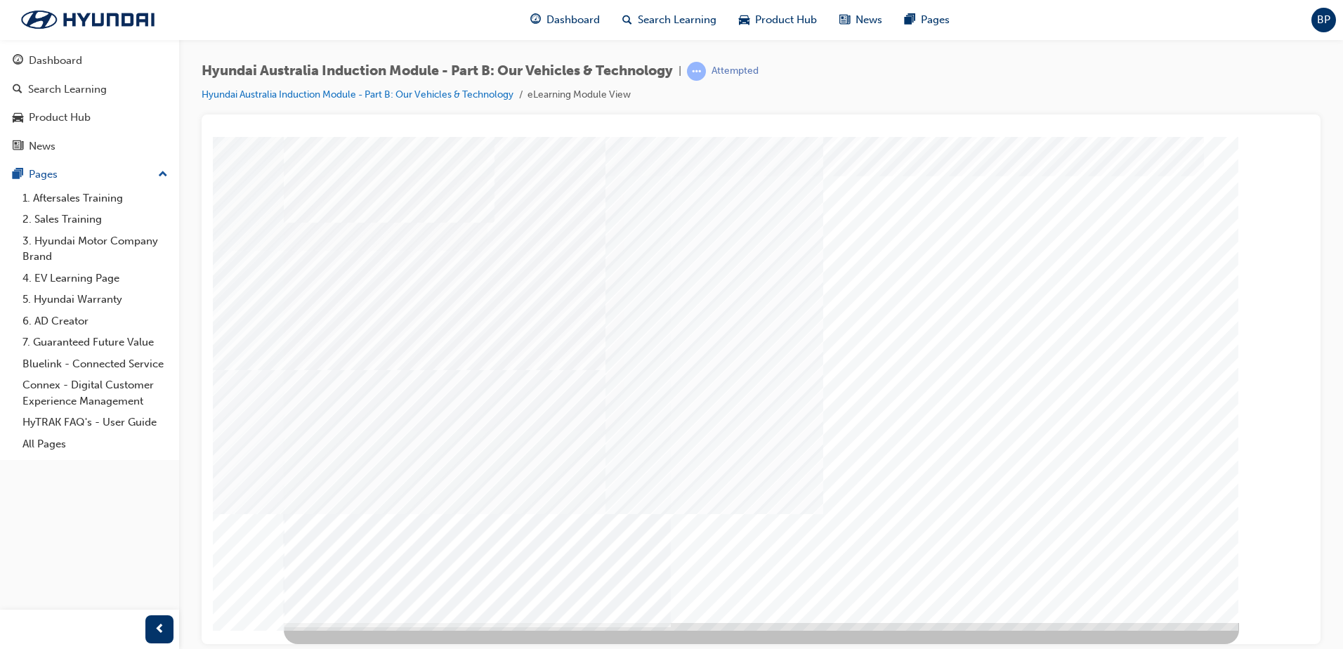
scroll to position [0, 0]
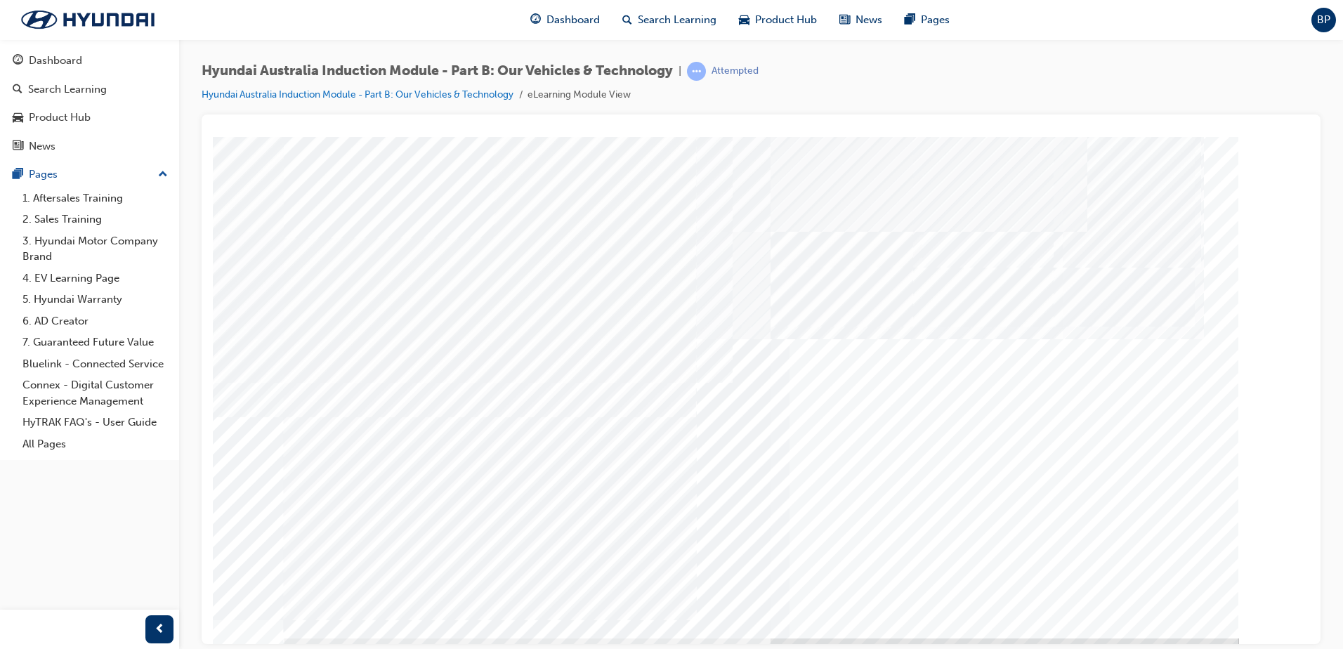
scroll to position [0, 0]
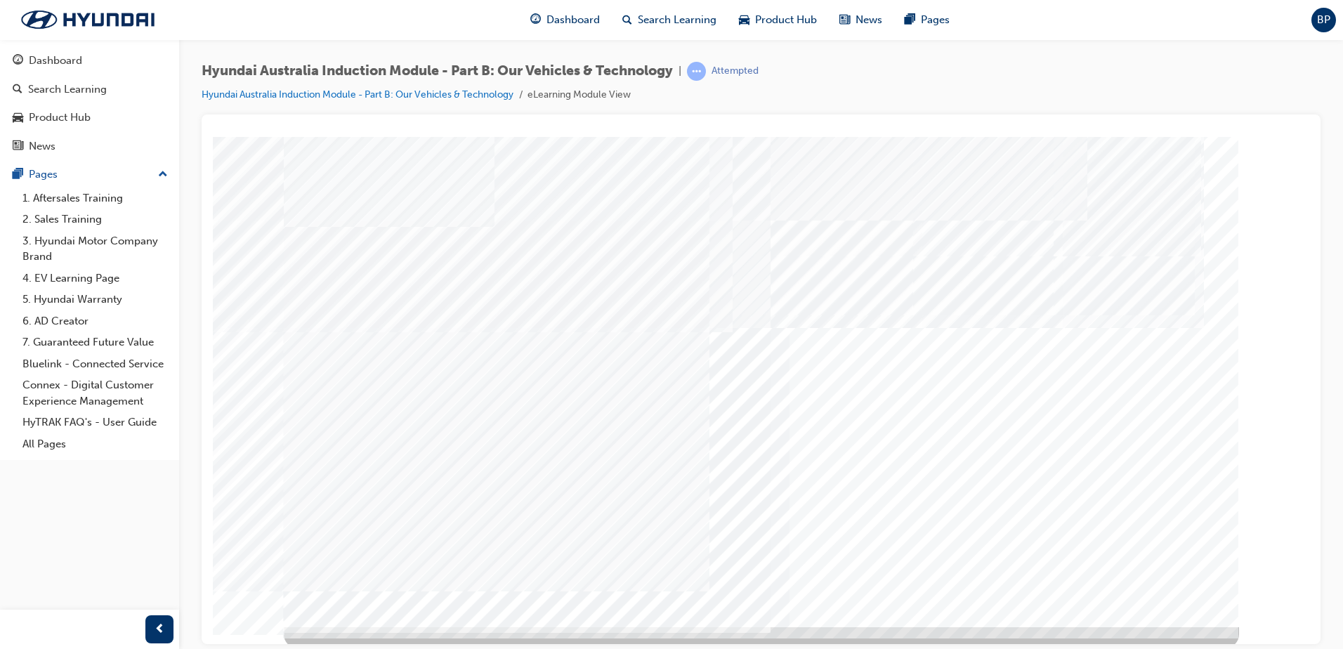
scroll to position [20, 0]
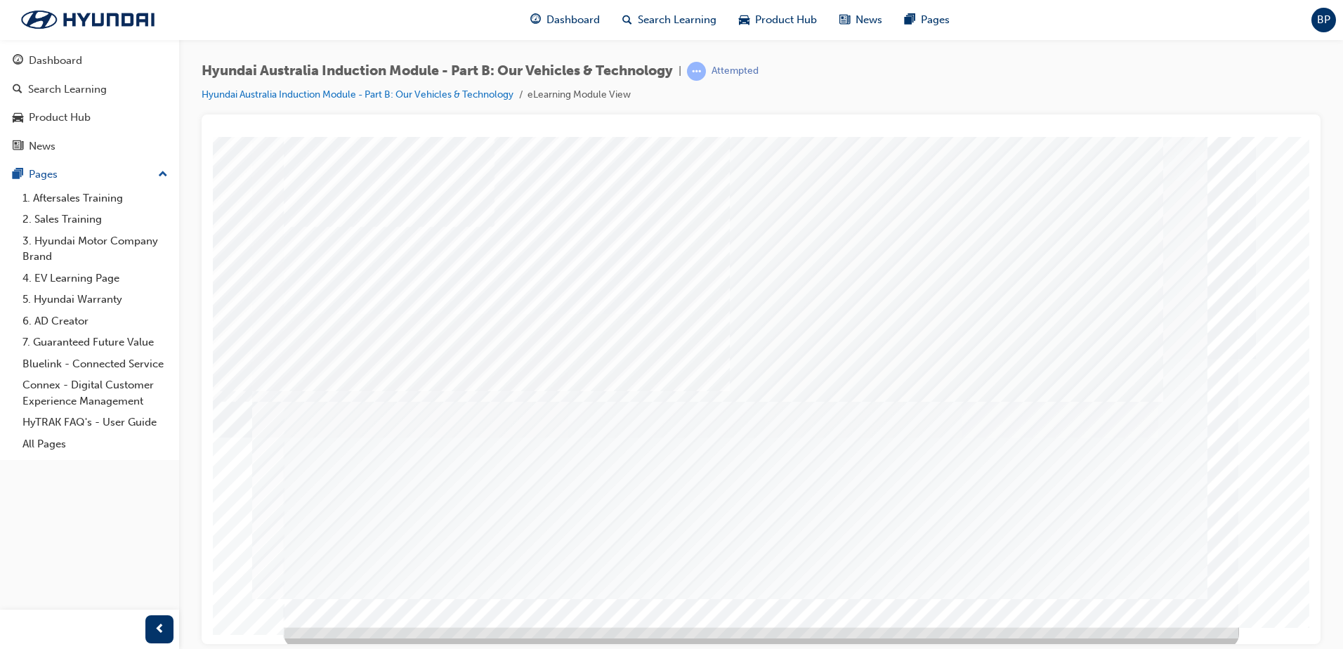
scroll to position [20, 0]
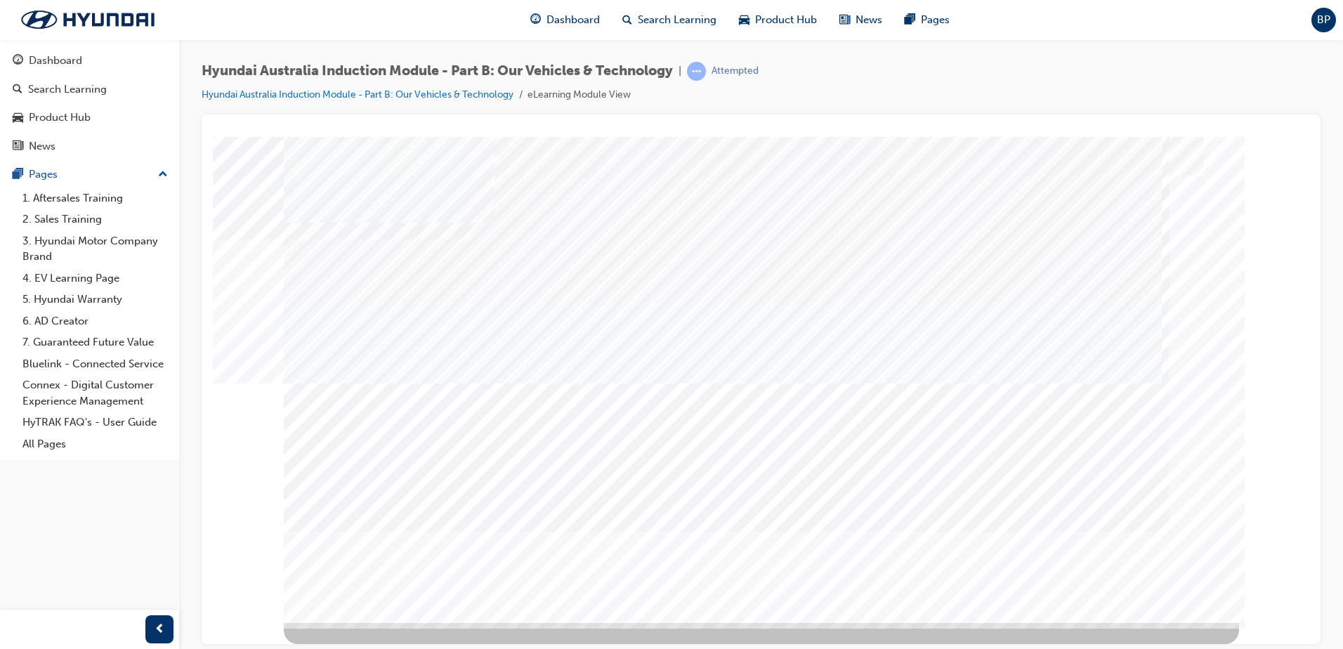
scroll to position [0, 0]
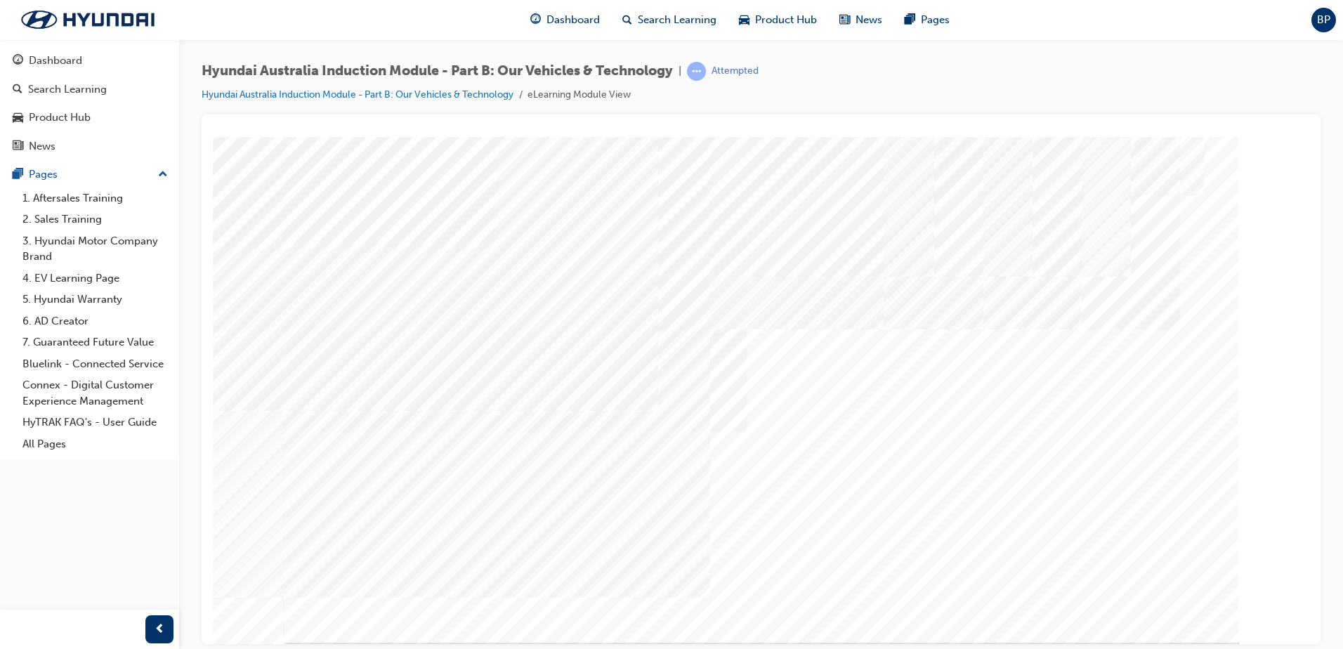
scroll to position [20, 0]
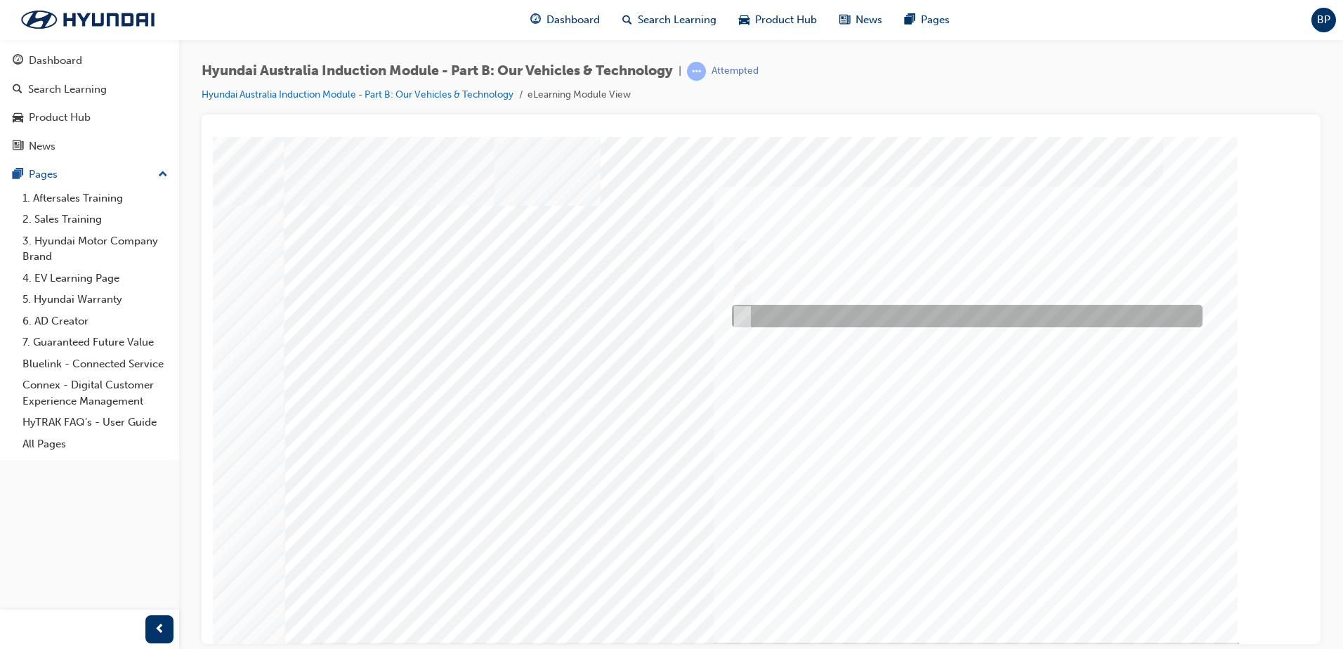
click at [746, 312] on input "Technology" at bounding box center [738, 315] width 15 height 15
checkbox input "true"
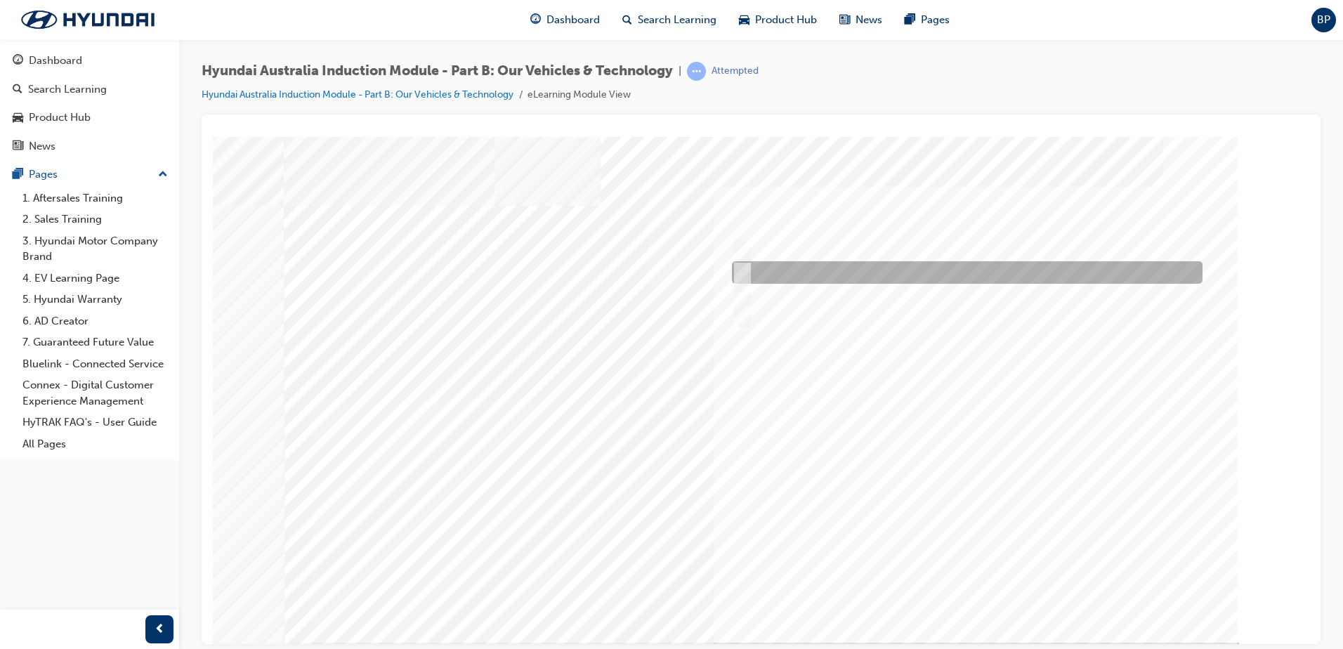
click at [740, 273] on input "Electrification" at bounding box center [738, 272] width 15 height 15
checkbox input "true"
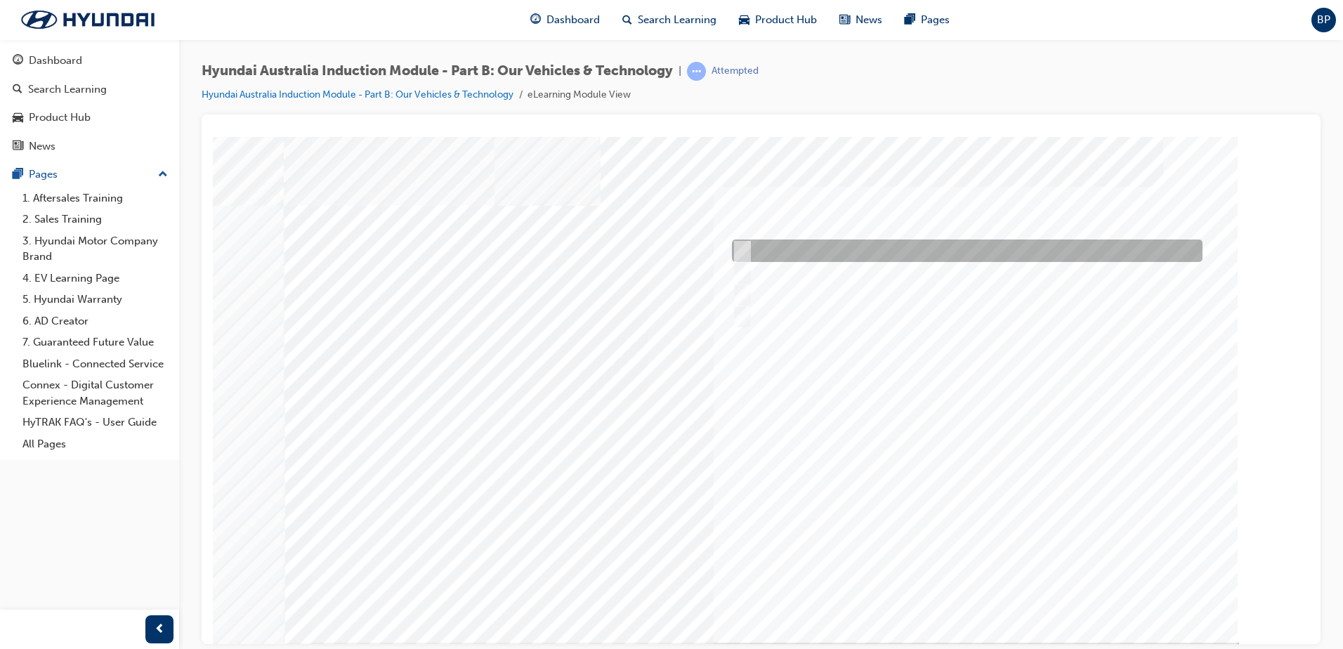
click at [741, 245] on input "Performance" at bounding box center [738, 250] width 15 height 15
checkbox input "true"
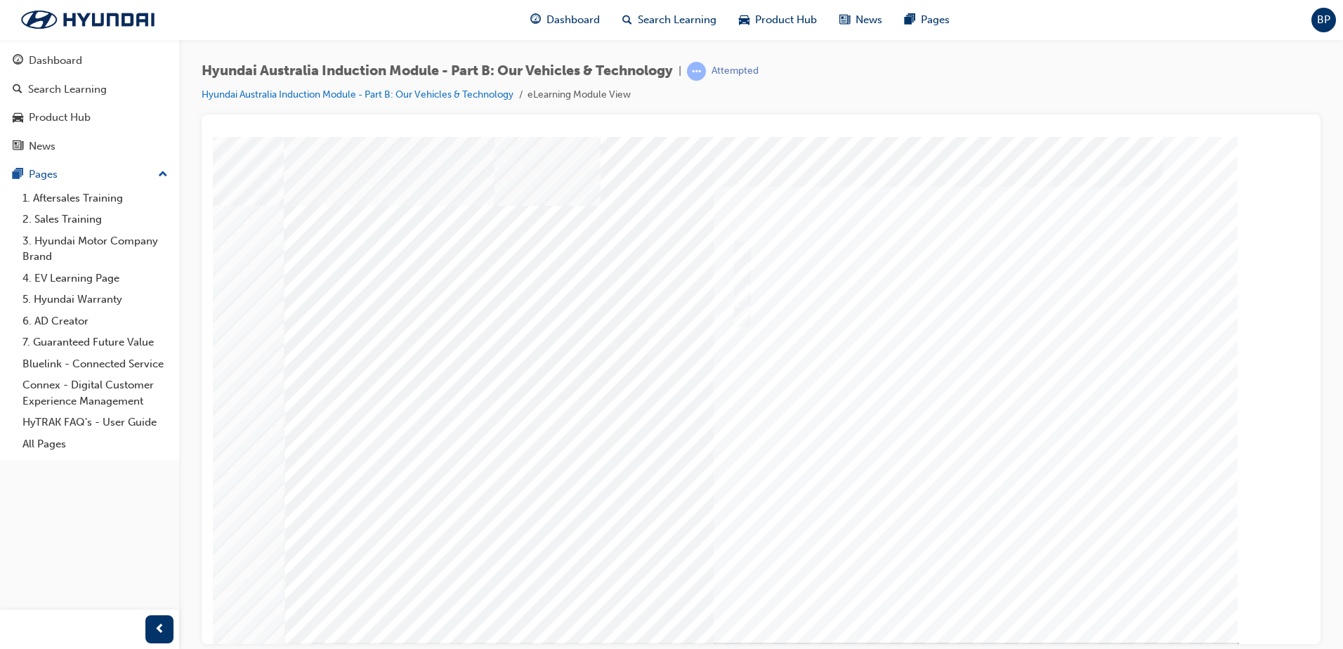
click at [797, 433] on div at bounding box center [761, 389] width 955 height 506
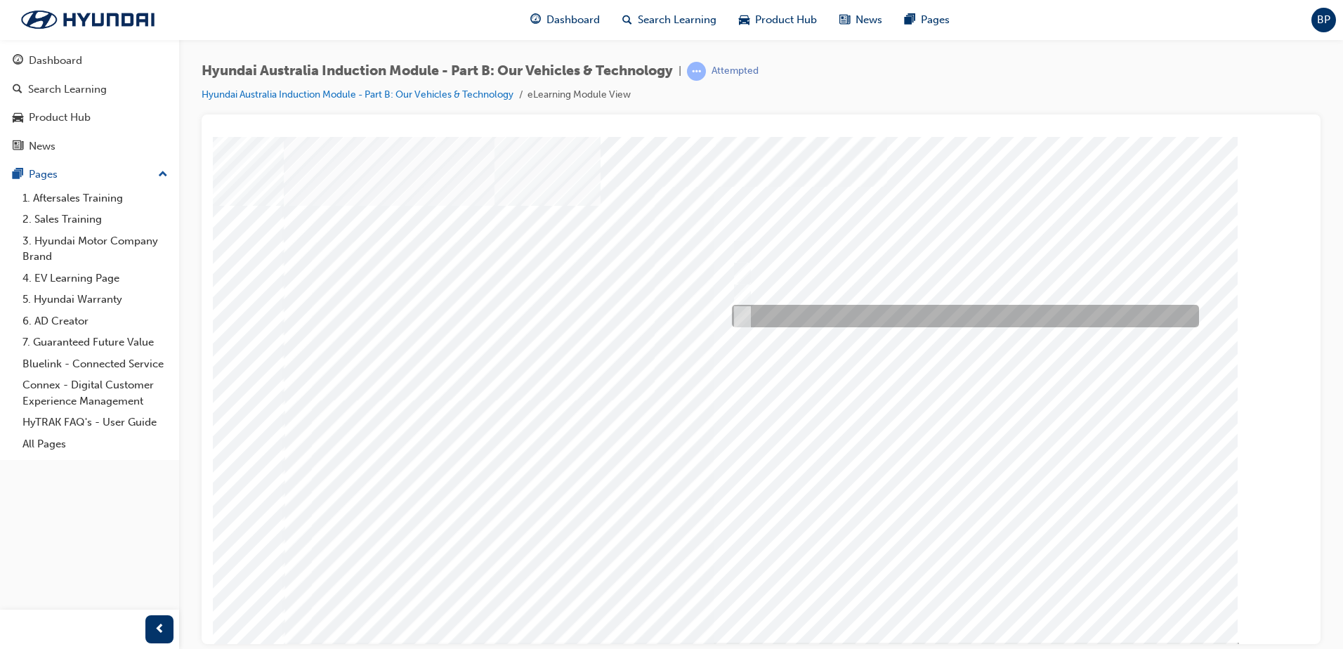
click at [743, 315] on input "5 years" at bounding box center [739, 315] width 15 height 15
radio input "true"
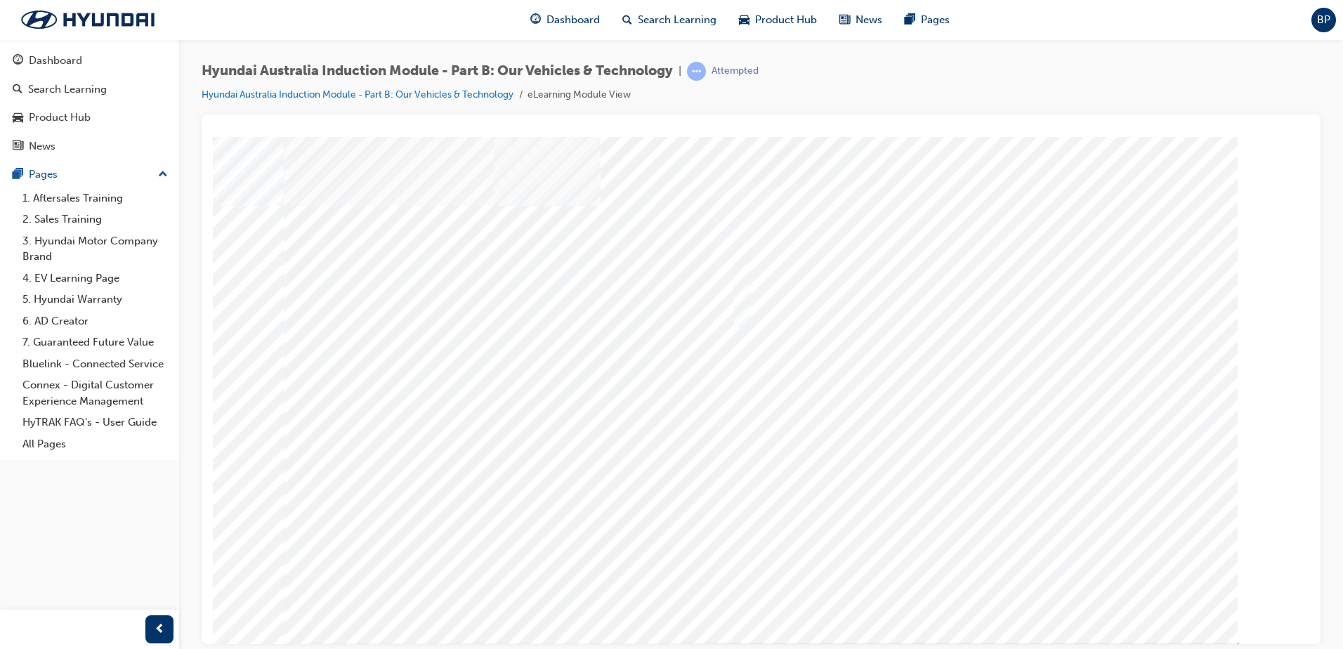
click at [743, 542] on div at bounding box center [761, 389] width 955 height 506
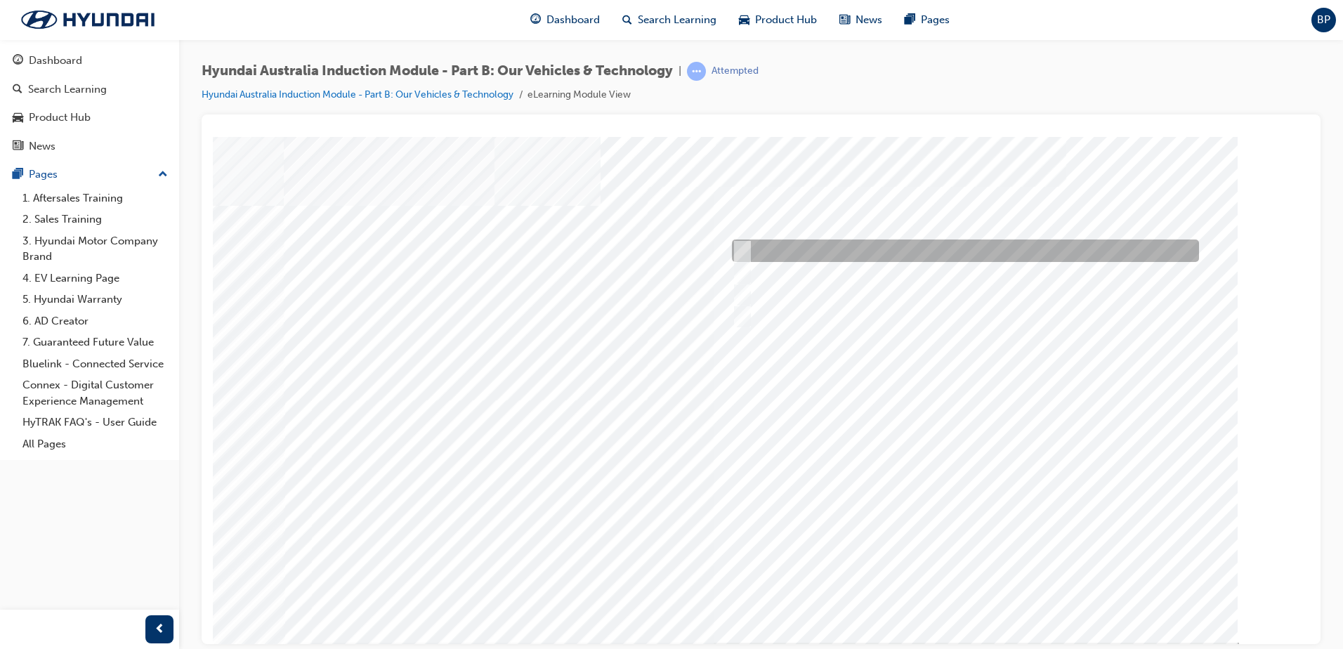
click at [741, 249] on input "Corner rascal" at bounding box center [738, 250] width 15 height 15
checkbox input "true"
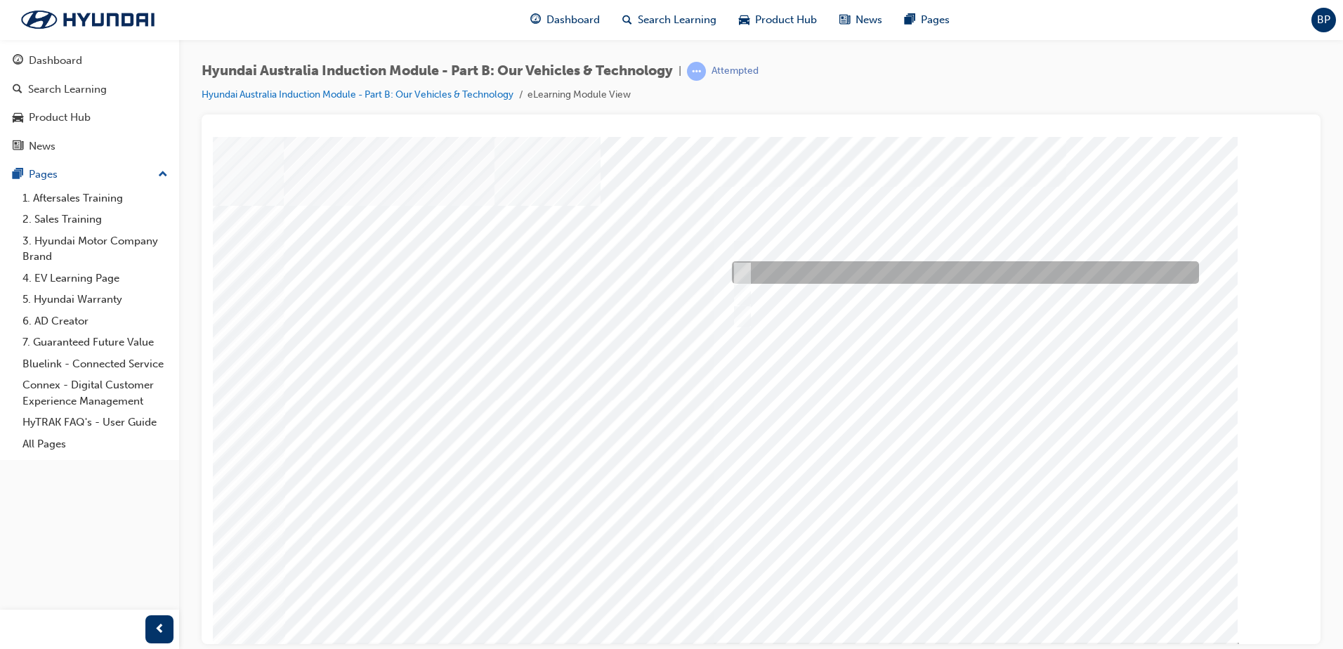
click at [742, 272] on input "It’s play time" at bounding box center [738, 272] width 15 height 15
checkbox input "true"
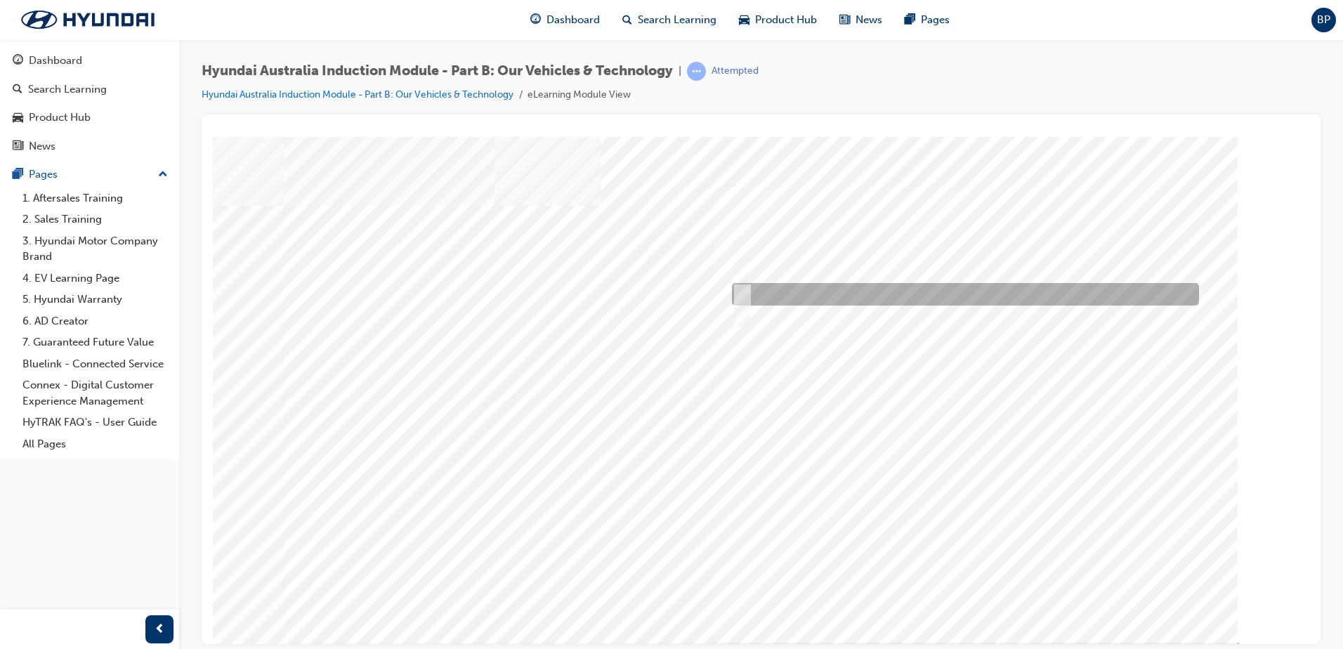
click at [742, 290] on input "Road to racetrack" at bounding box center [738, 294] width 15 height 15
checkbox input "true"
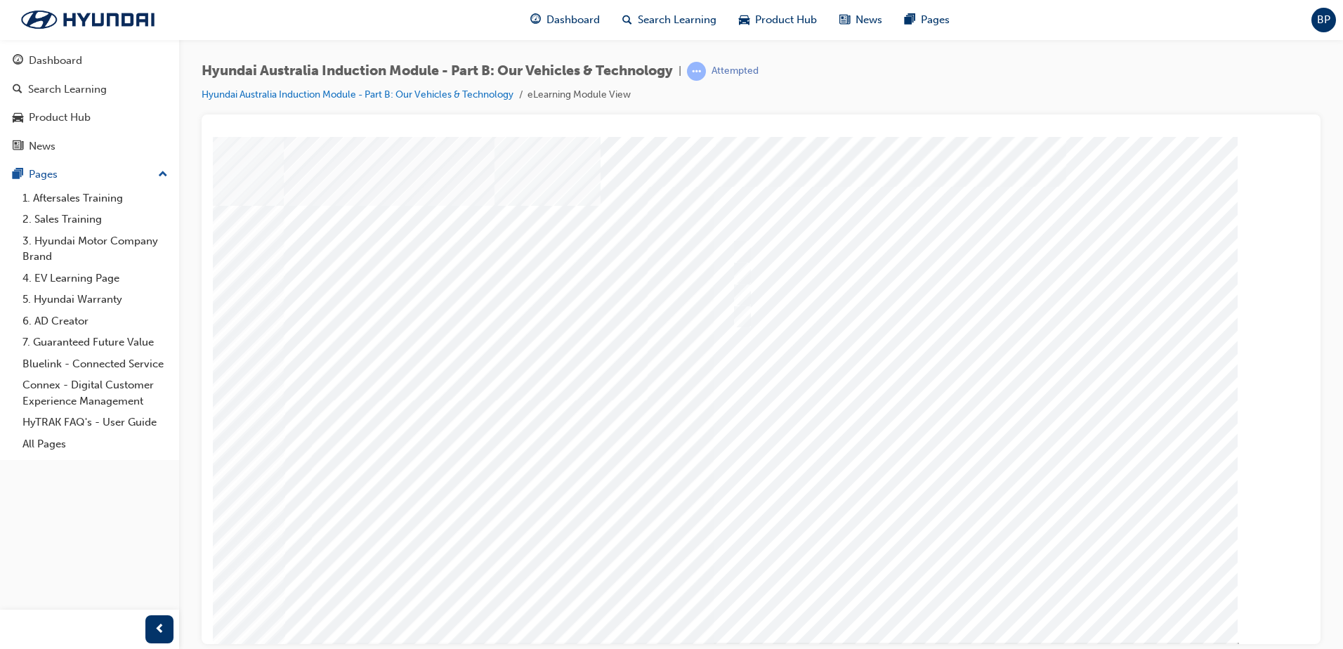
click at [770, 443] on div at bounding box center [761, 389] width 955 height 506
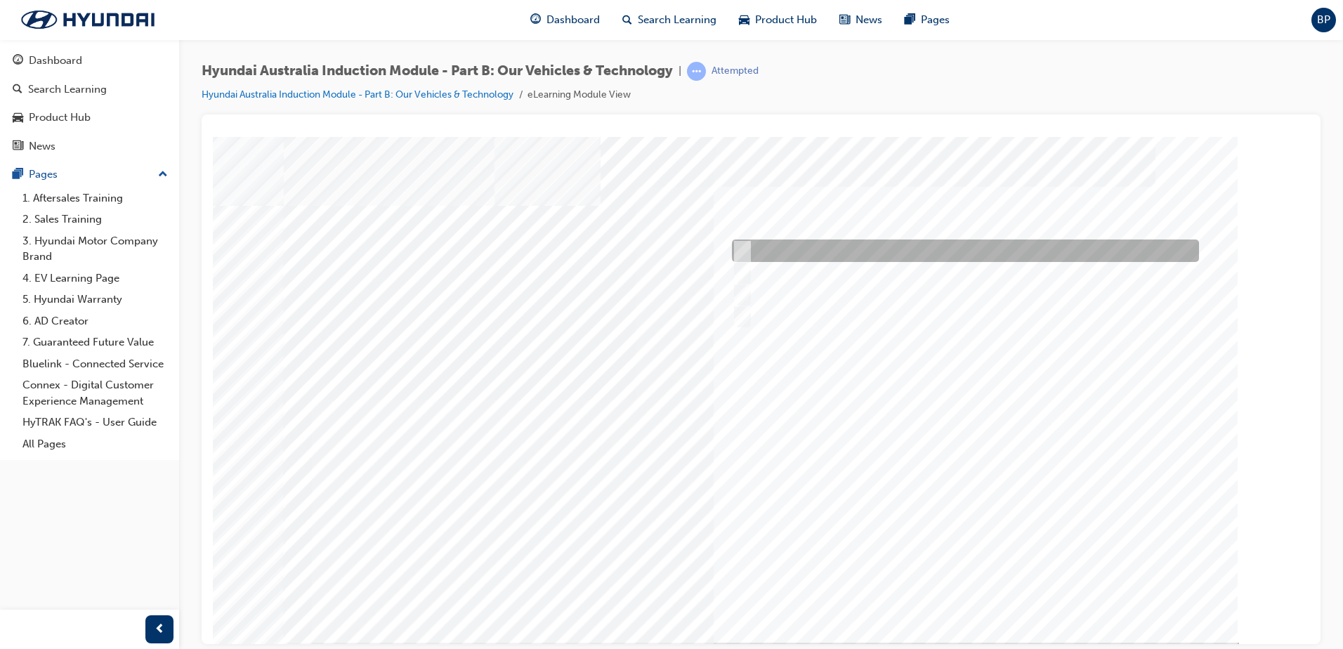
click at [736, 248] on input "Electric" at bounding box center [738, 250] width 15 height 15
checkbox input "true"
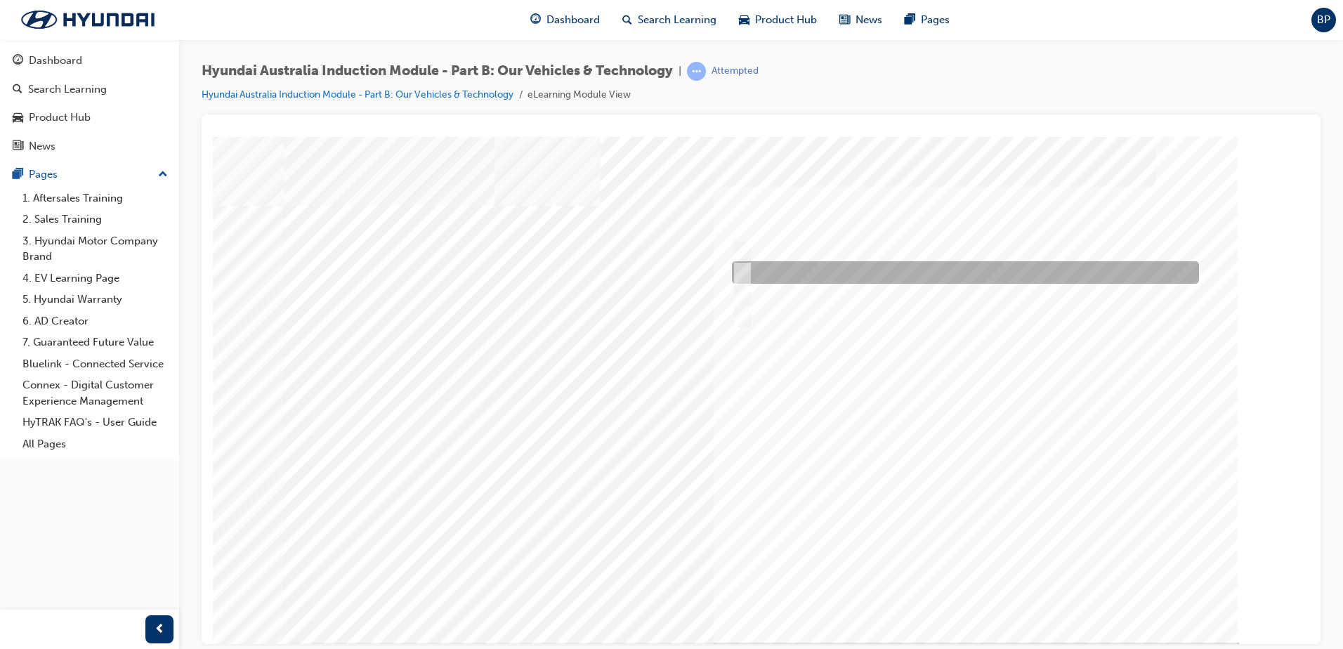
click at [743, 269] on input "Hybrid" at bounding box center [738, 272] width 15 height 15
checkbox input "true"
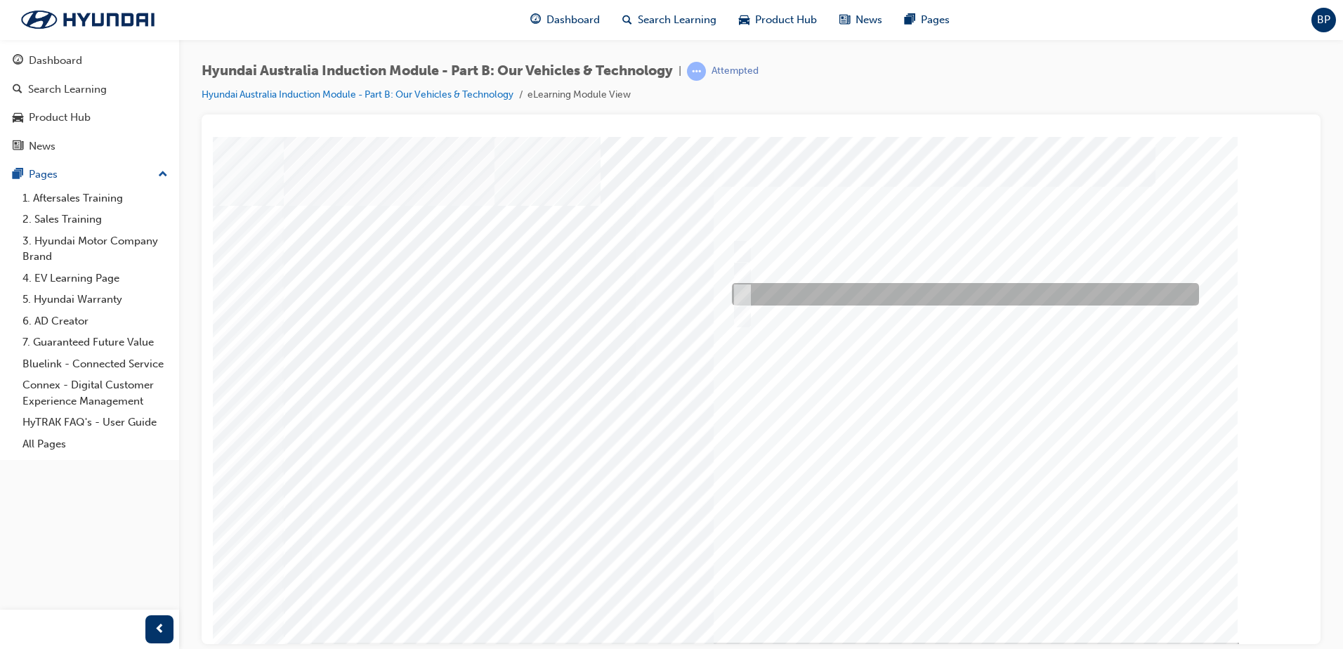
click at [743, 289] on input "Plug-in Hybrid" at bounding box center [738, 294] width 15 height 15
checkbox input "true"
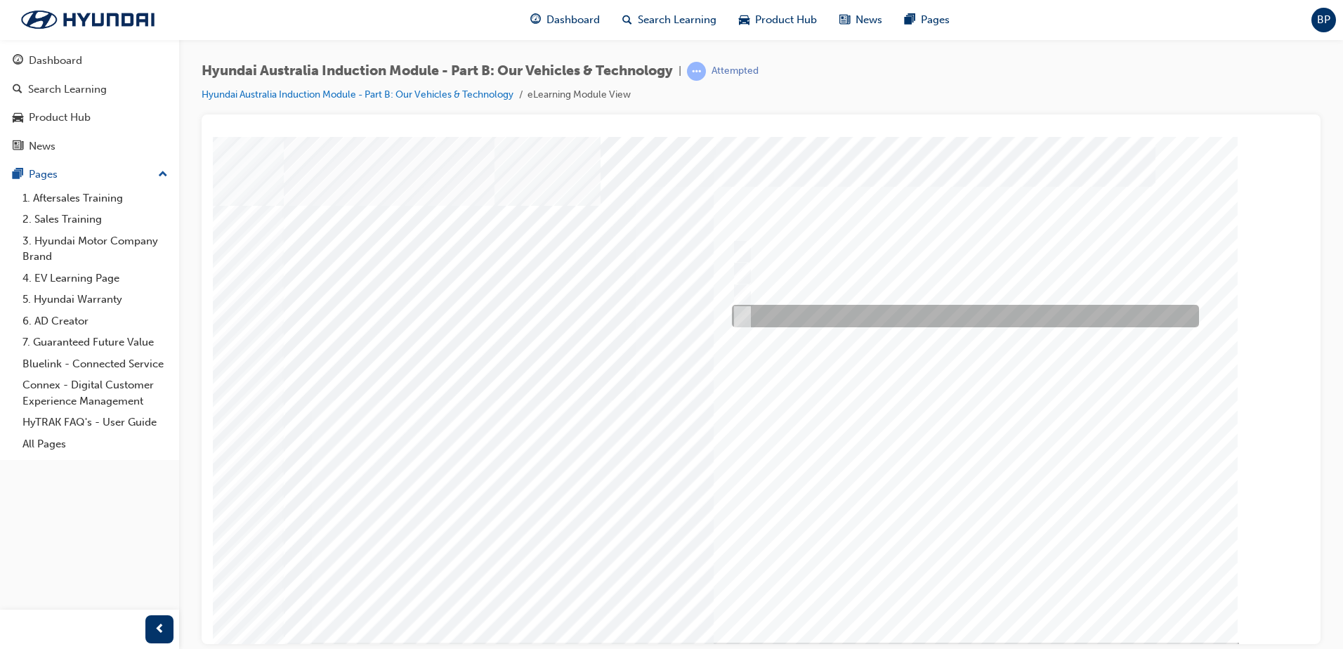
click at [743, 308] on input "Hydrogen Fuel Cell" at bounding box center [738, 315] width 15 height 15
checkbox input "true"
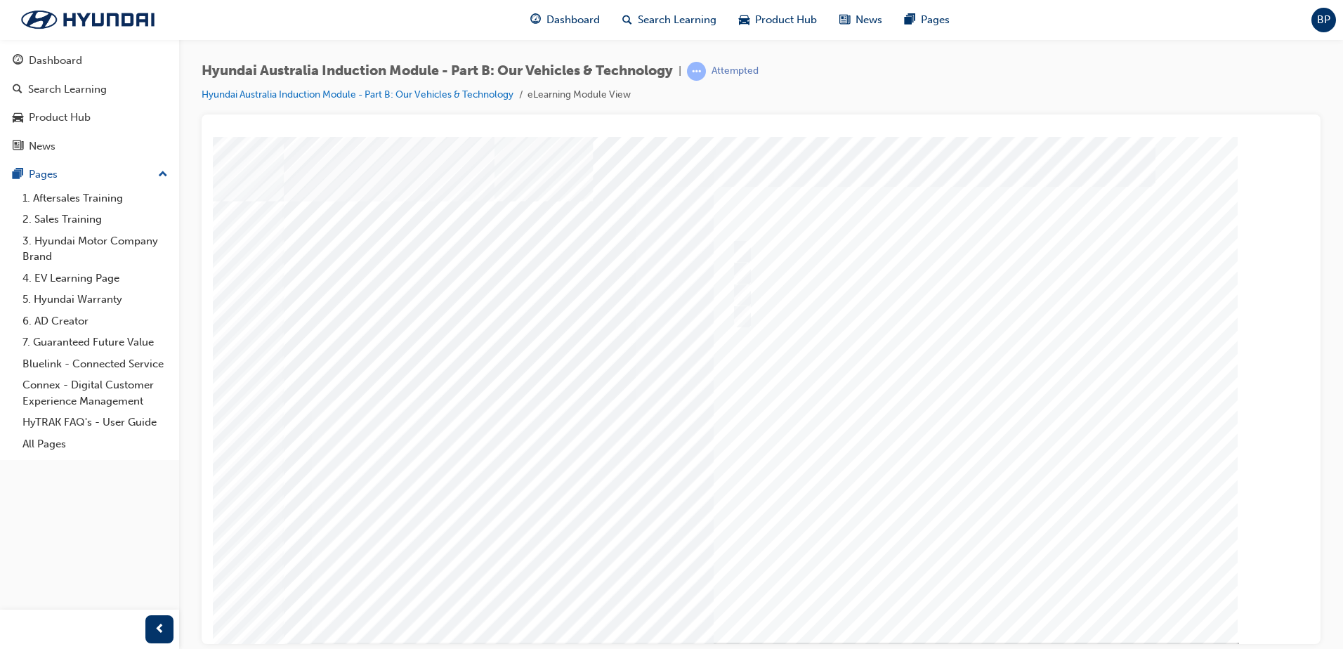
click at [765, 424] on div at bounding box center [761, 389] width 955 height 506
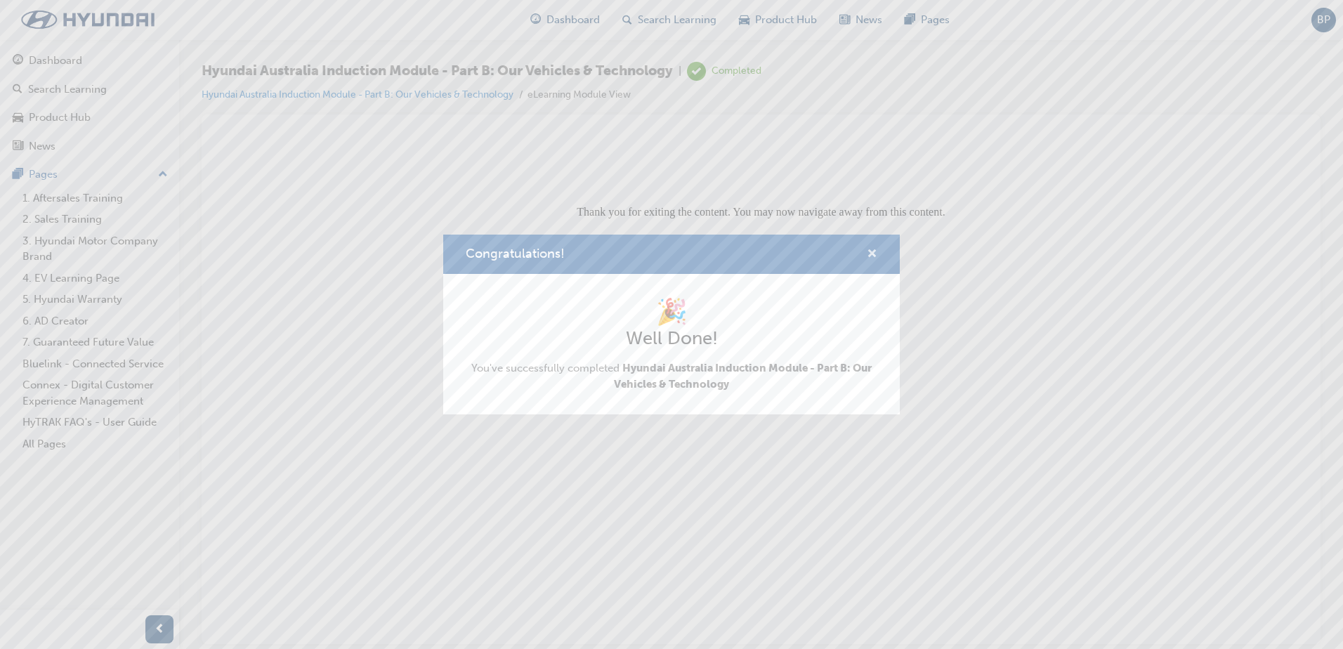
click at [871, 256] on span "cross-icon" at bounding box center [872, 255] width 11 height 13
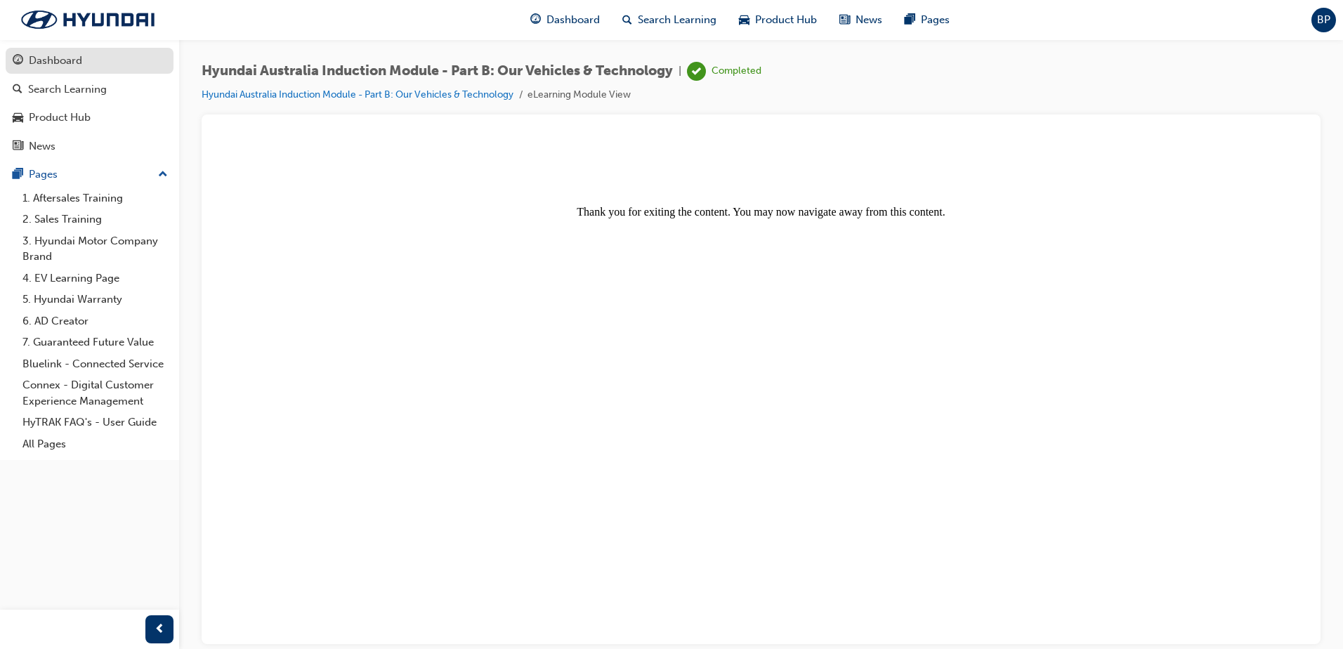
click at [55, 65] on div "Dashboard" at bounding box center [55, 61] width 53 height 16
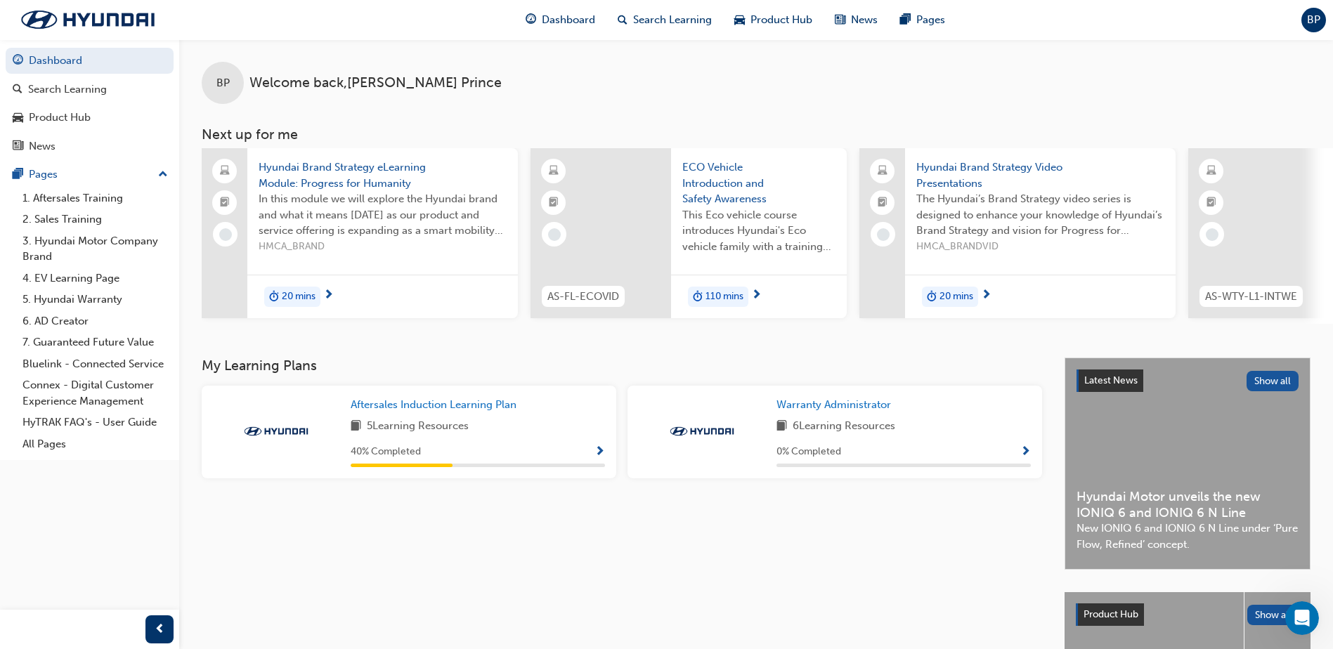
click at [341, 183] on span "Hyundai Brand Strategy eLearning Module: Progress for Humanity" at bounding box center [383, 175] width 248 height 32
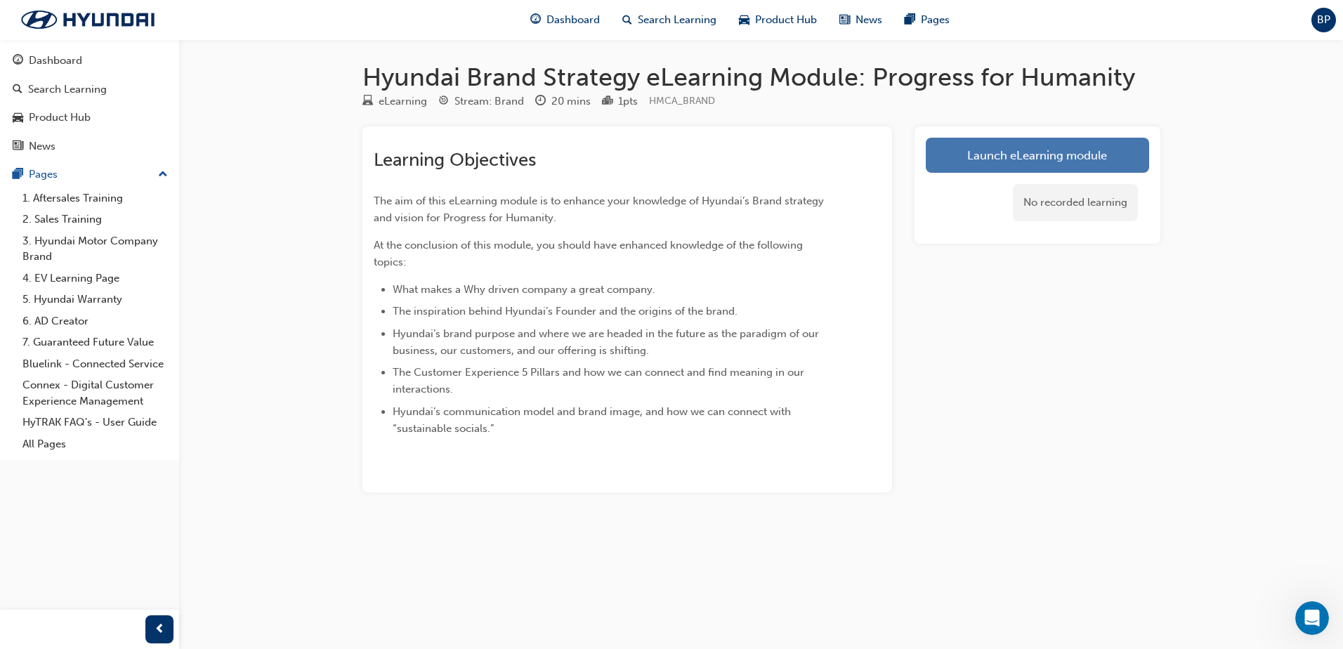
click at [1020, 152] on link "Launch eLearning module" at bounding box center [1037, 155] width 223 height 35
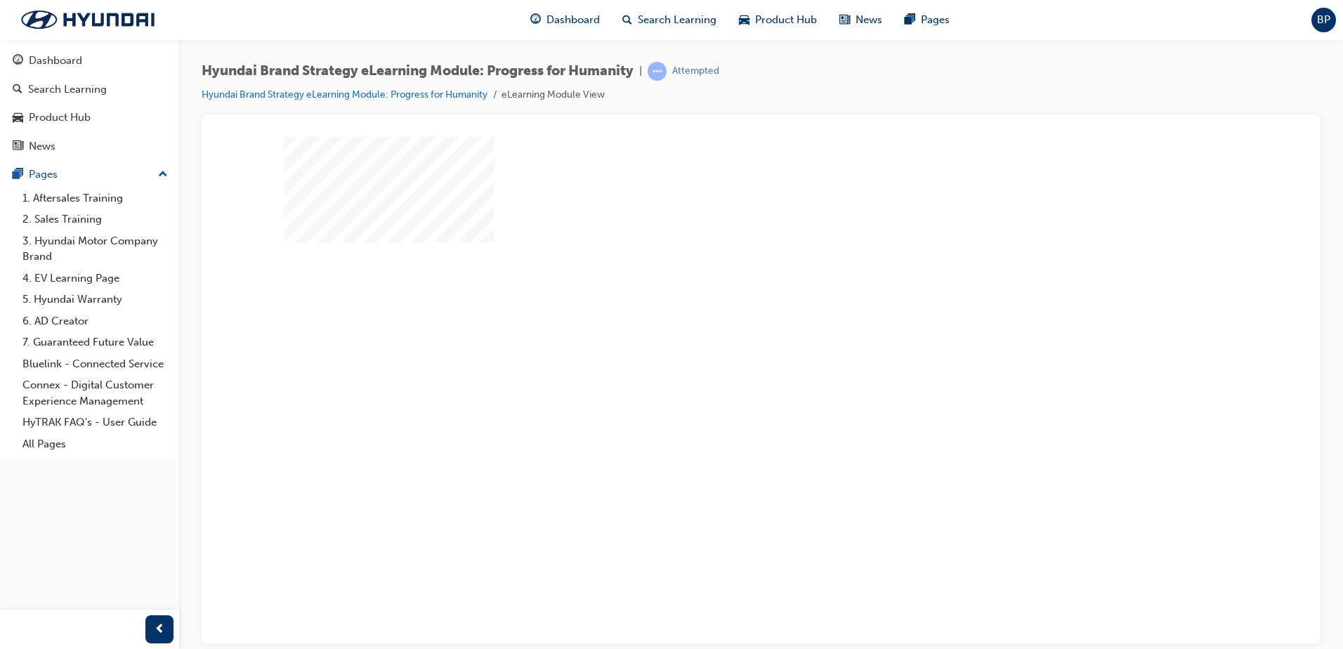
click at [721, 348] on div "play" at bounding box center [721, 348] width 0 height 0
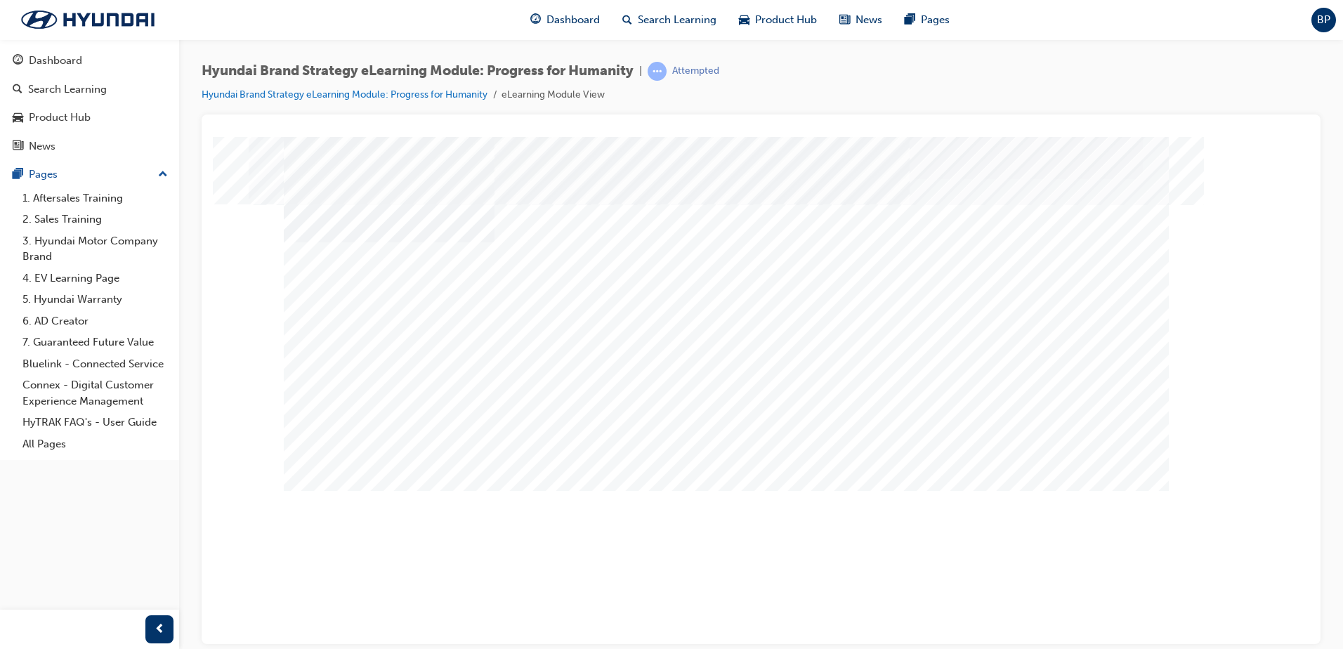
drag, startPoint x: 537, startPoint y: 384, endPoint x: 530, endPoint y: 340, distance: 44.8
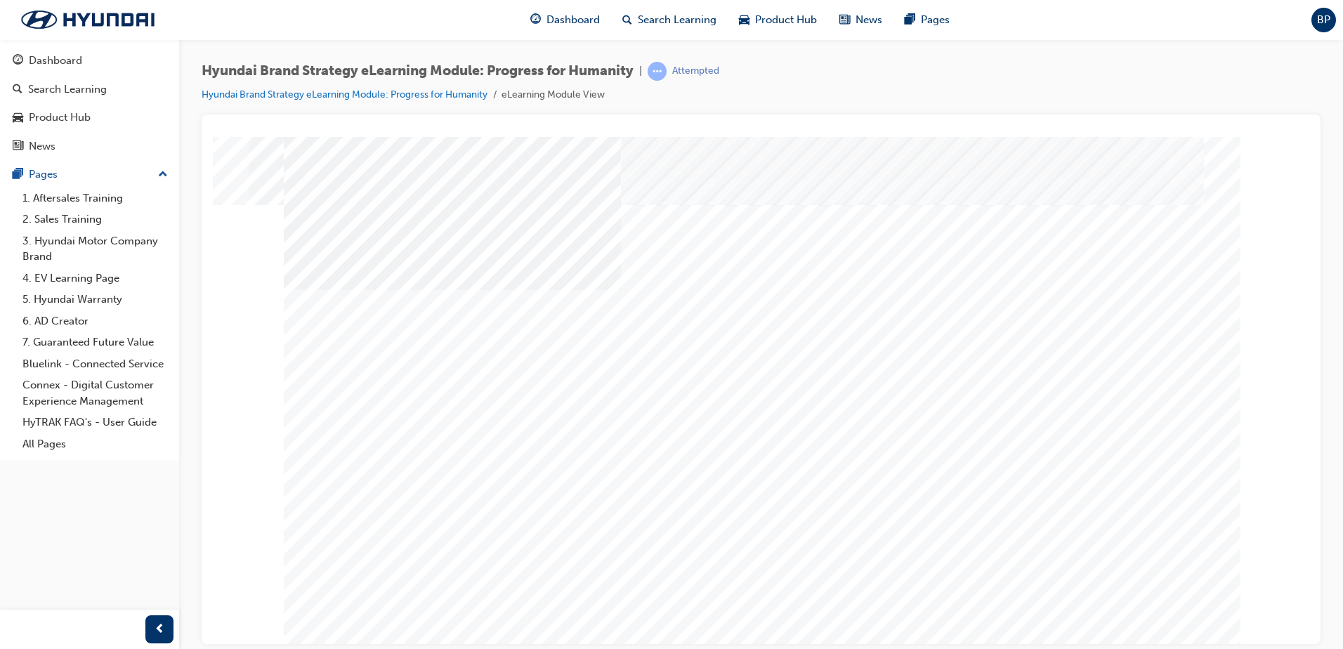
drag, startPoint x: 577, startPoint y: 573, endPoint x: 604, endPoint y: 563, distance: 28.9
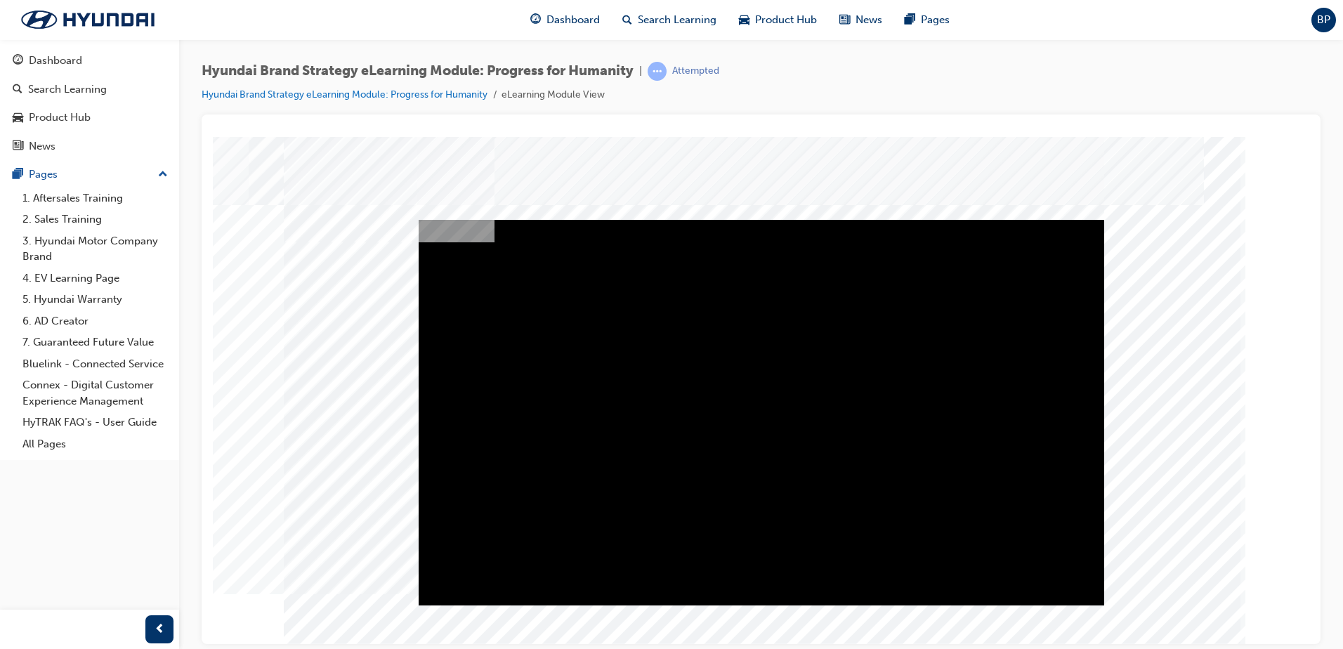
click at [761, 219] on div "Play" at bounding box center [762, 219] width 686 height 0
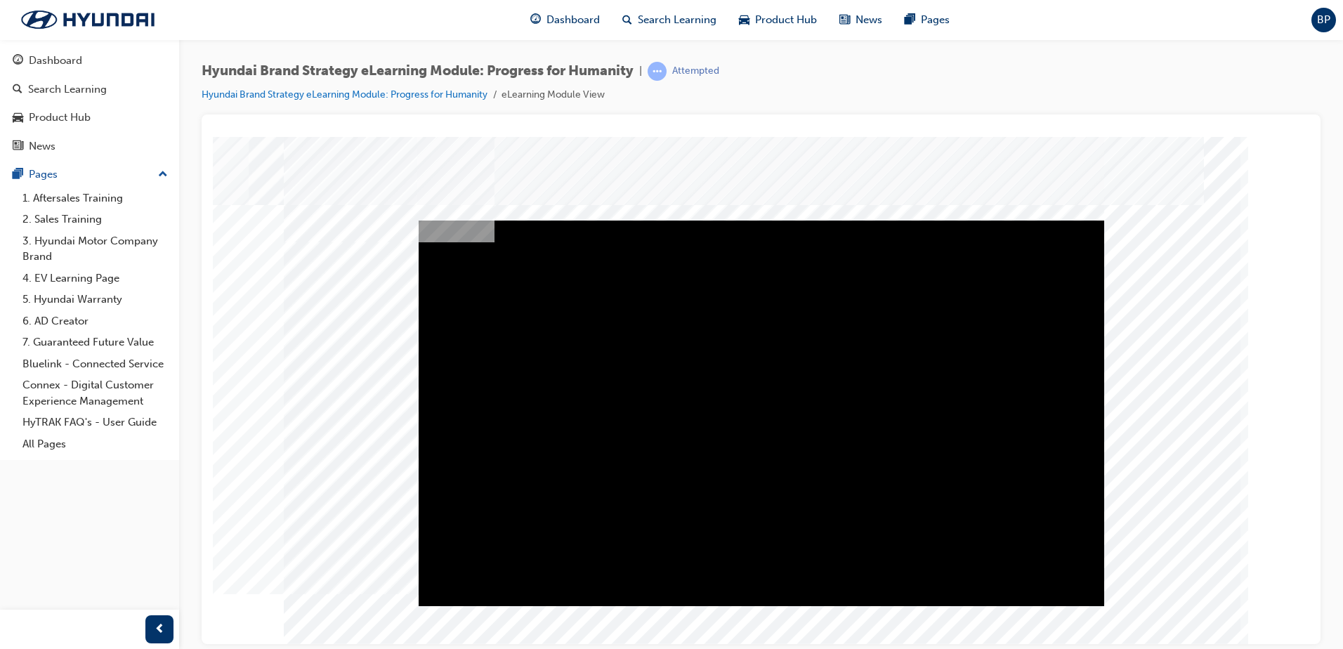
click at [760, 220] on div "Play" at bounding box center [762, 220] width 686 height 0
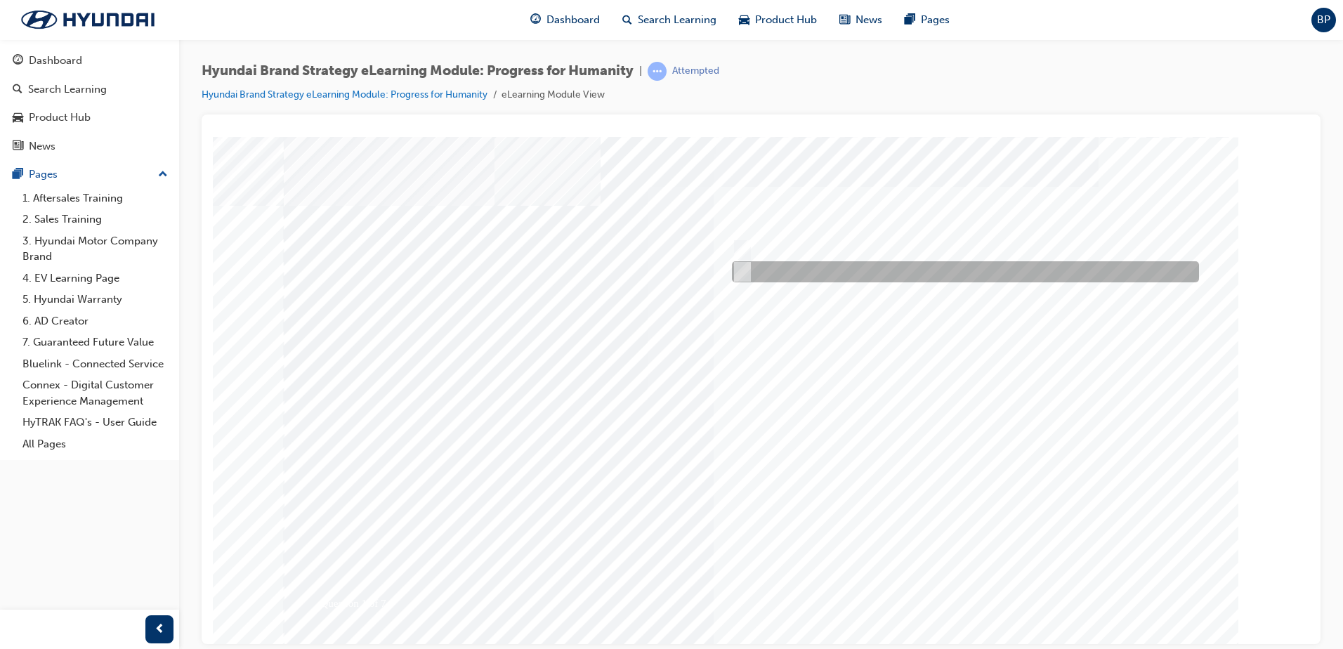
click at [743, 270] on input "False" at bounding box center [739, 271] width 15 height 15
radio input "true"
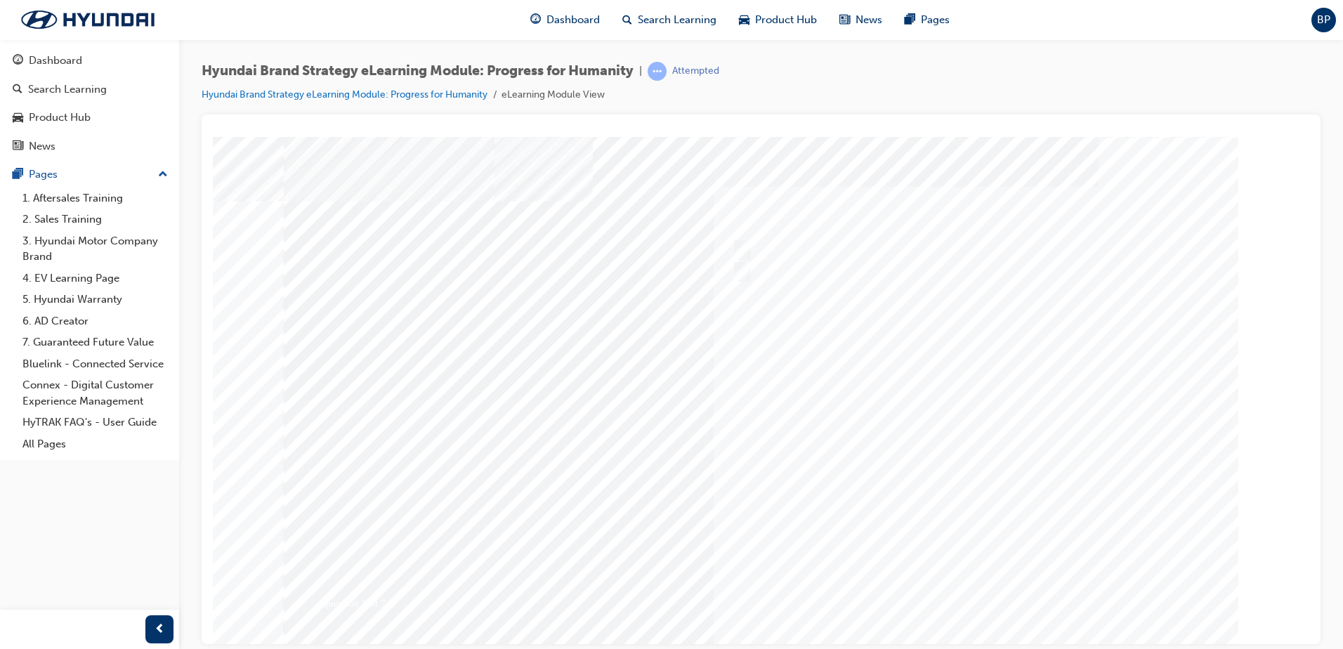
click at [858, 330] on div at bounding box center [761, 389] width 955 height 506
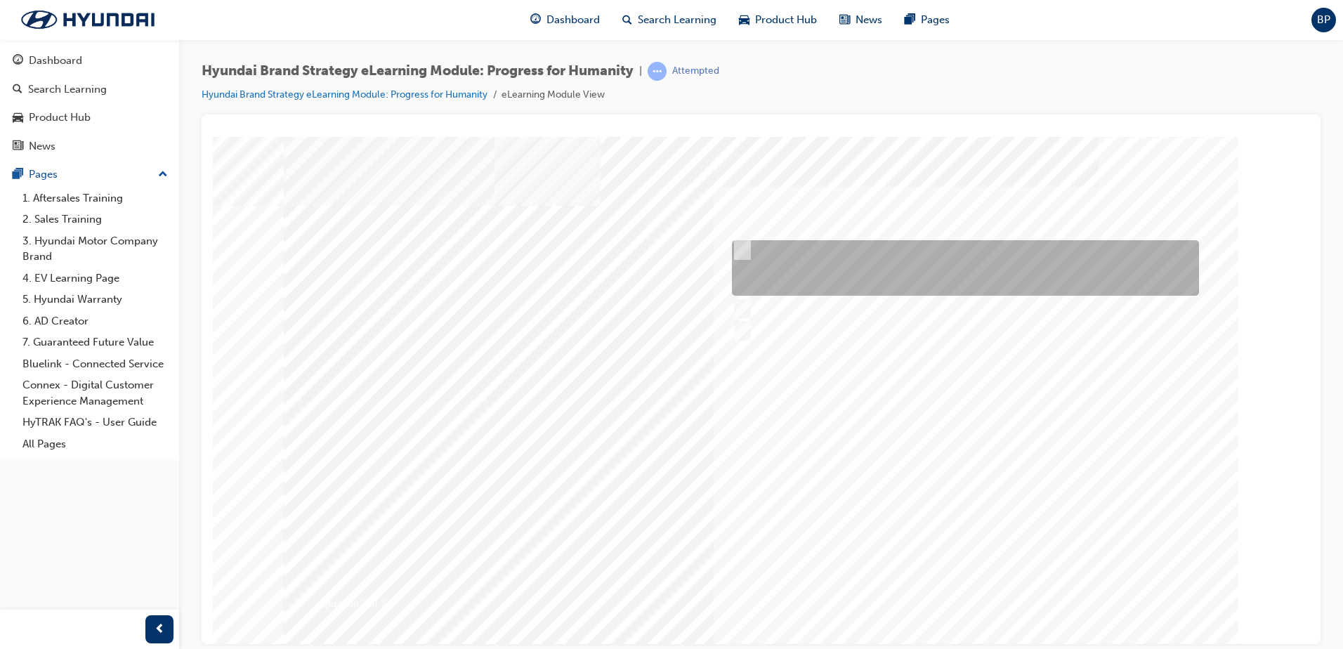
click at [750, 244] on div at bounding box center [961, 267] width 467 height 55
radio input "true"
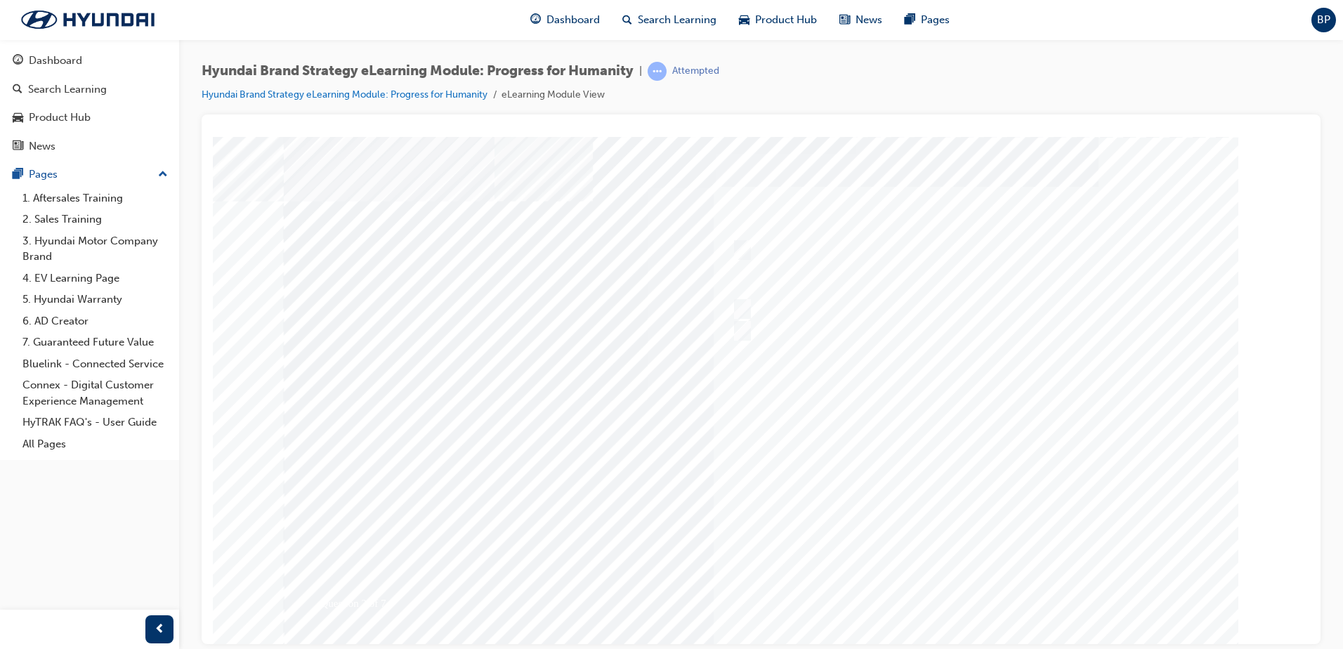
click at [790, 562] on div at bounding box center [761, 389] width 955 height 506
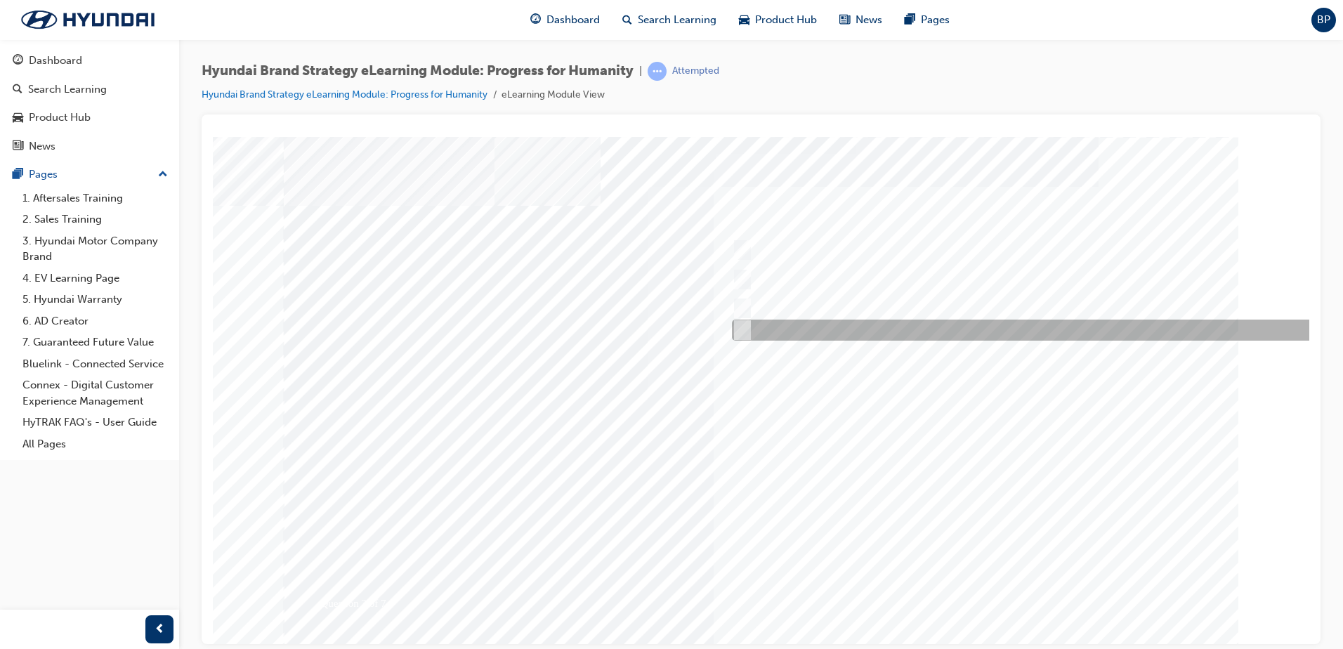
click at [743, 328] on input "All of the above." at bounding box center [739, 329] width 15 height 15
radio input "true"
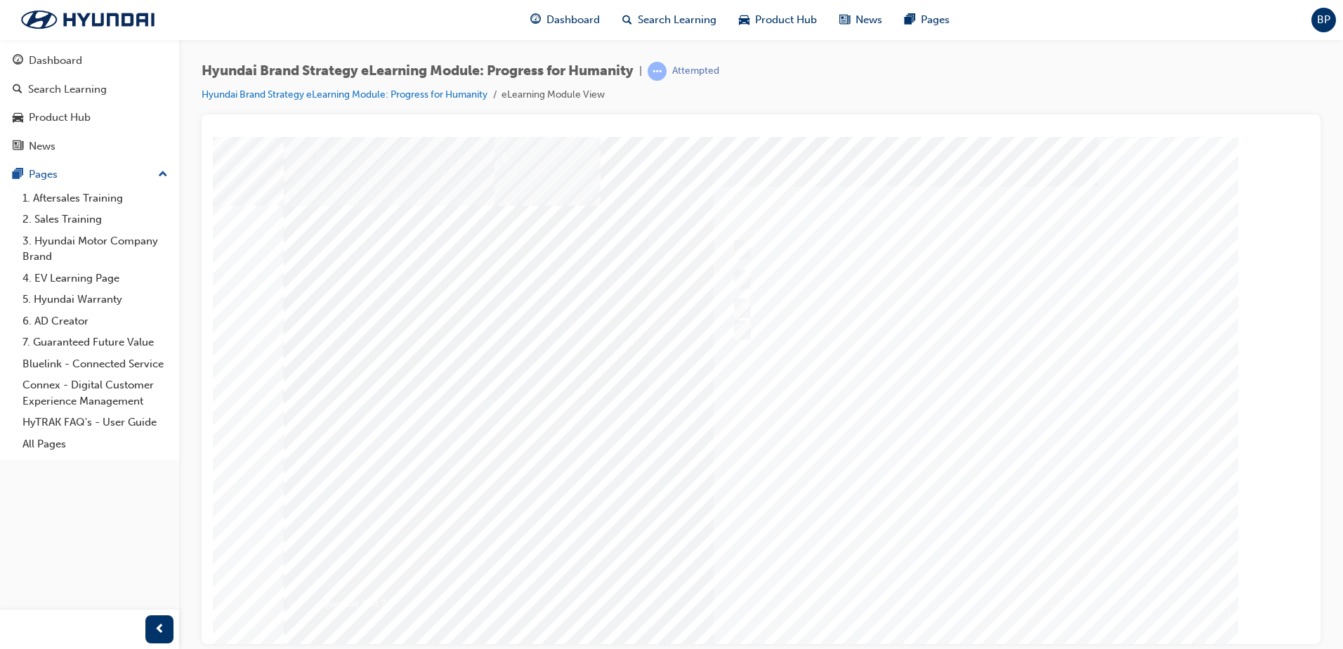
click at [801, 538] on div at bounding box center [761, 389] width 955 height 506
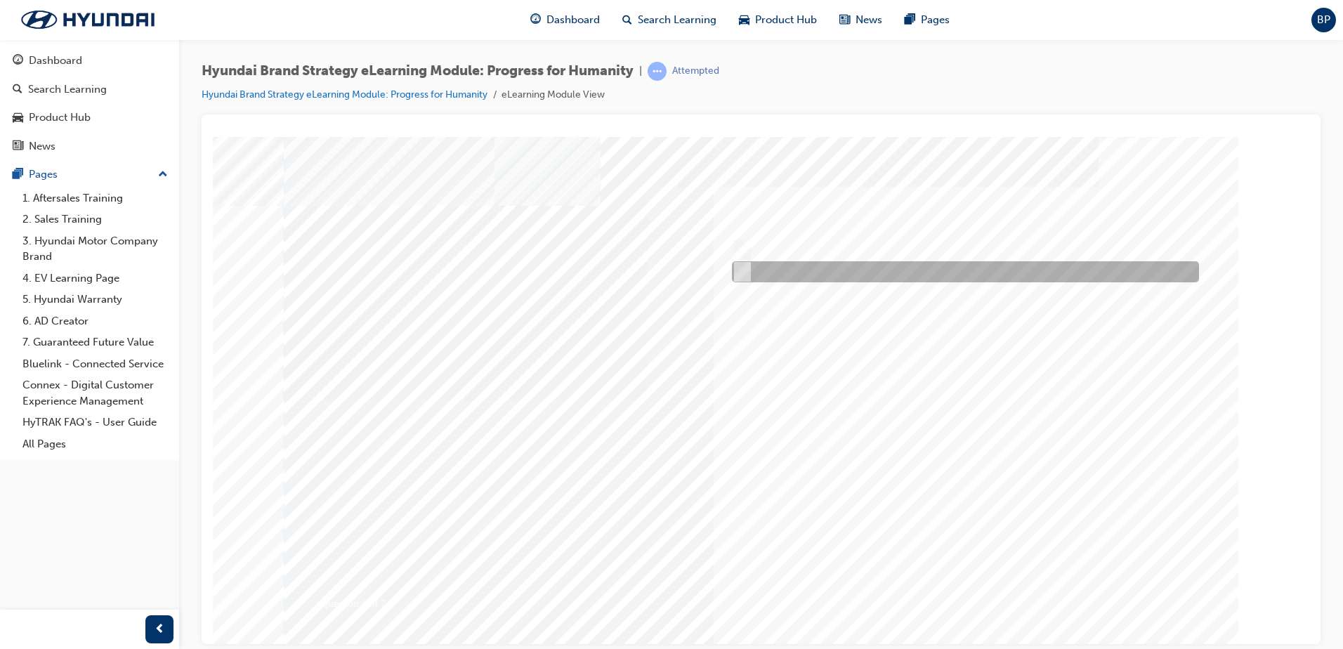
click at [743, 269] on input "False" at bounding box center [739, 271] width 15 height 15
radio input "true"
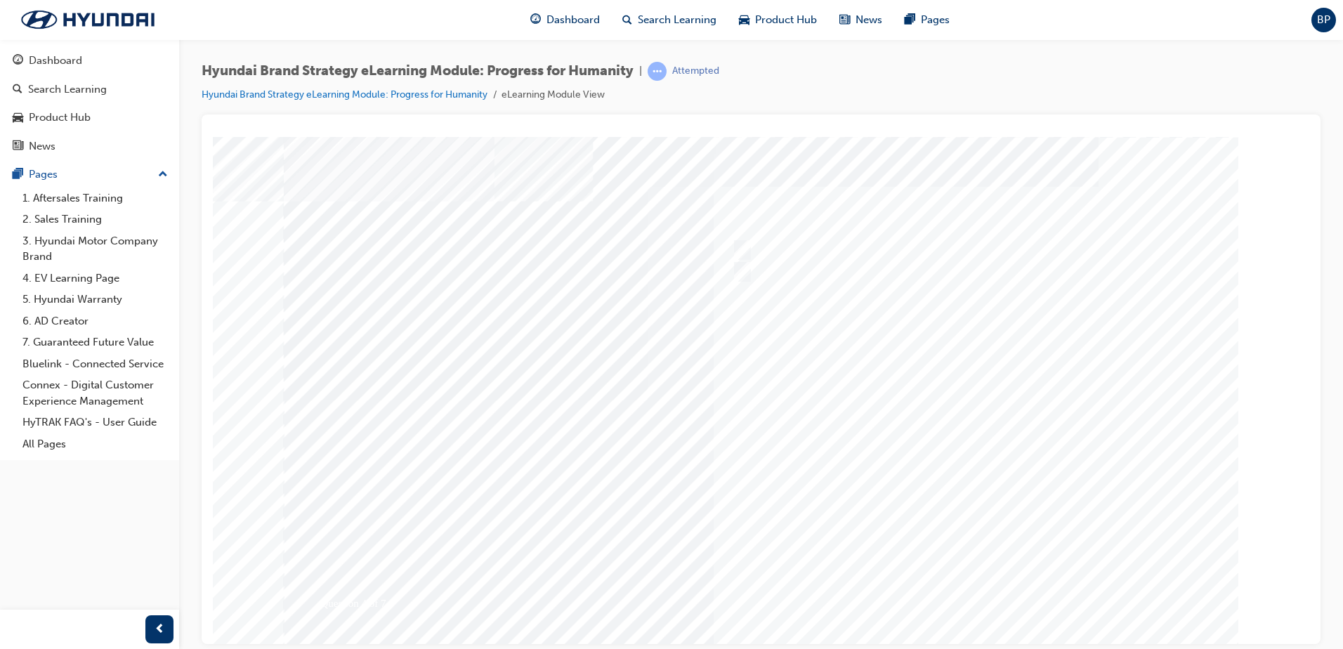
click at [823, 561] on div at bounding box center [761, 389] width 955 height 506
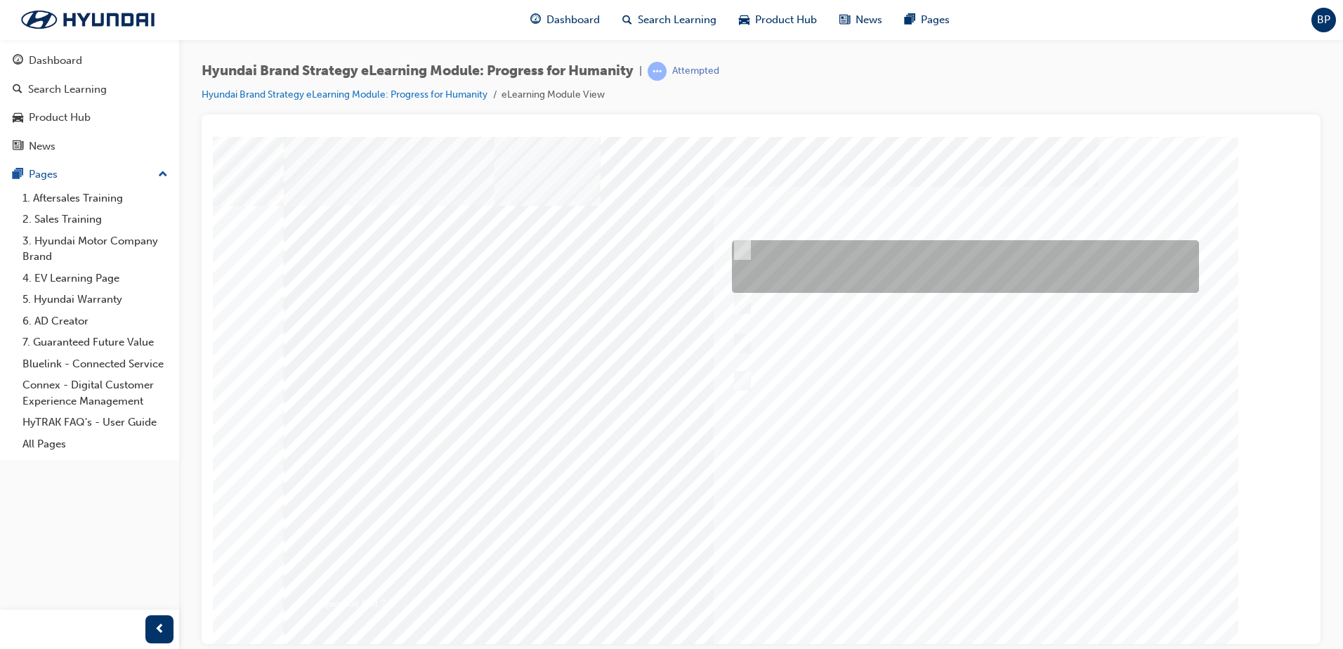
click at [747, 247] on input "Time is the most precious possession we have in our lives because we want to ex…" at bounding box center [739, 249] width 15 height 15
radio input "true"
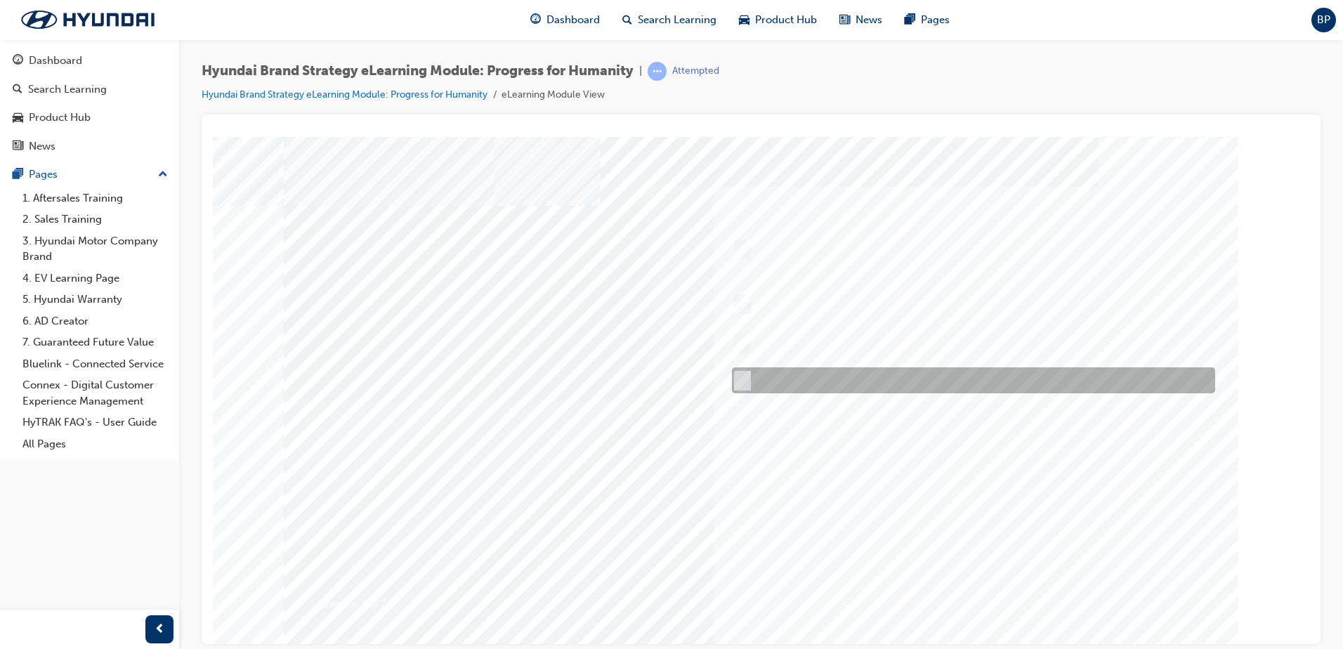
click at [741, 381] on input "All of the above." at bounding box center [739, 380] width 15 height 15
radio input "true"
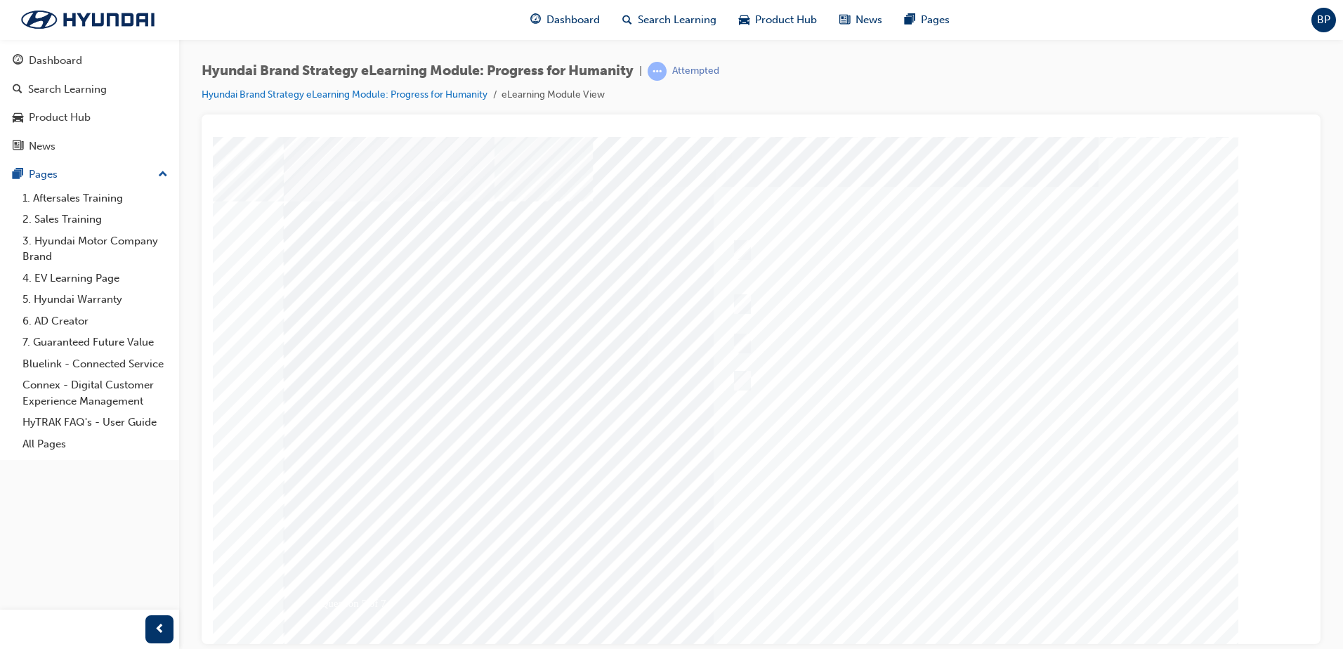
click at [834, 574] on div at bounding box center [761, 389] width 955 height 506
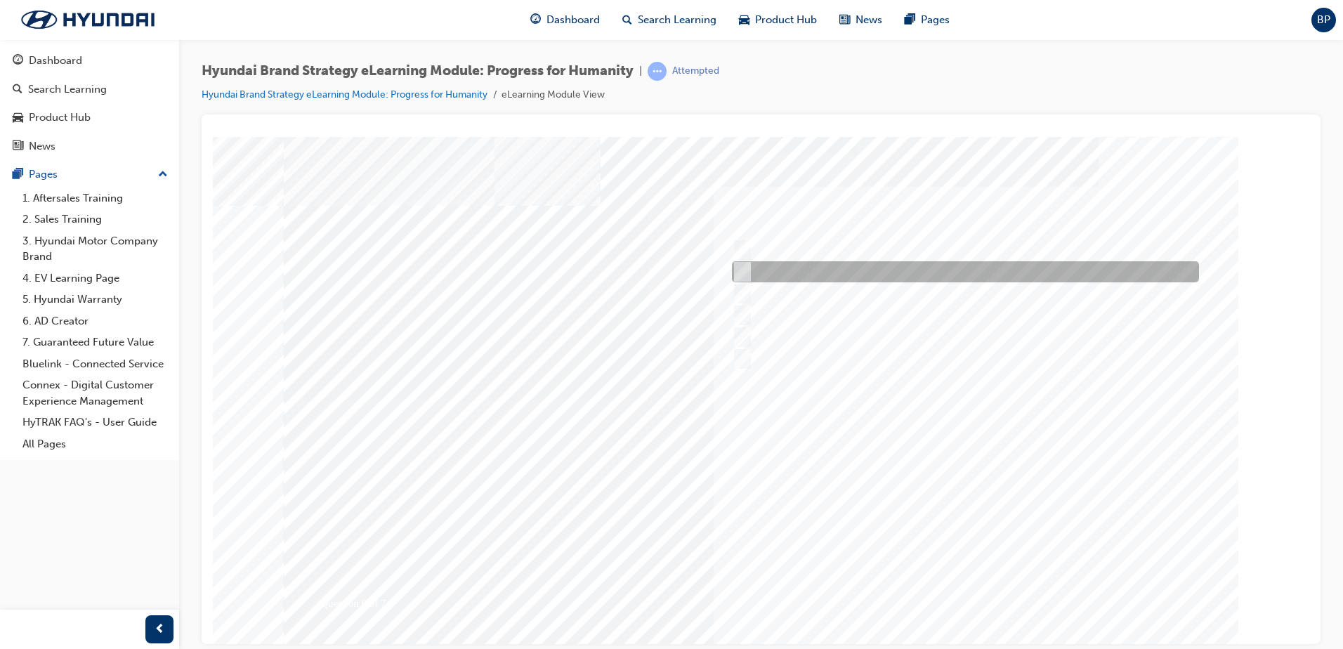
click at [735, 269] on input "Maximised Sportiness" at bounding box center [739, 271] width 15 height 15
radio input "true"
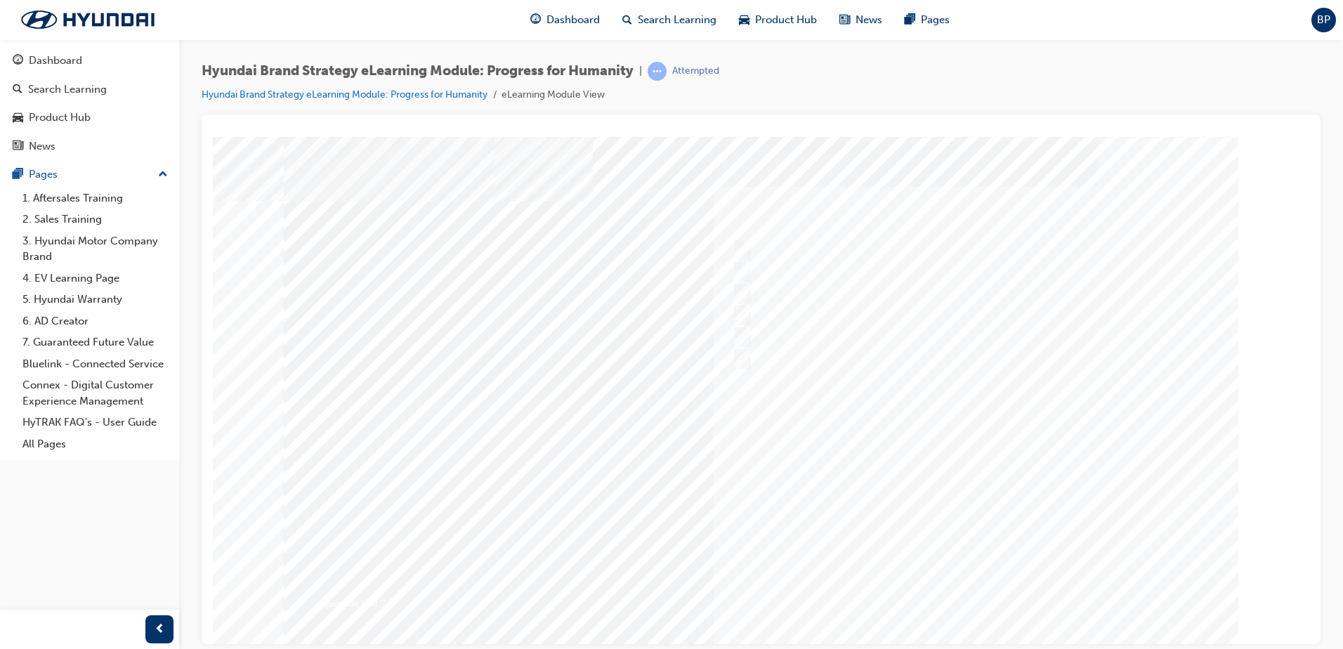
click at [841, 580] on div at bounding box center [761, 389] width 955 height 506
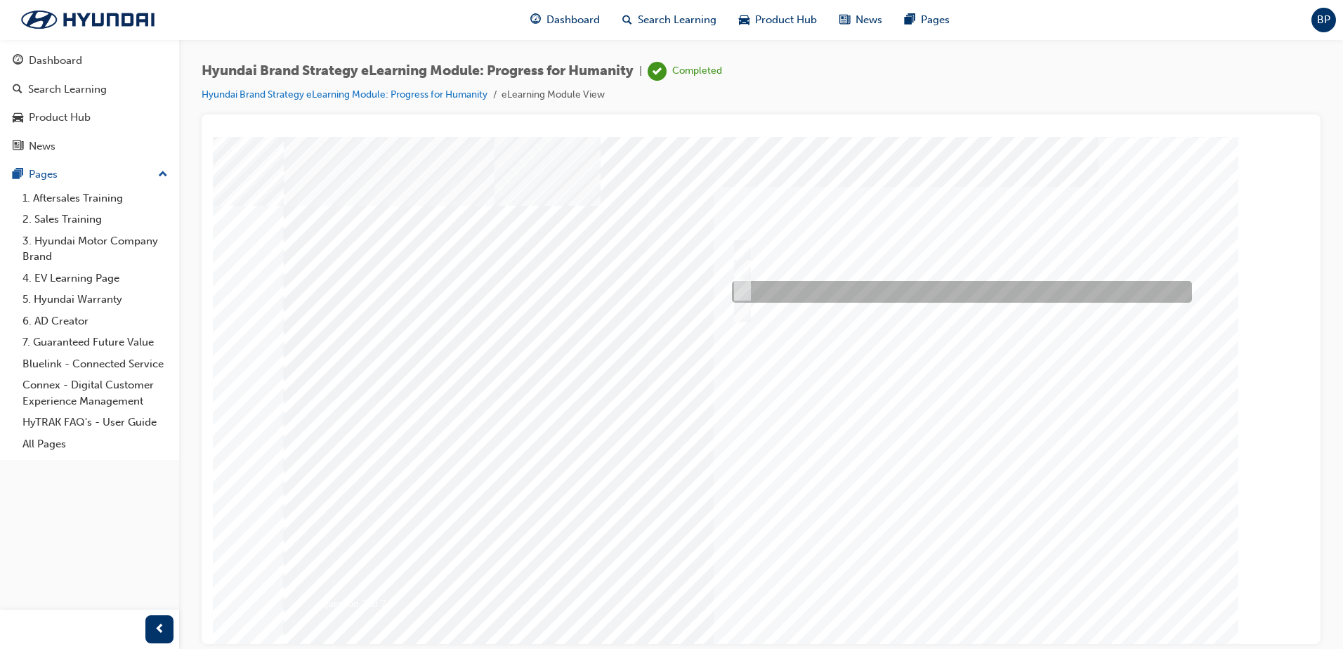
click at [745, 294] on input "Clean Mobility, Connected Mobility, Freedom in Mobility." at bounding box center [739, 290] width 15 height 15
radio input "true"
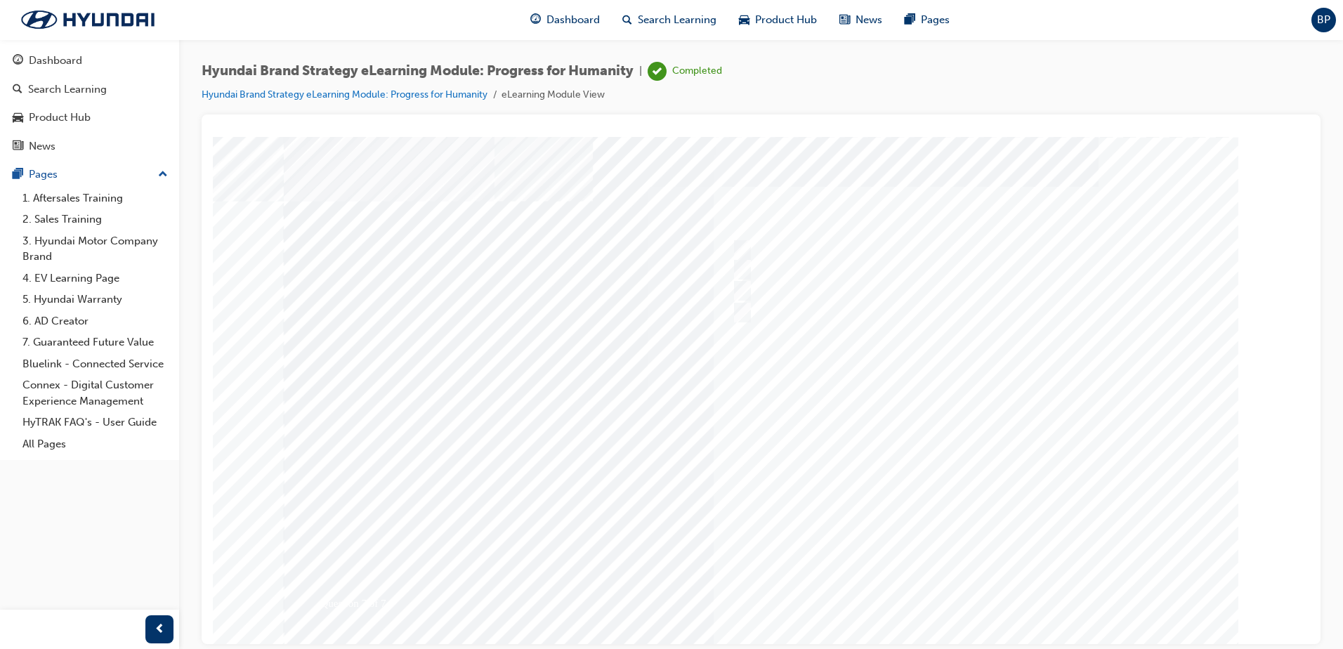
click at [816, 586] on div at bounding box center [761, 389] width 955 height 506
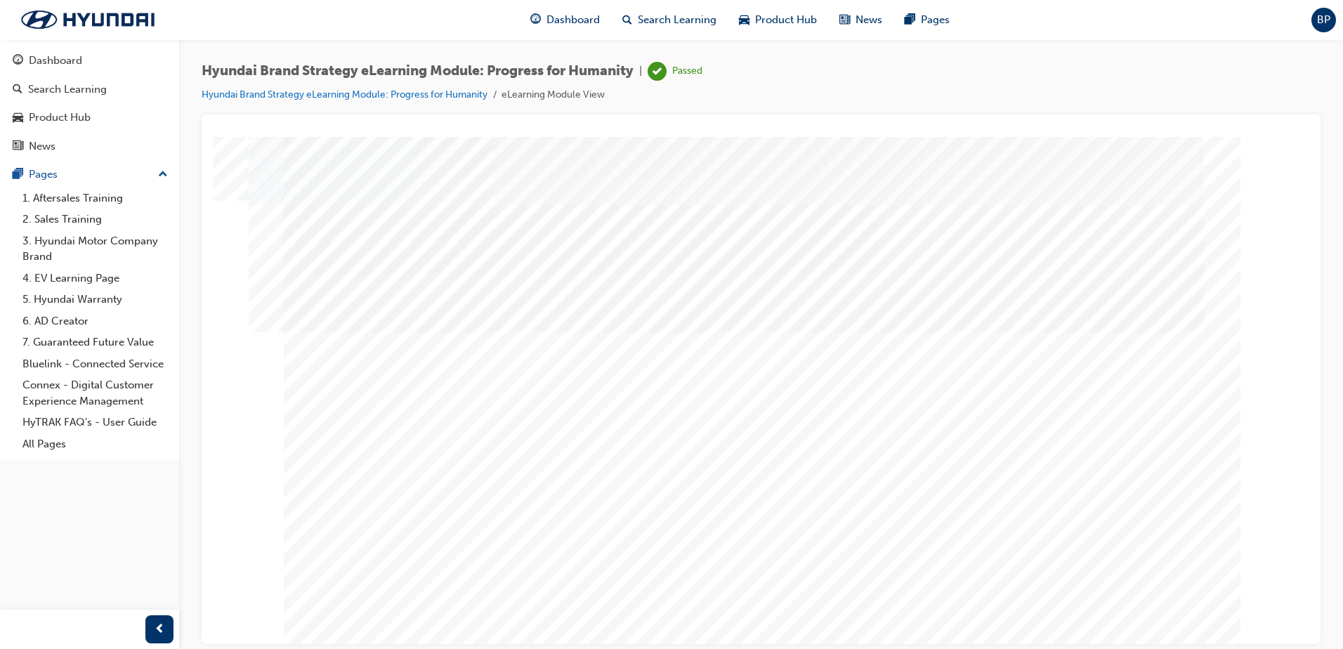
click at [60, 55] on div "Dashboard" at bounding box center [55, 61] width 53 height 16
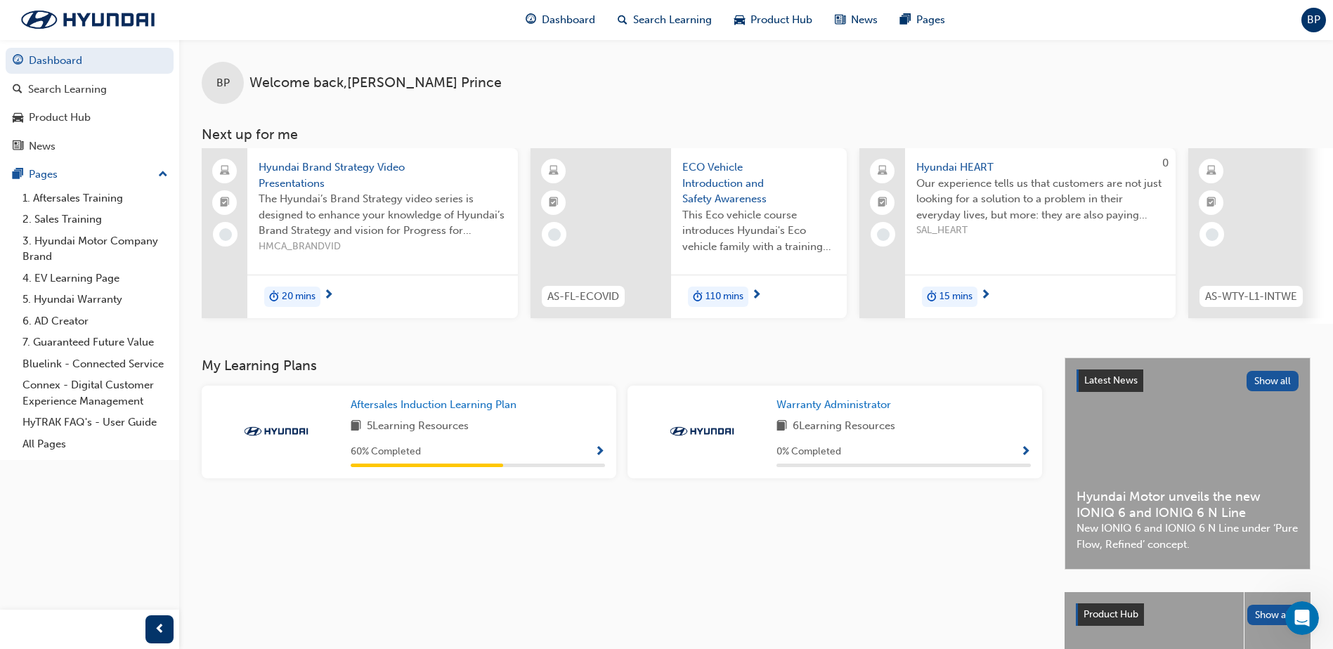
click at [603, 457] on span "Show Progress" at bounding box center [599, 452] width 11 height 13
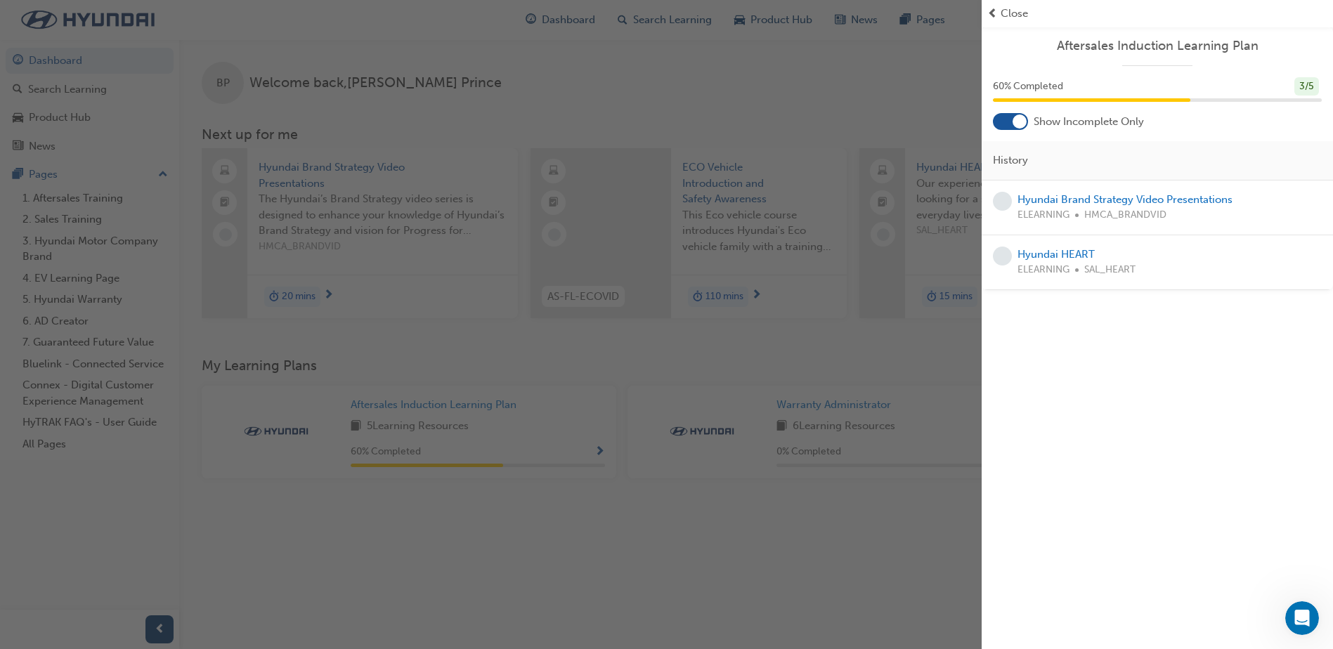
click at [1010, 18] on span "Close" at bounding box center [1013, 14] width 27 height 16
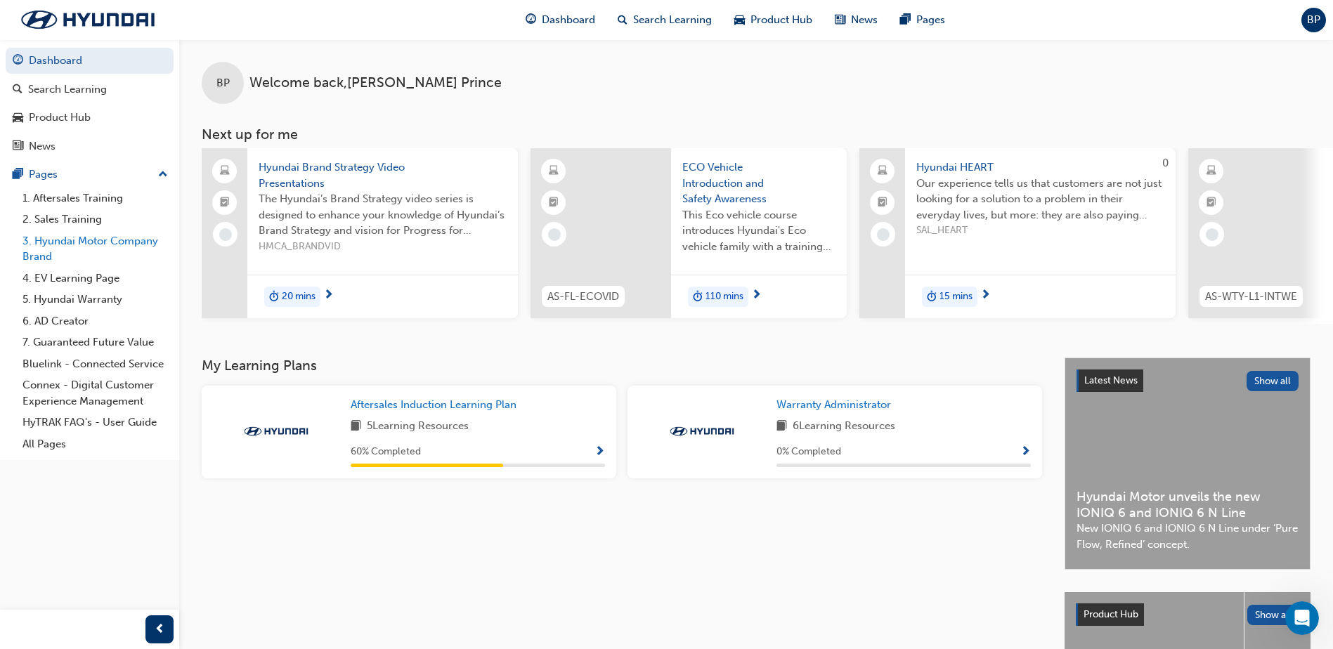
click at [80, 245] on link "3. Hyundai Motor Company Brand" at bounding box center [95, 248] width 157 height 37
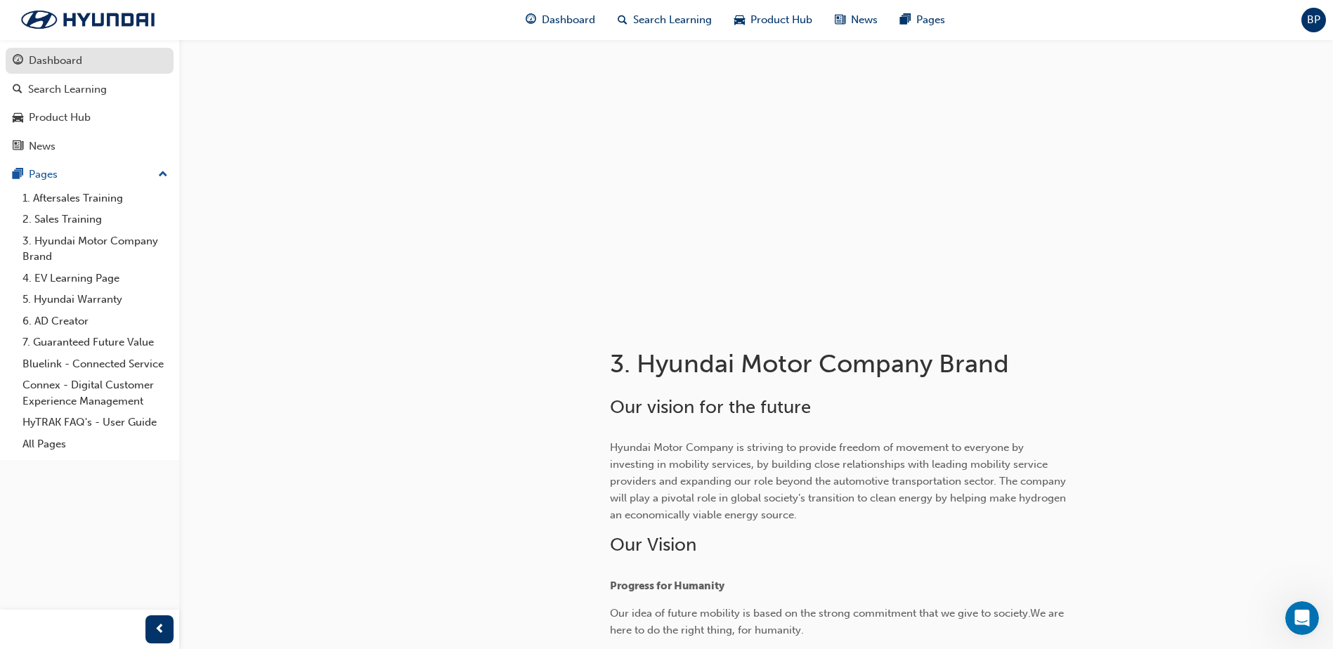
click at [74, 67] on div "Dashboard" at bounding box center [55, 61] width 53 height 16
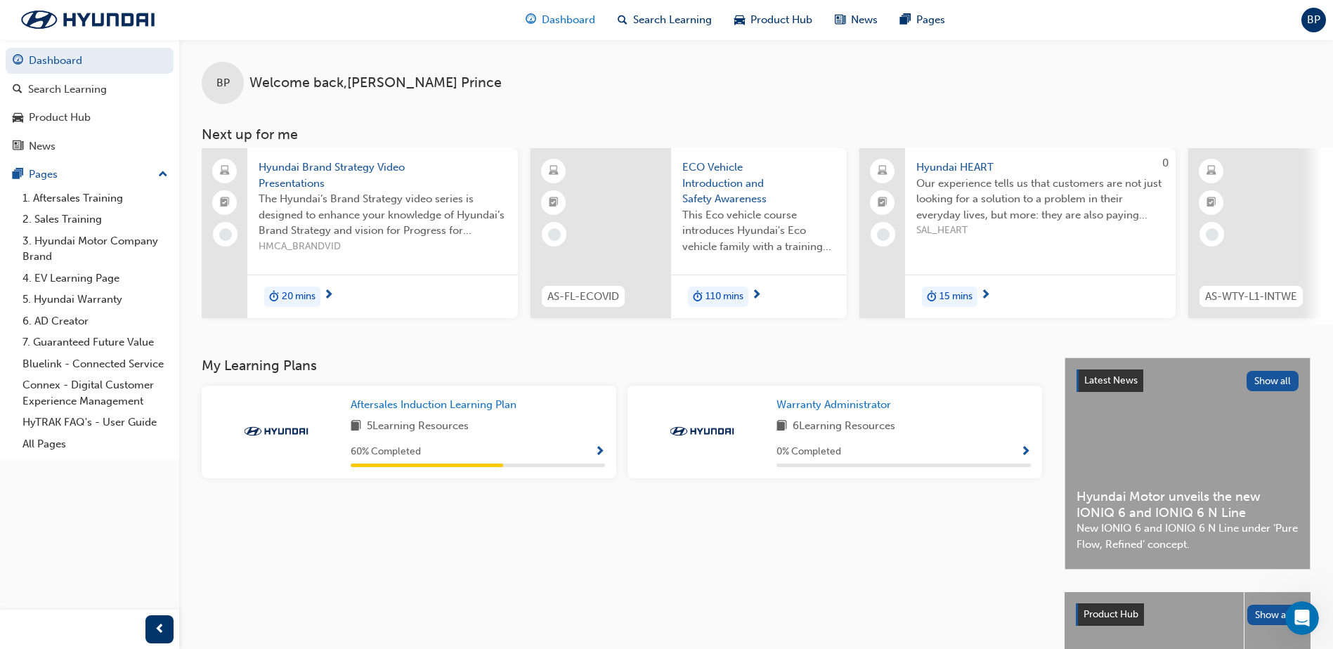
click at [562, 21] on span "Dashboard" at bounding box center [568, 20] width 53 height 16
click at [1313, 21] on span "BP" at bounding box center [1313, 20] width 13 height 16
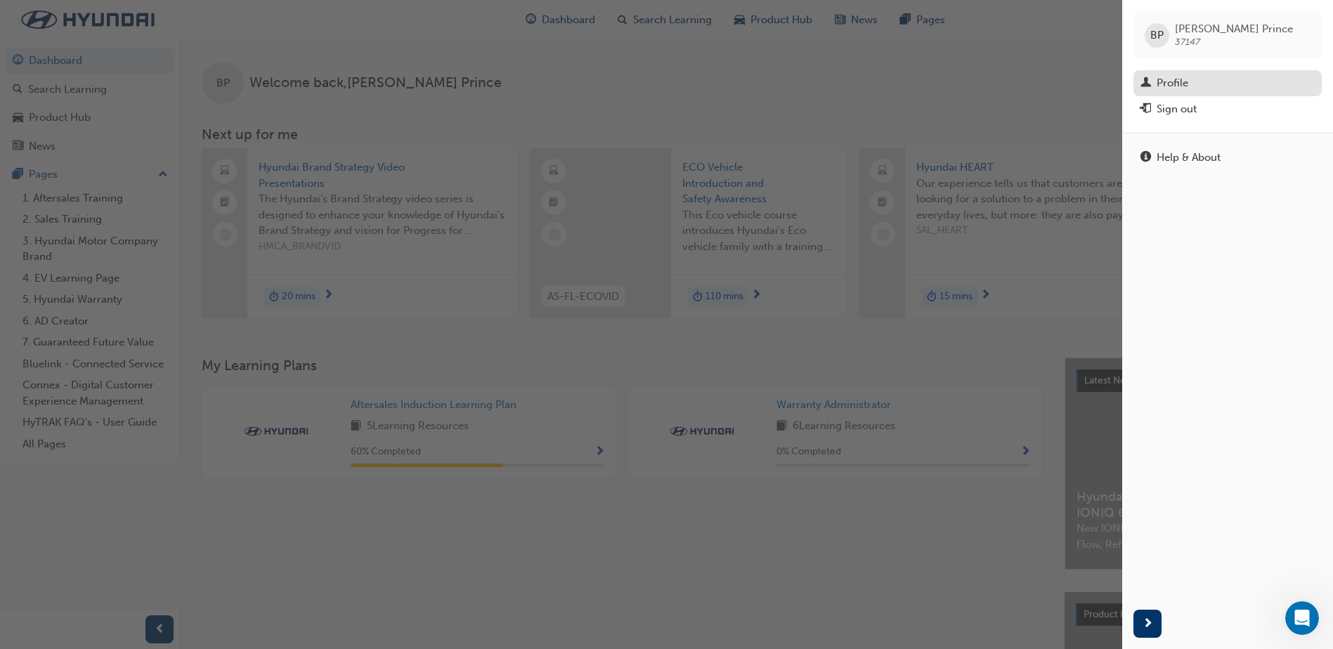
click at [1189, 78] on div "Profile" at bounding box center [1227, 83] width 174 height 18
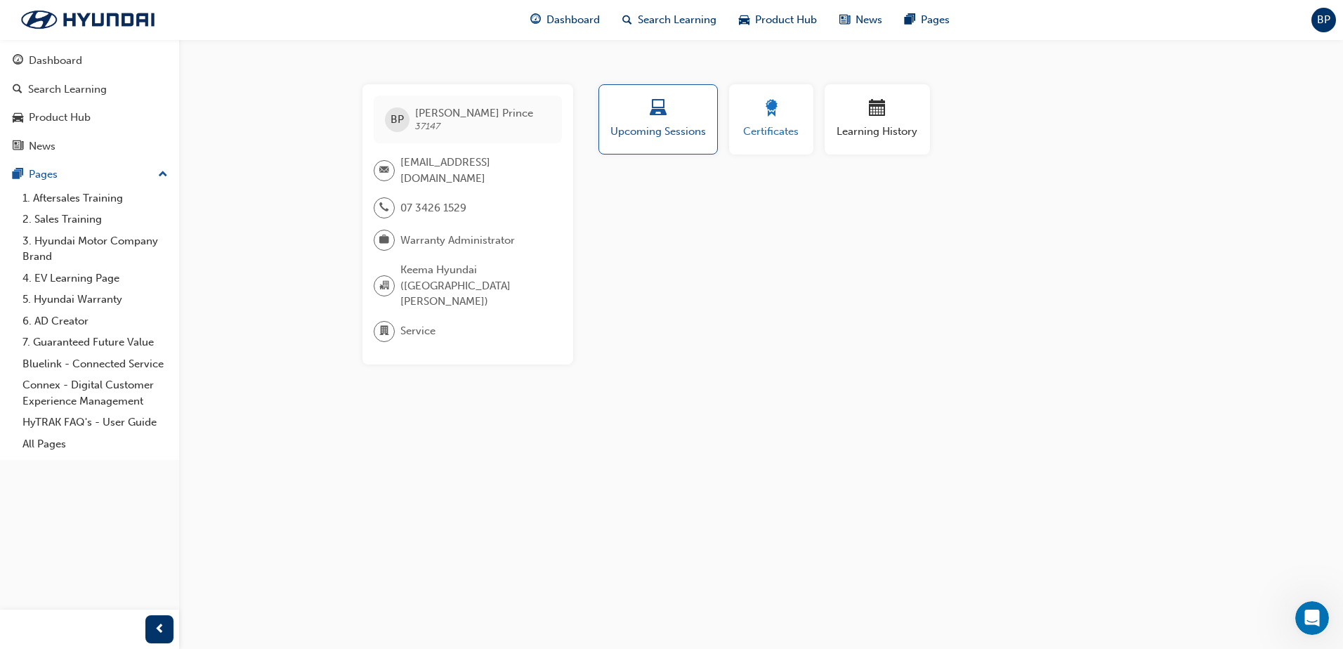
click at [772, 140] on button "Certificates" at bounding box center [771, 119] width 84 height 70
click at [858, 141] on button "Learning History" at bounding box center [877, 119] width 105 height 70
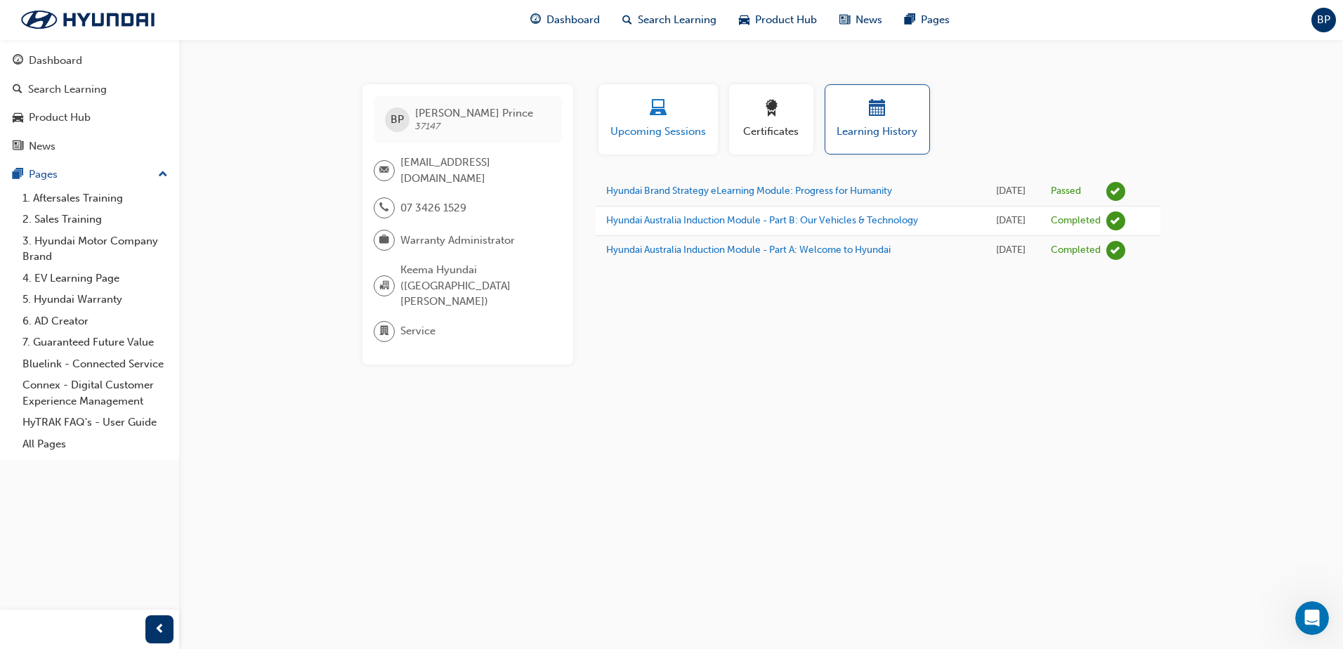
click at [634, 129] on span "Upcoming Sessions" at bounding box center [658, 132] width 98 height 16
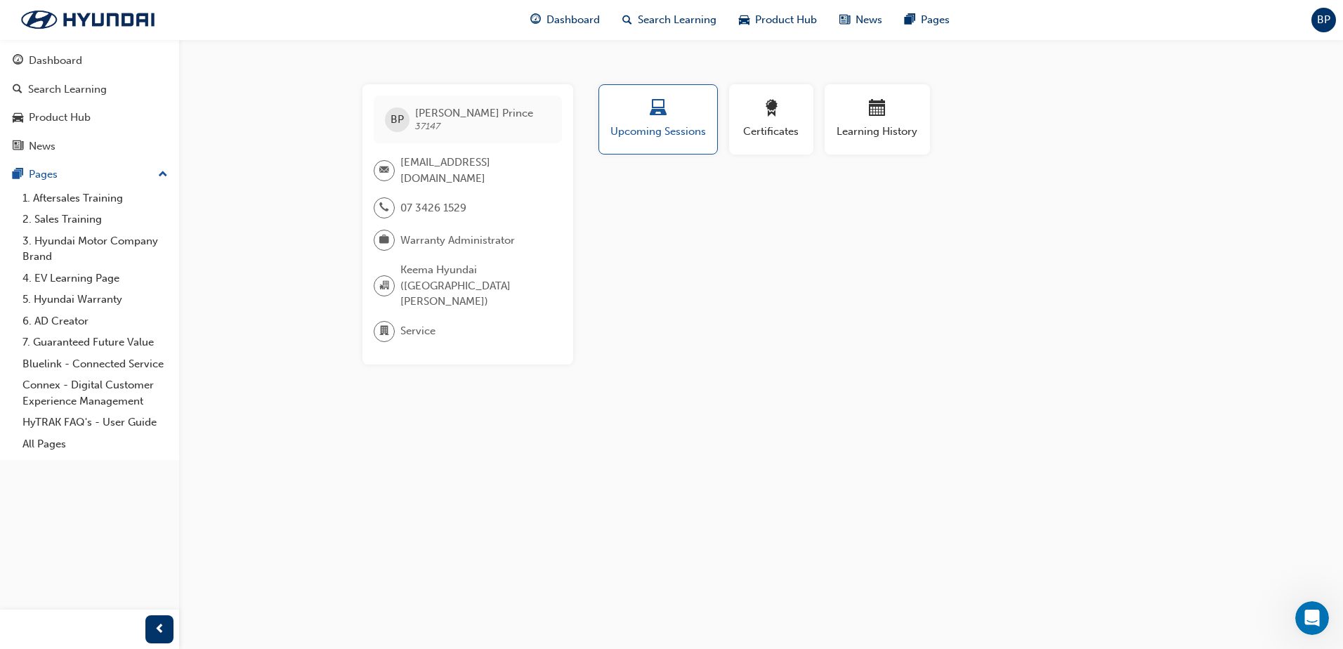
click at [1321, 25] on span "BP" at bounding box center [1323, 20] width 13 height 16
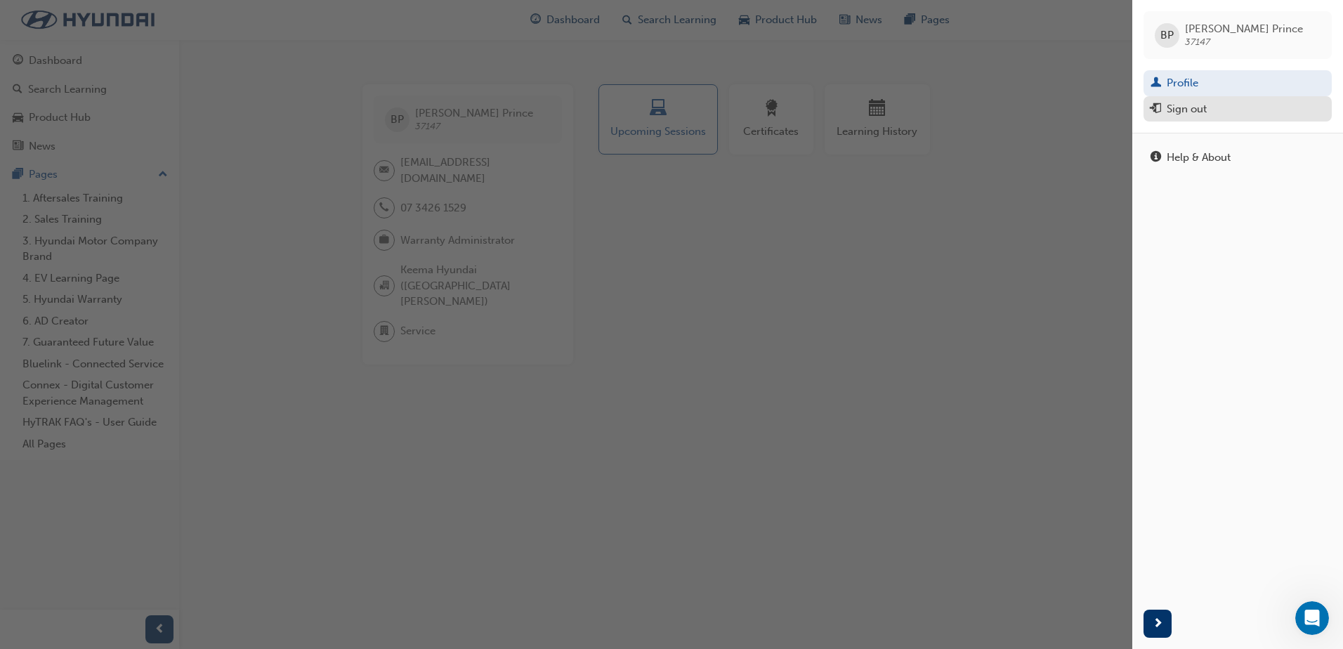
click at [1212, 103] on div "Sign out" at bounding box center [1238, 109] width 174 height 18
